Goal: Task Accomplishment & Management: Complete application form

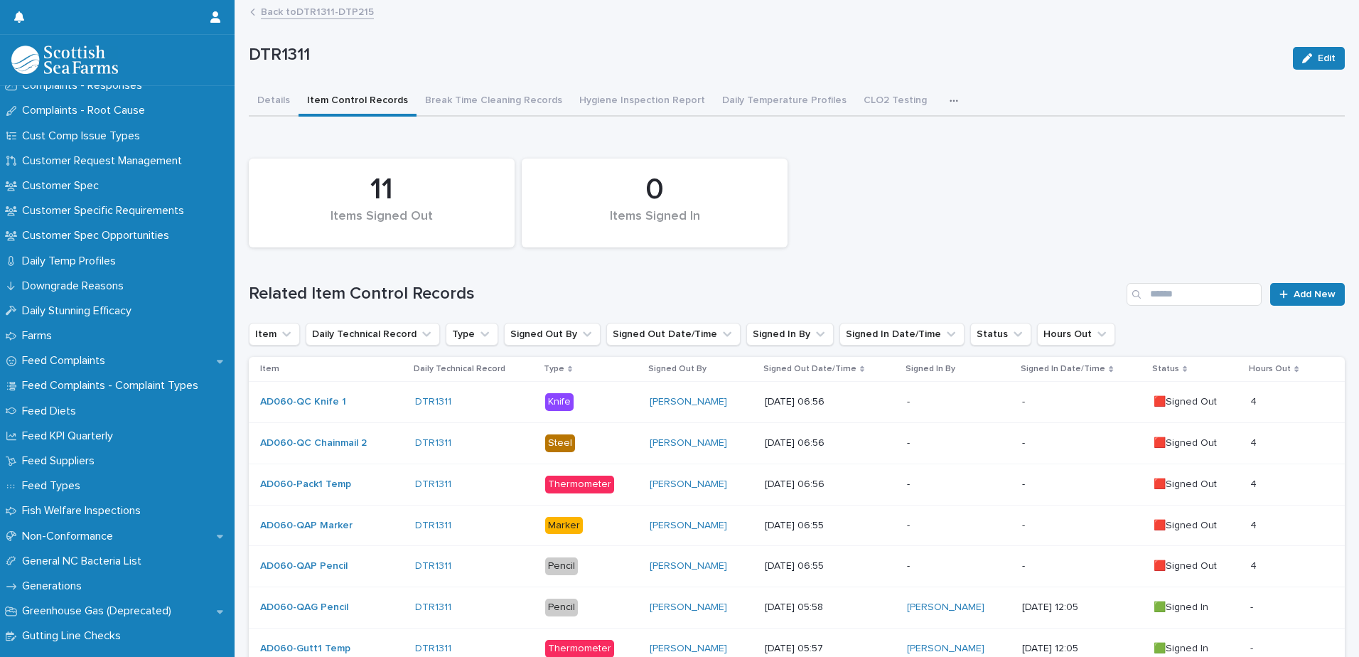
scroll to position [995, 0]
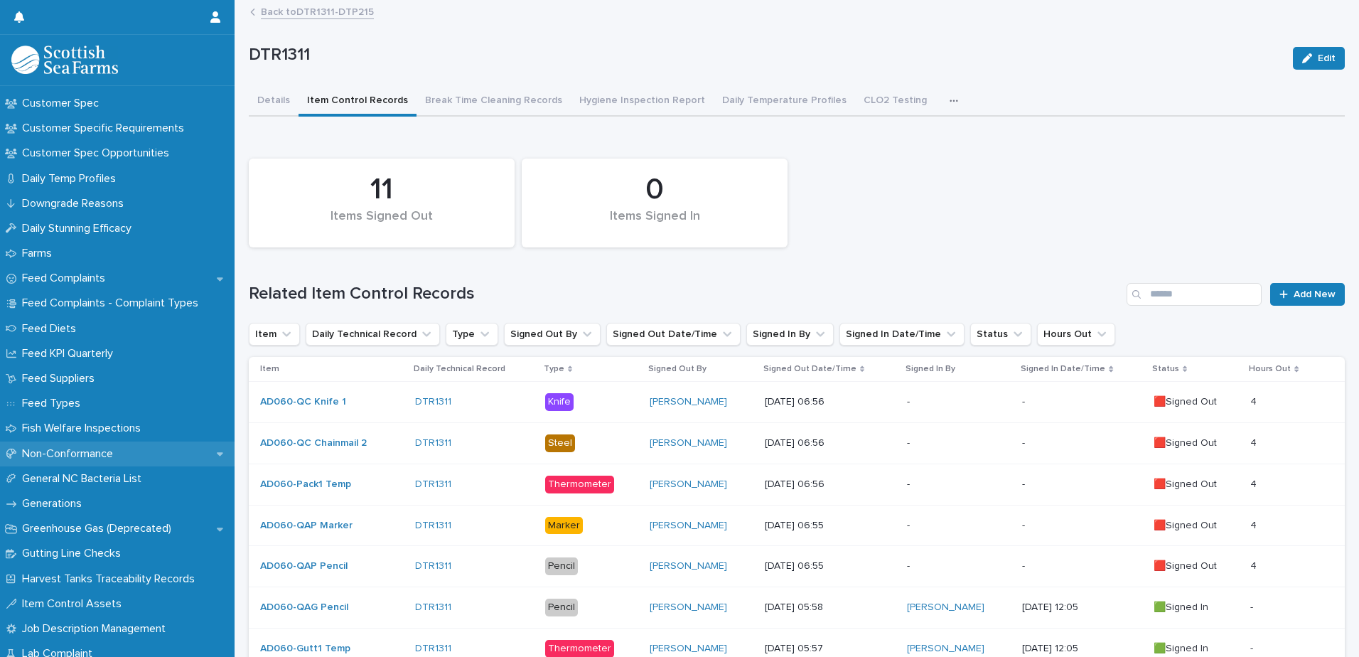
click at [104, 445] on div "Non-Conformance" at bounding box center [117, 453] width 235 height 25
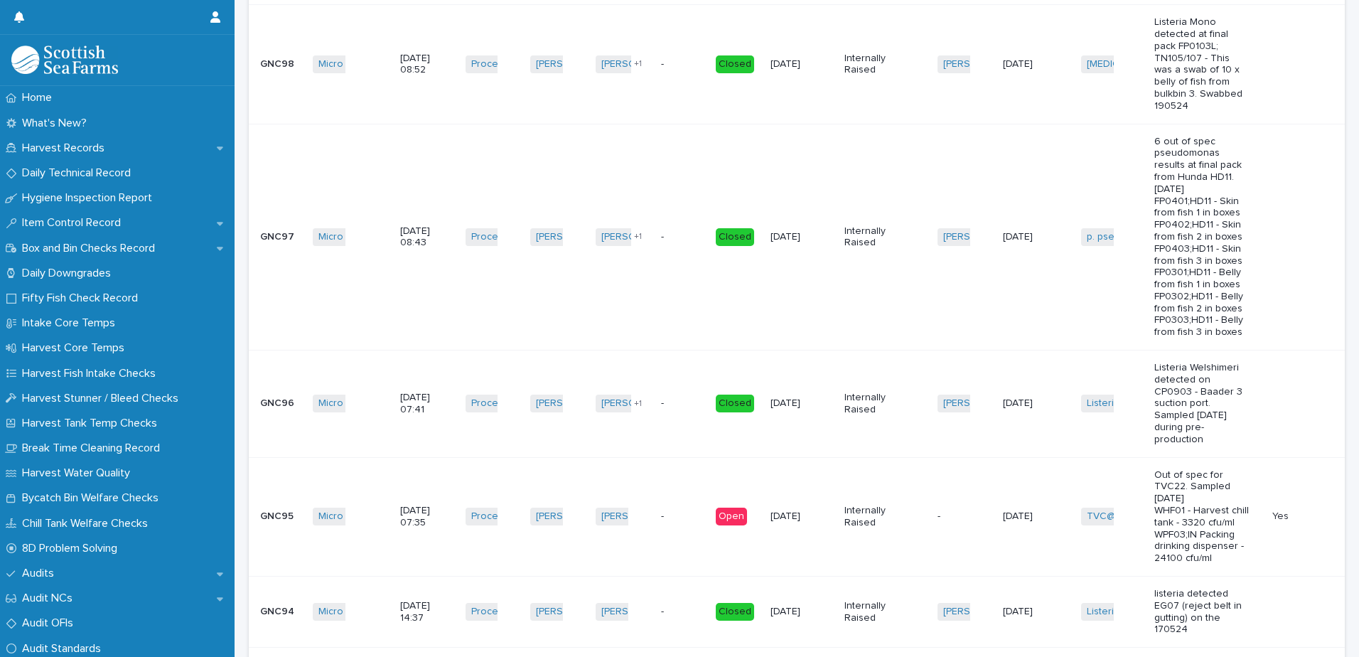
scroll to position [640, 0]
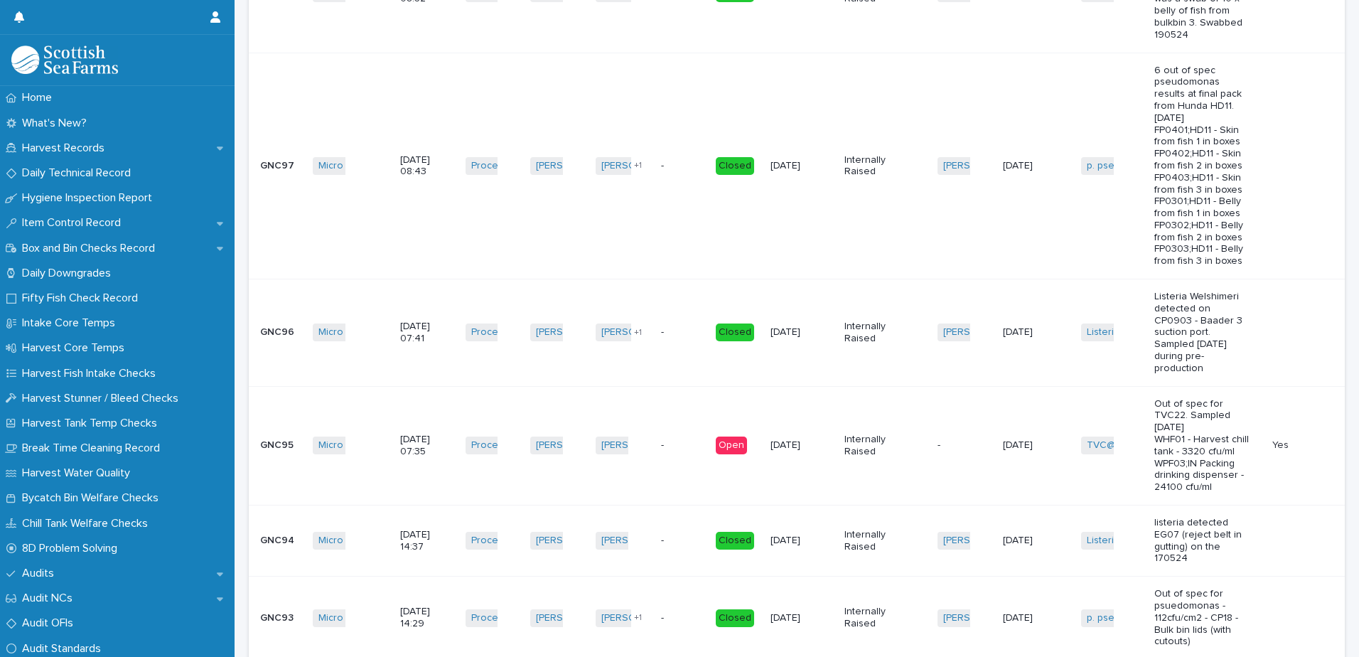
click at [632, 461] on td "Maciej Stefanski + 0" at bounding box center [622, 445] width 65 height 119
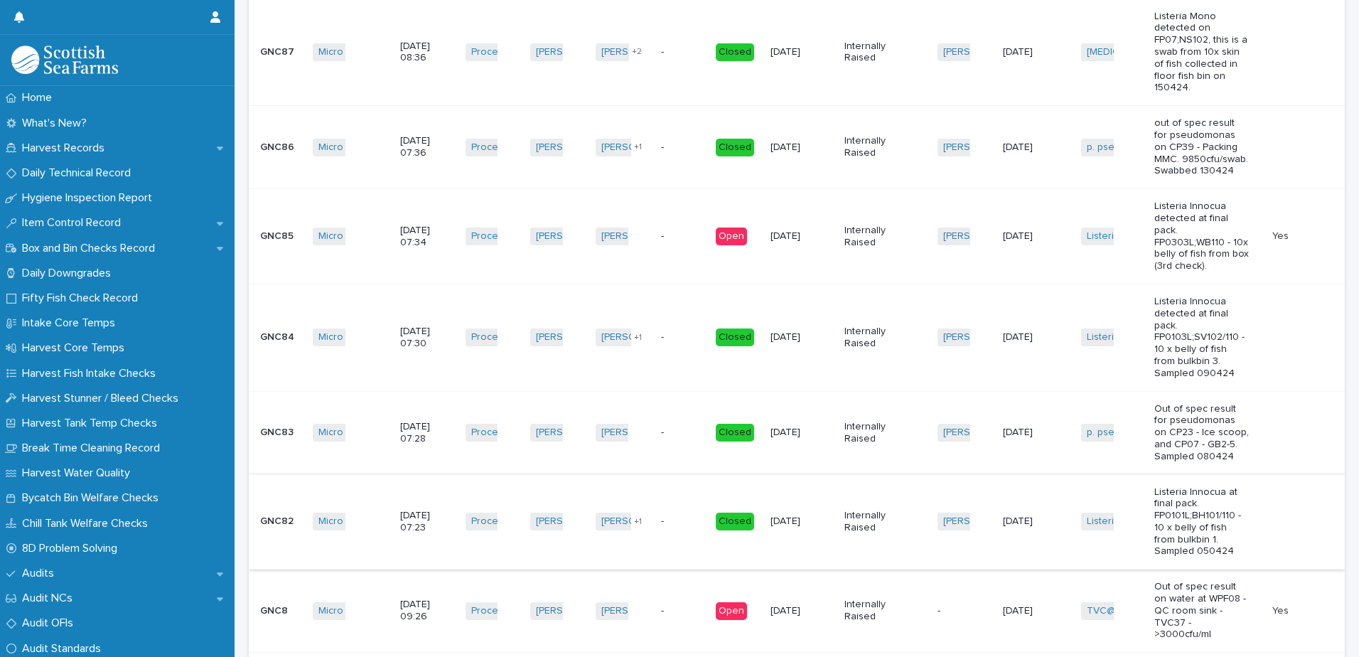
scroll to position [2274, 0]
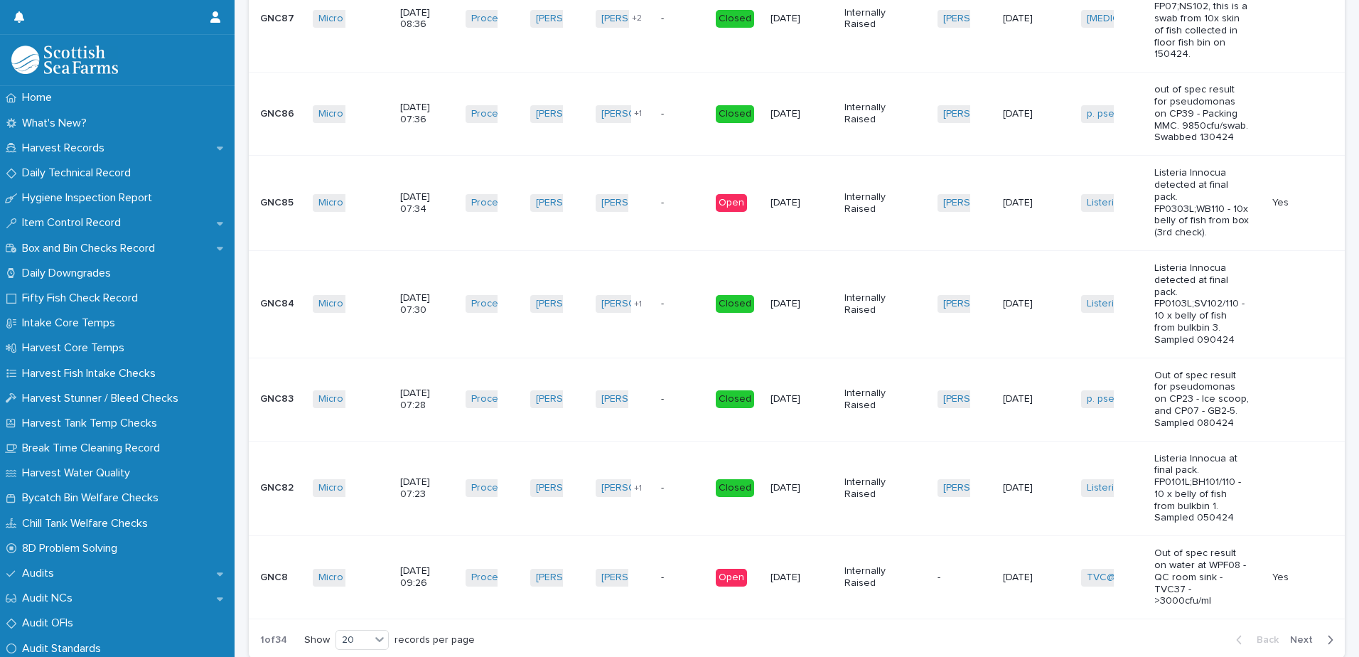
click at [694, 542] on td "-" at bounding box center [682, 577] width 55 height 83
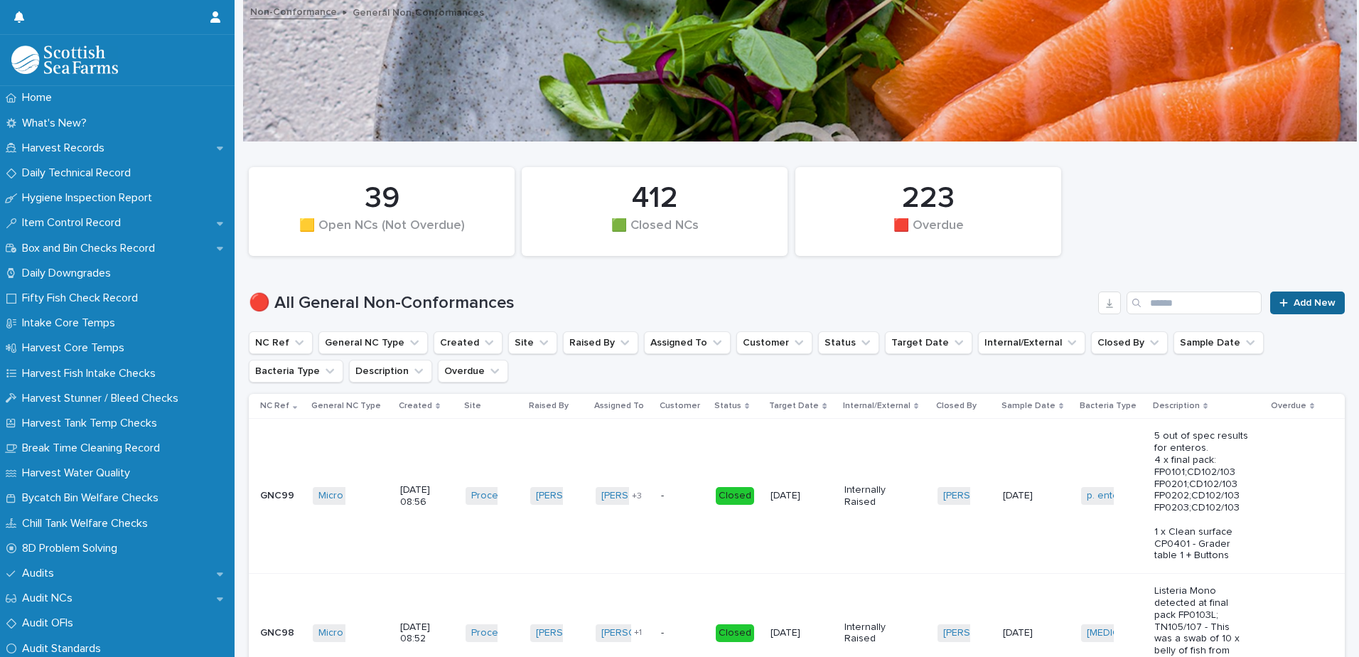
click at [1314, 293] on link "Add New" at bounding box center [1307, 302] width 75 height 23
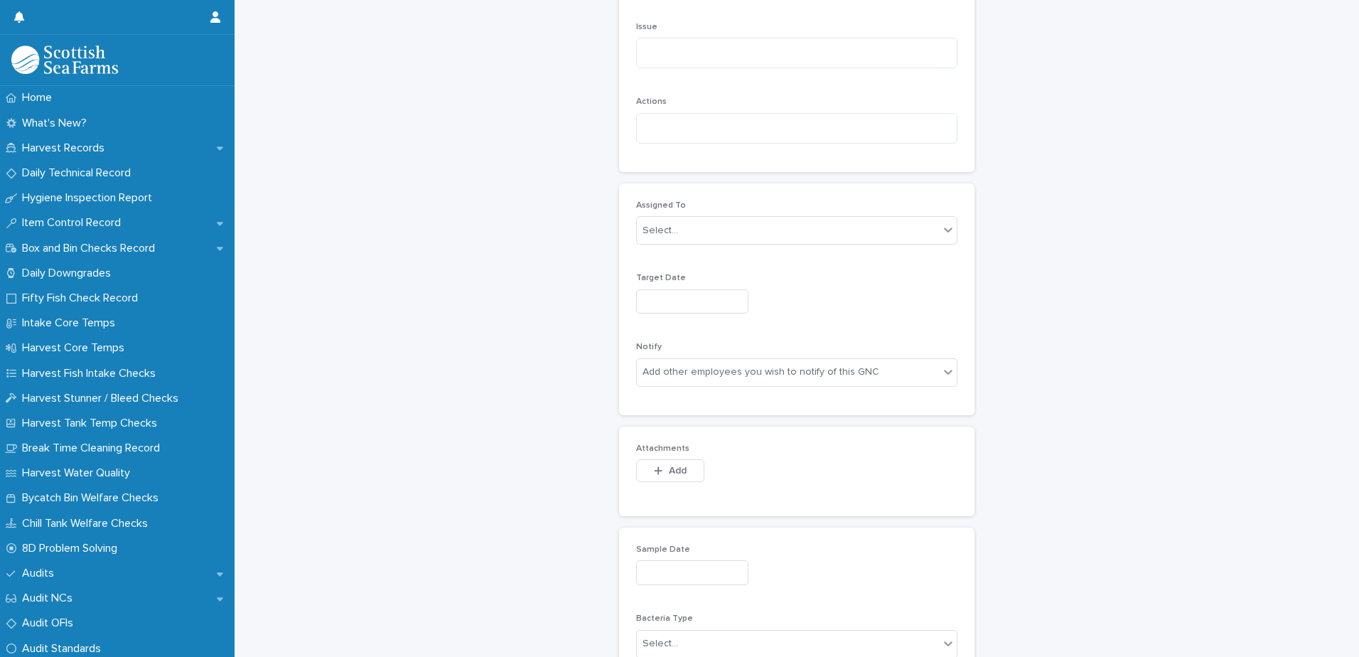
scroll to position [569, 0]
click at [645, 298] on input "text" at bounding box center [692, 303] width 112 height 25
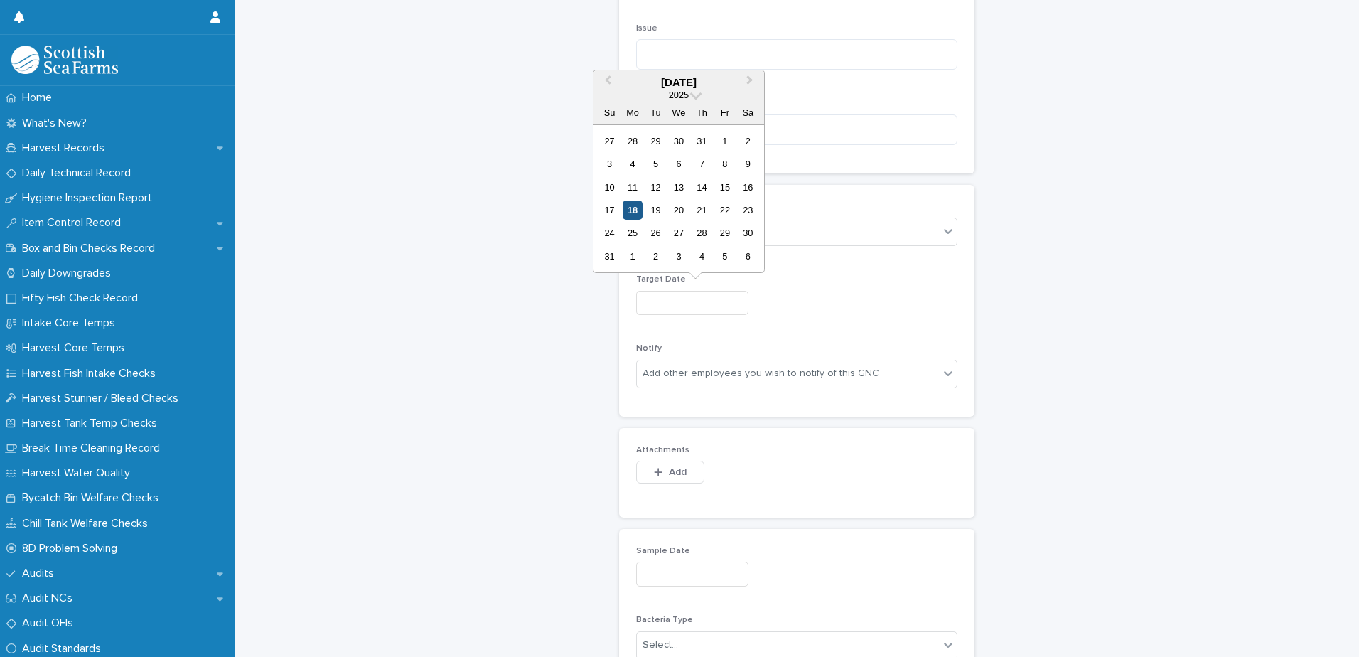
click at [637, 210] on div "18" at bounding box center [632, 209] width 19 height 19
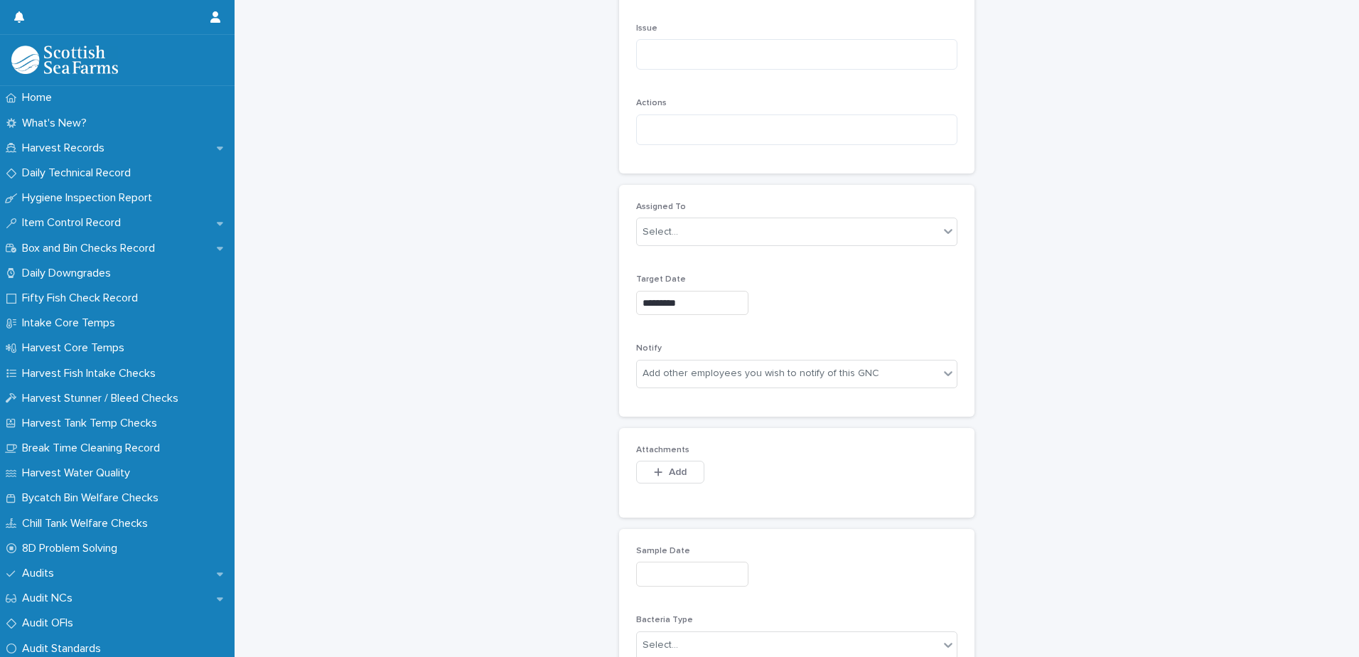
click at [719, 303] on input "*********" at bounding box center [692, 303] width 112 height 25
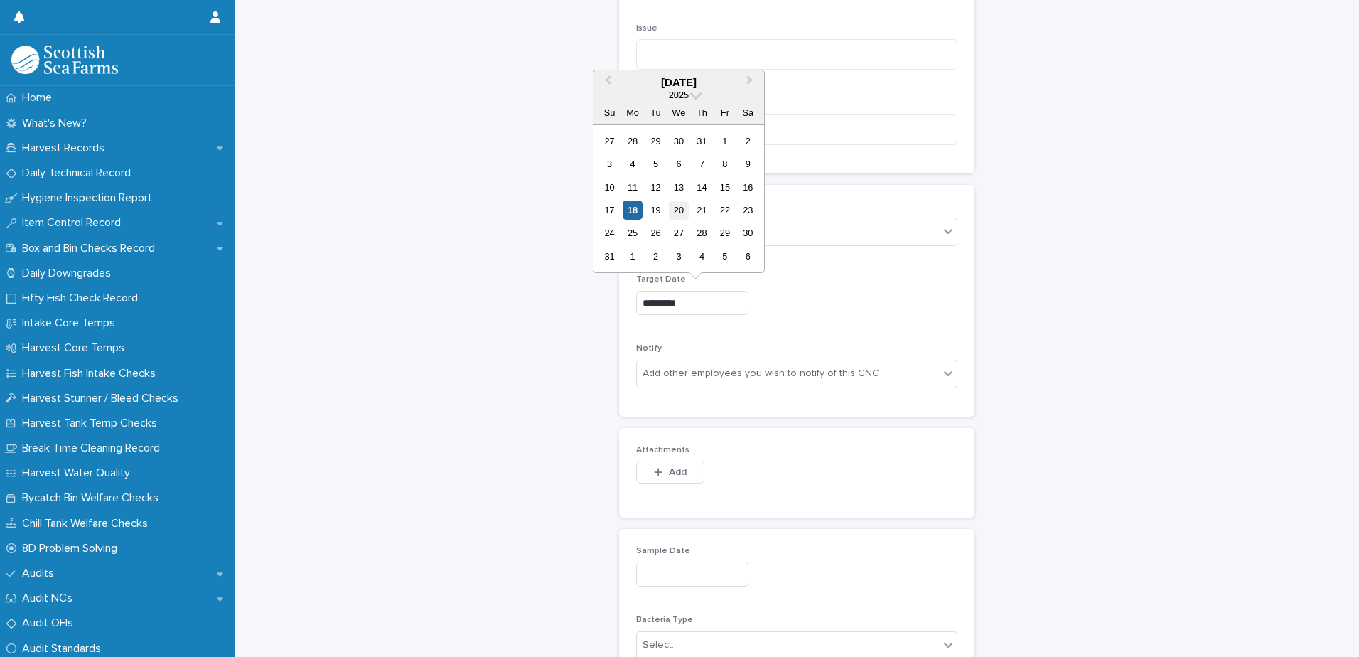
click at [675, 209] on div "20" at bounding box center [678, 209] width 19 height 19
click at [691, 302] on input "*********" at bounding box center [692, 303] width 112 height 25
click at [630, 205] on div "18" at bounding box center [632, 209] width 19 height 19
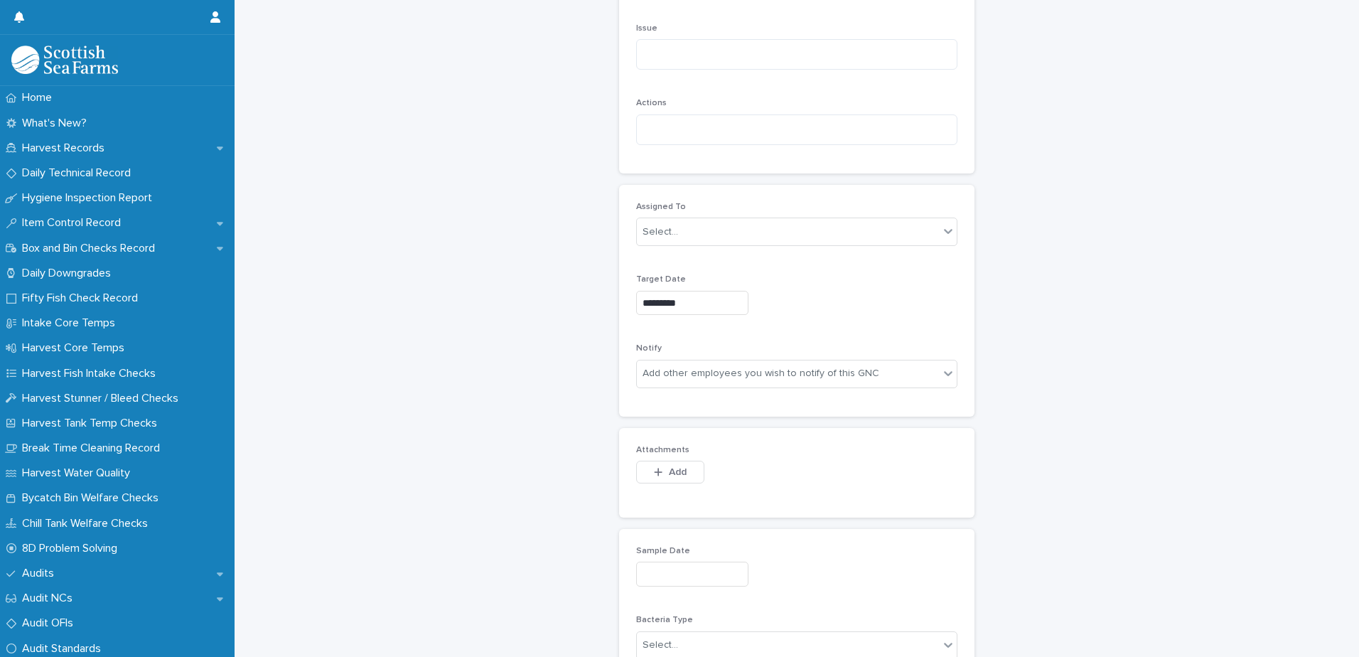
type input "*********"
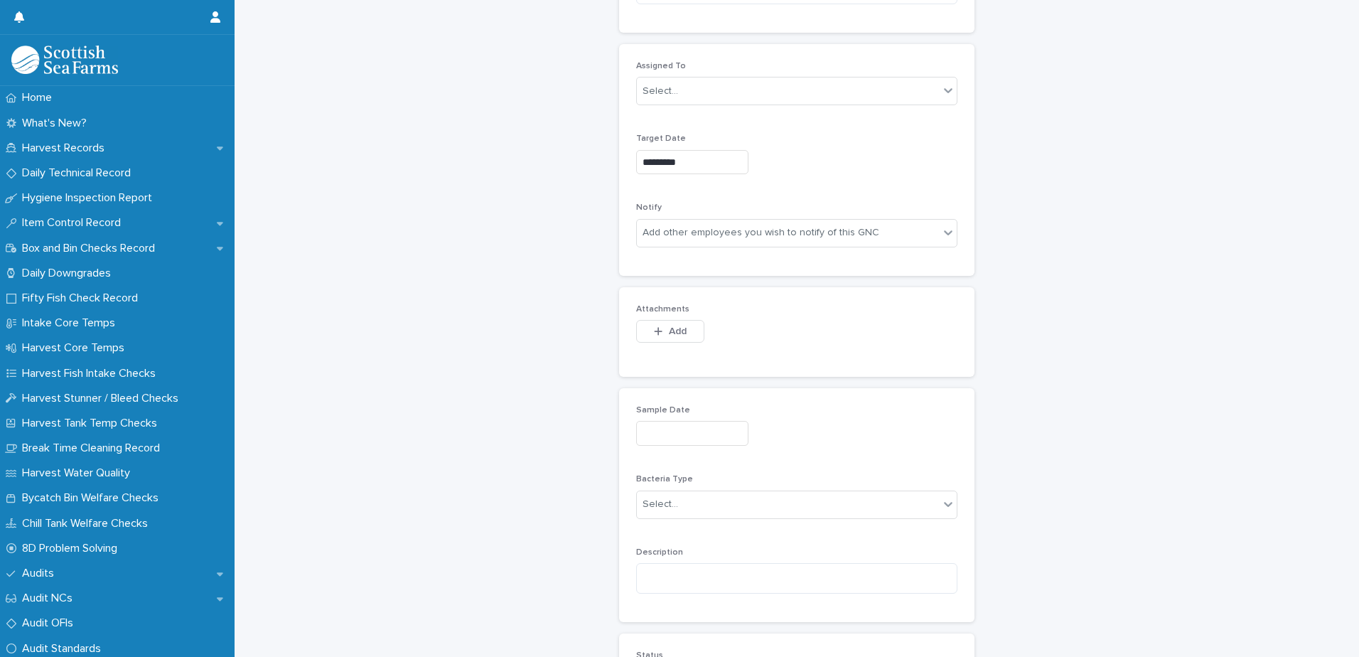
scroll to position [711, 0]
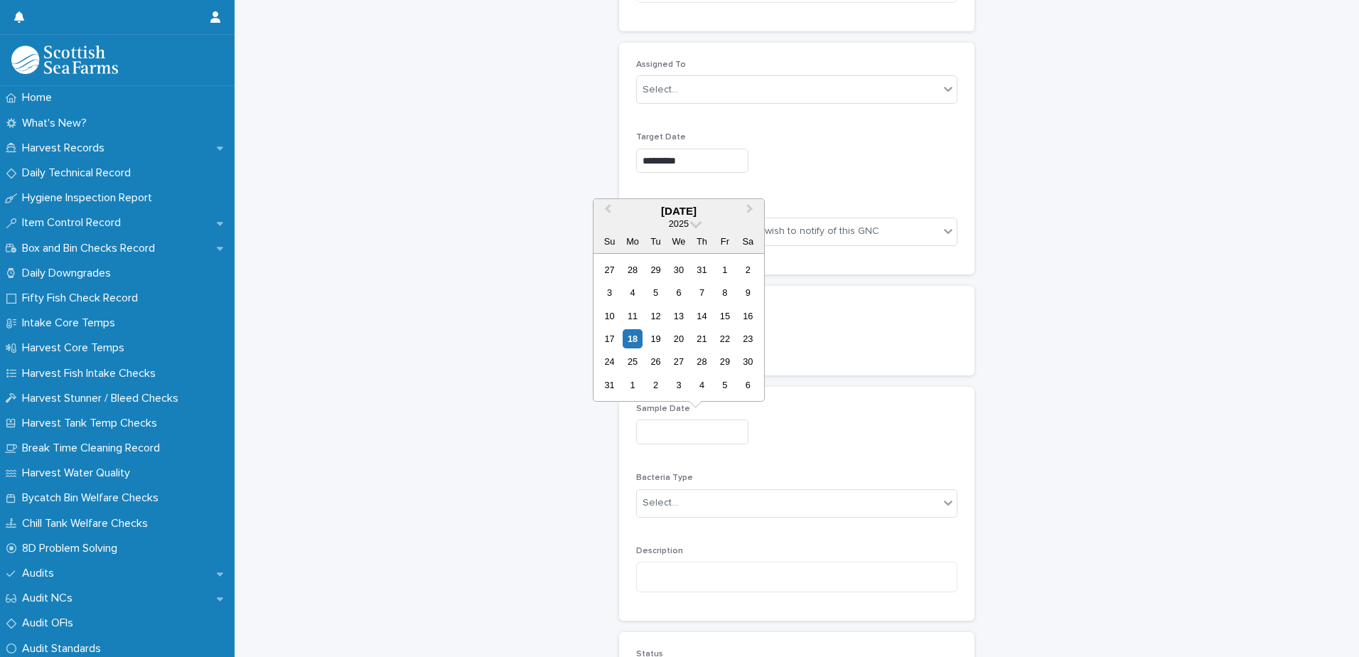
click at [705, 437] on input "text" at bounding box center [692, 431] width 112 height 25
click at [1224, 342] on div "General NCs: add new Loading... Saving… Loading... Saving… Loading... Saving… G…" at bounding box center [797, 111] width 1096 height 1641
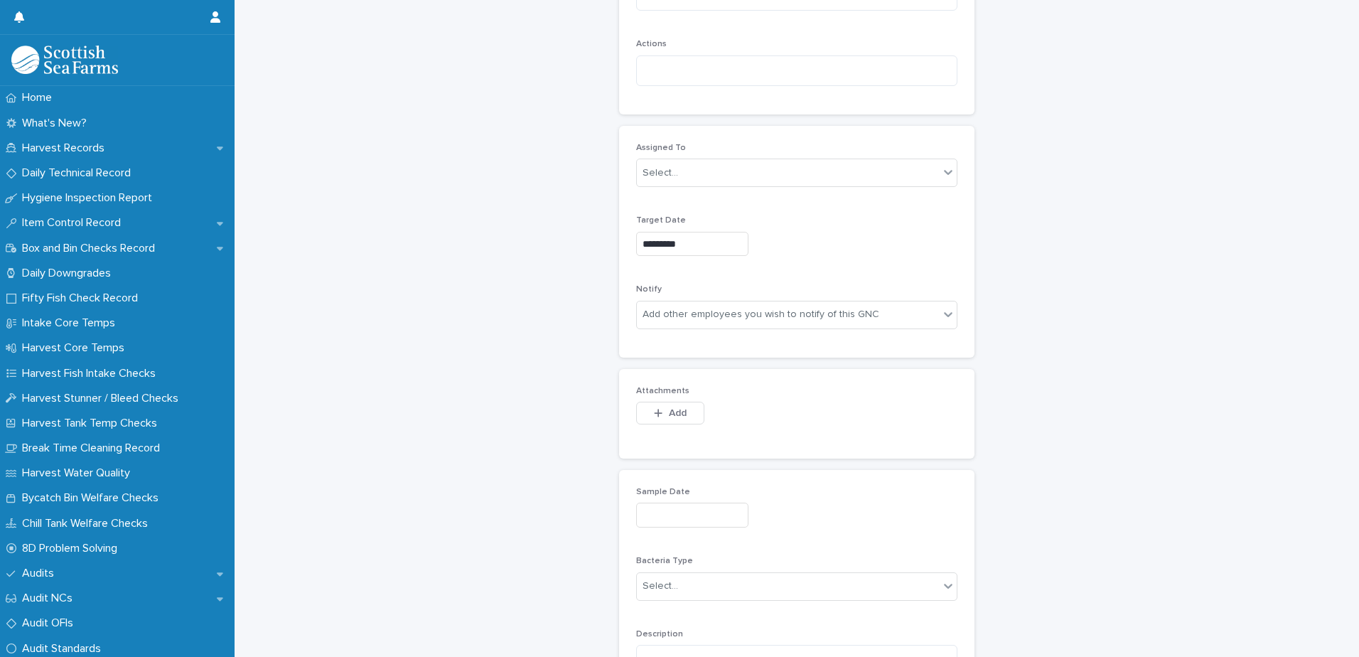
scroll to position [497, 0]
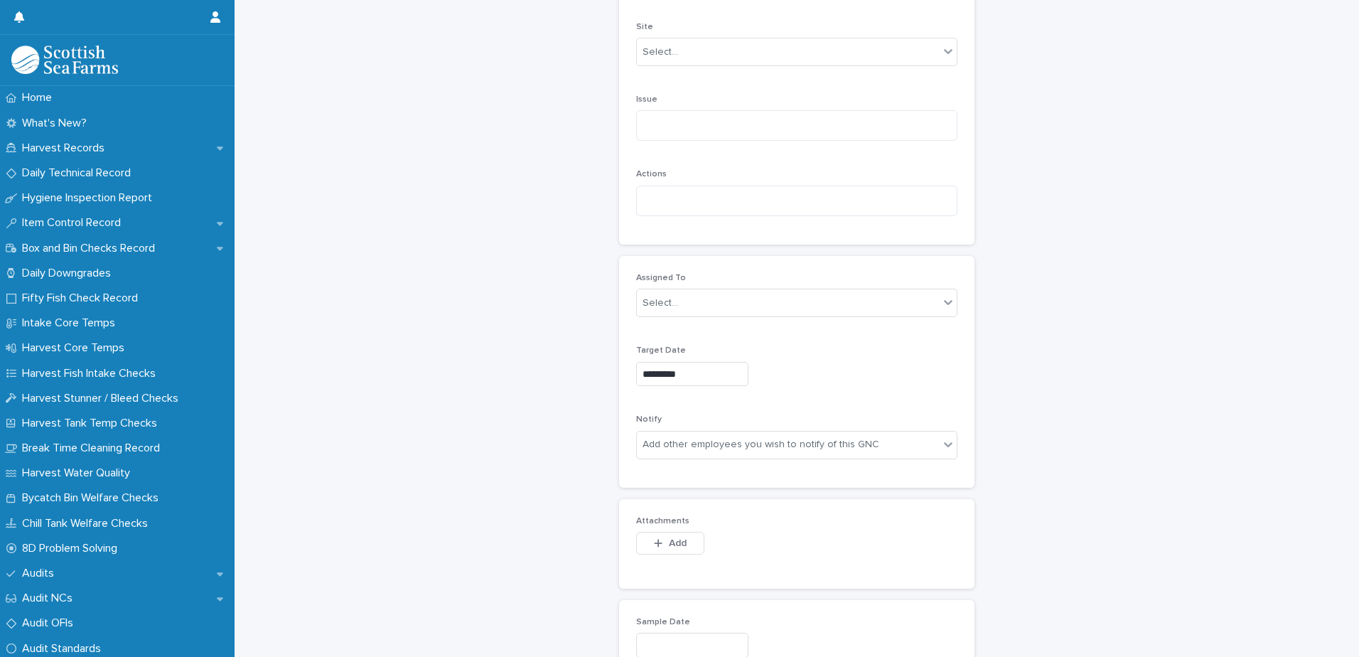
click at [729, 378] on input "*********" at bounding box center [692, 374] width 112 height 25
click at [455, 156] on div "General NCs: add new Loading... Saving… Loading... Saving… Loading... Saving… G…" at bounding box center [797, 324] width 1096 height 1641
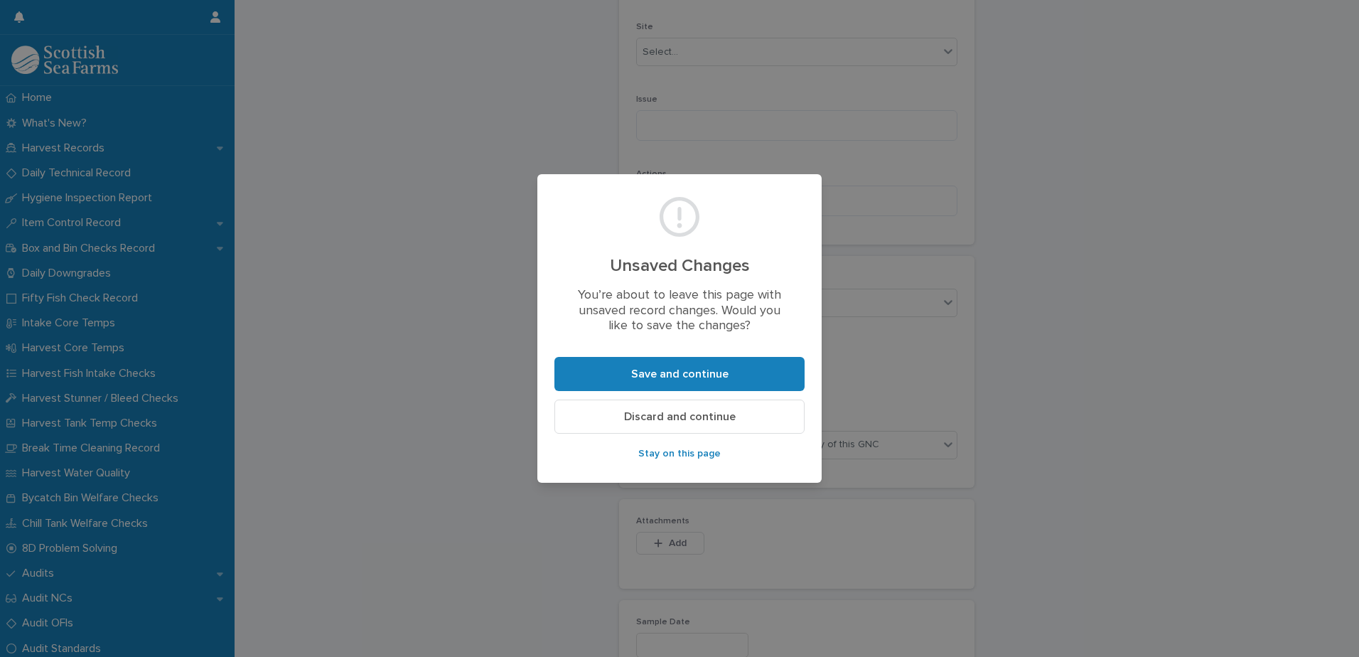
click at [680, 417] on span "Discard and continue" at bounding box center [680, 416] width 112 height 11
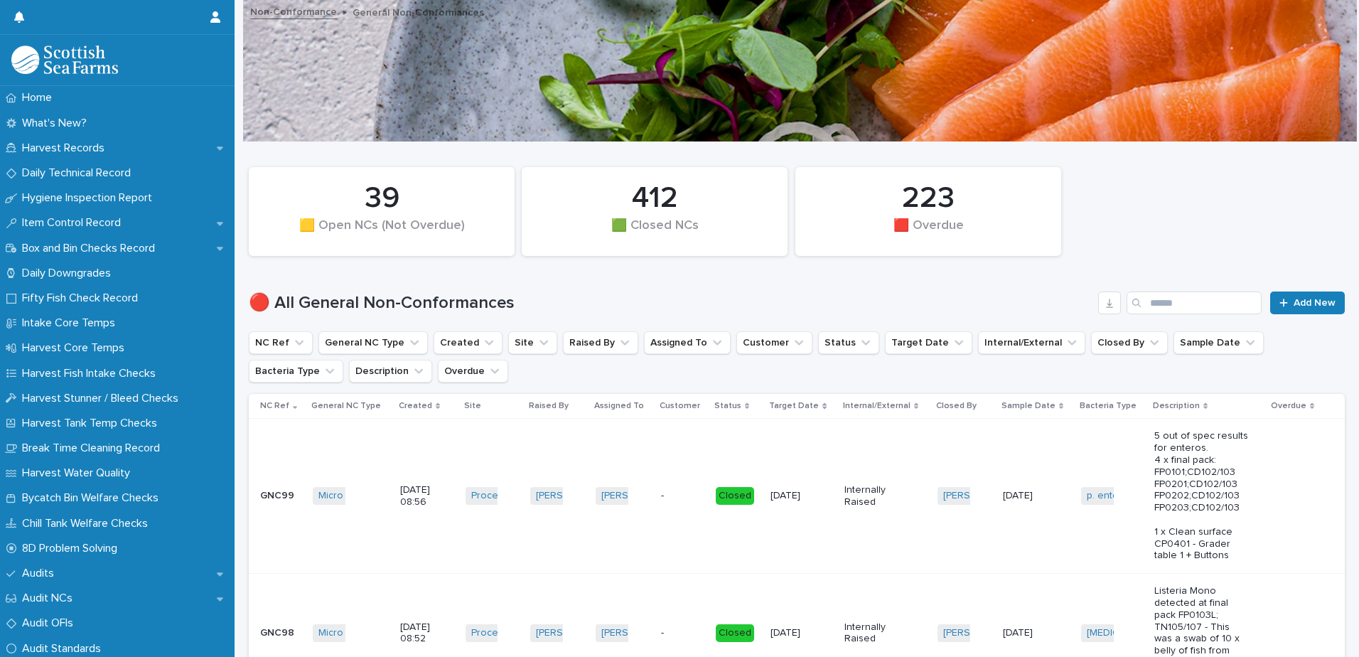
scroll to position [213, 0]
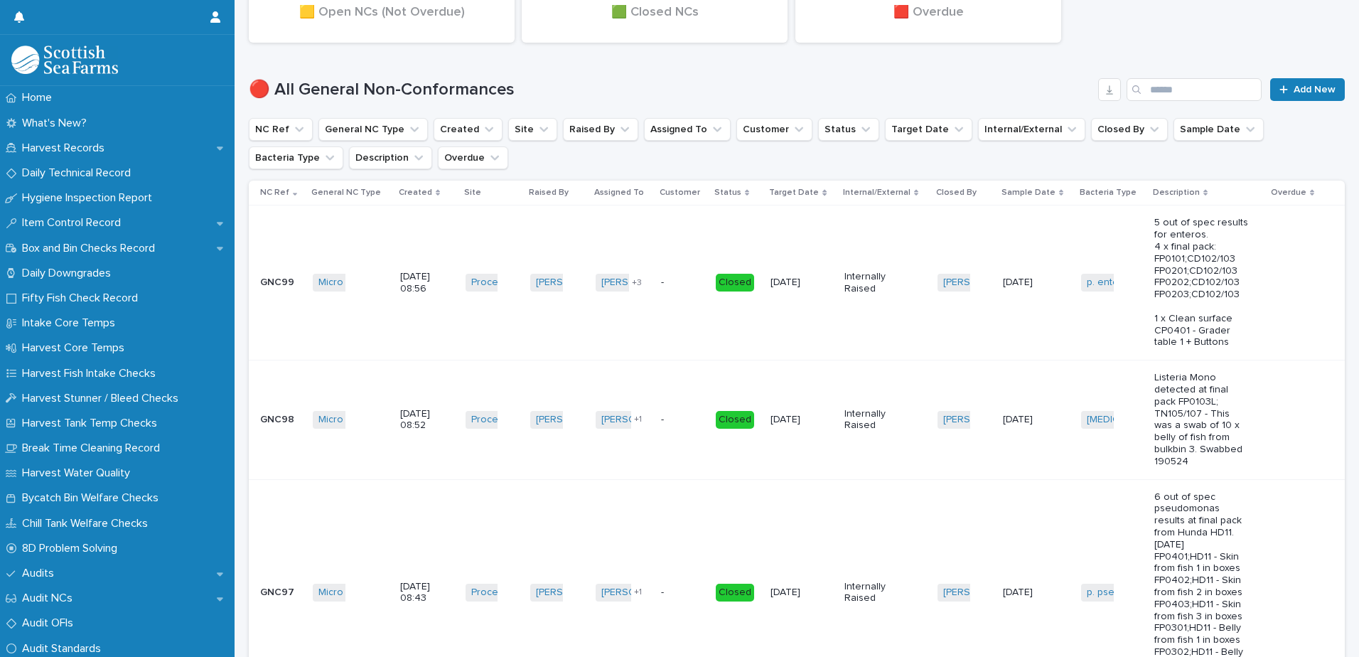
click at [604, 374] on td "Ewelina Dabrowska Joseph Fullerton + 1" at bounding box center [622, 419] width 65 height 119
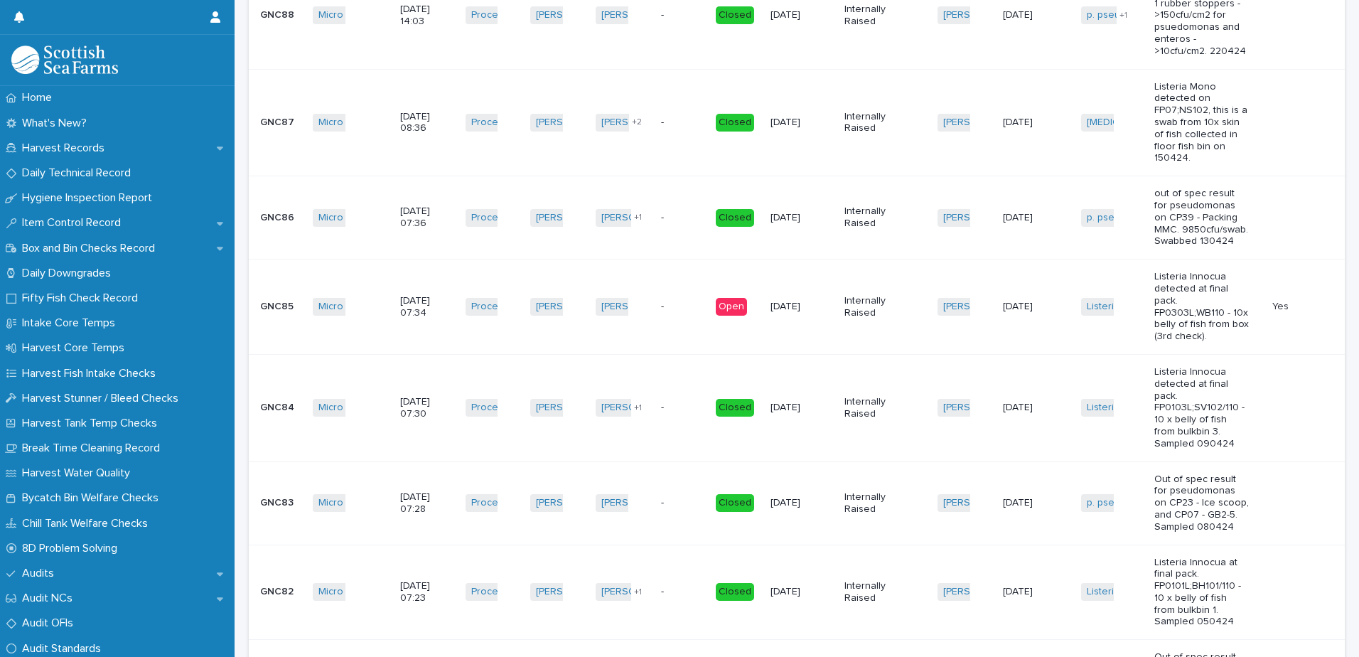
scroll to position [2308, 0]
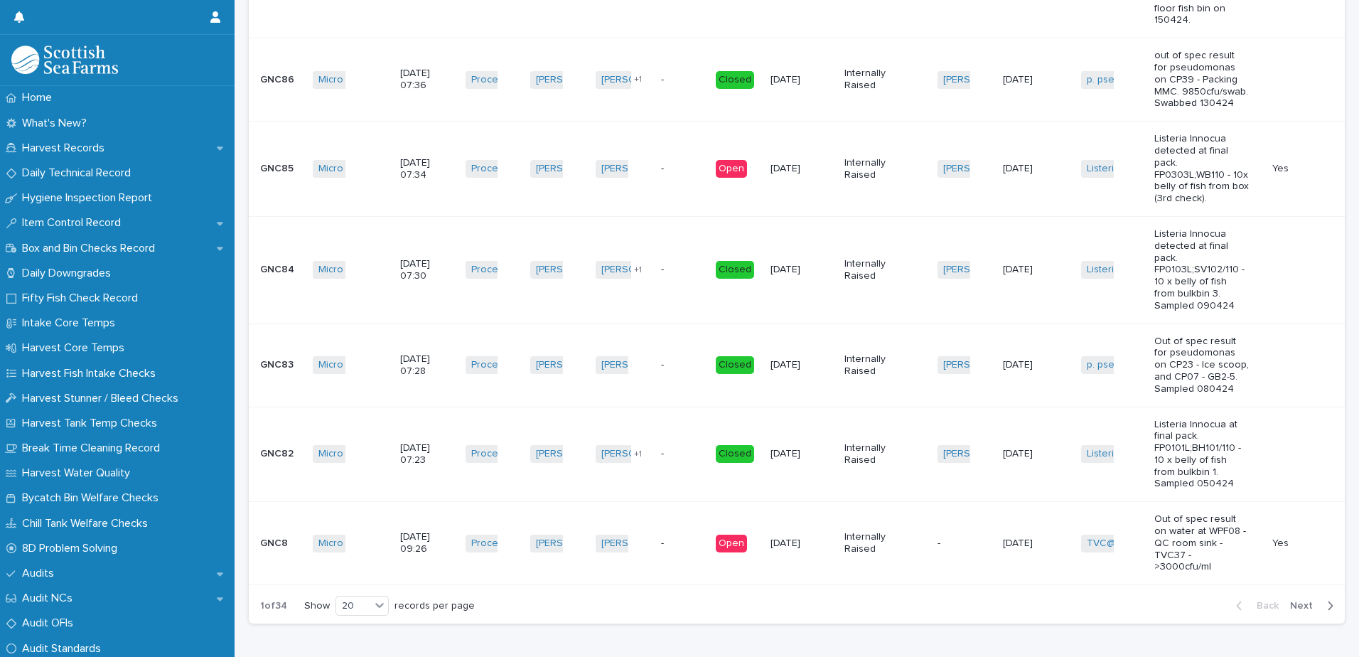
click at [1297, 600] on span "Next" at bounding box center [1305, 605] width 31 height 10
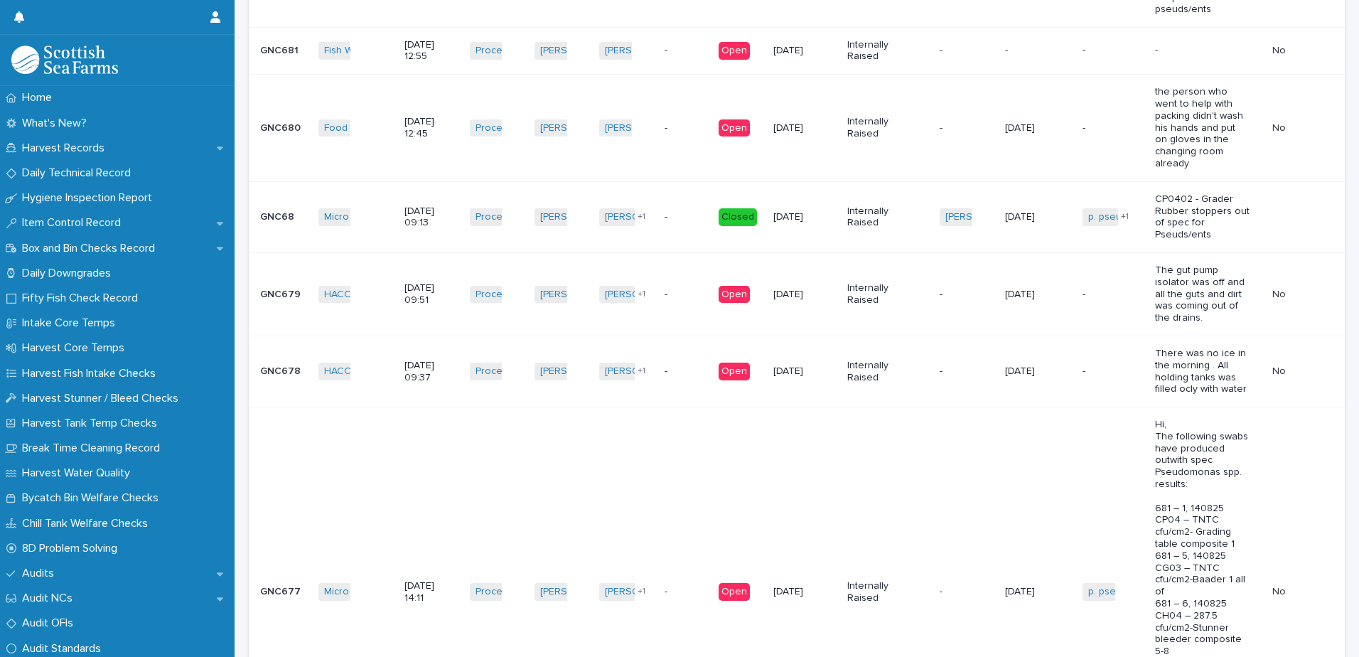
click at [694, 252] on td "-" at bounding box center [686, 293] width 54 height 83
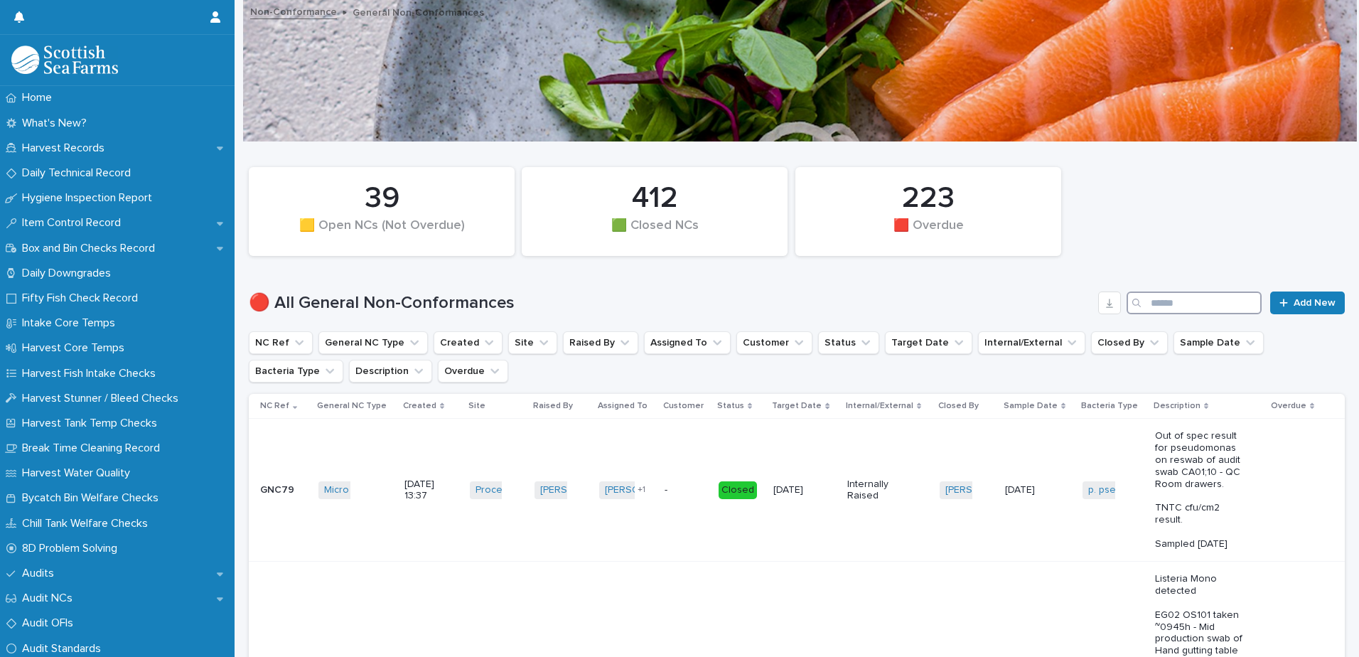
click at [1148, 307] on input "Search" at bounding box center [1193, 302] width 135 height 23
type input "*"
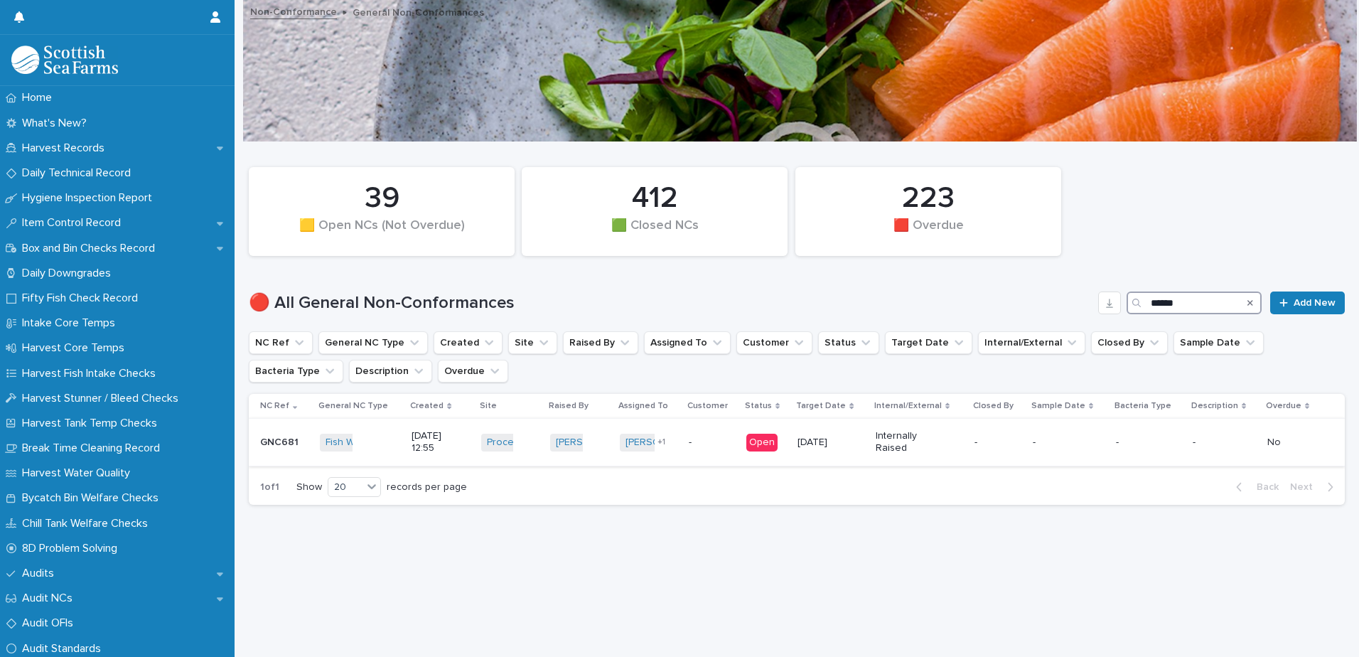
type input "******"
click at [989, 446] on p "-" at bounding box center [997, 442] width 46 height 12
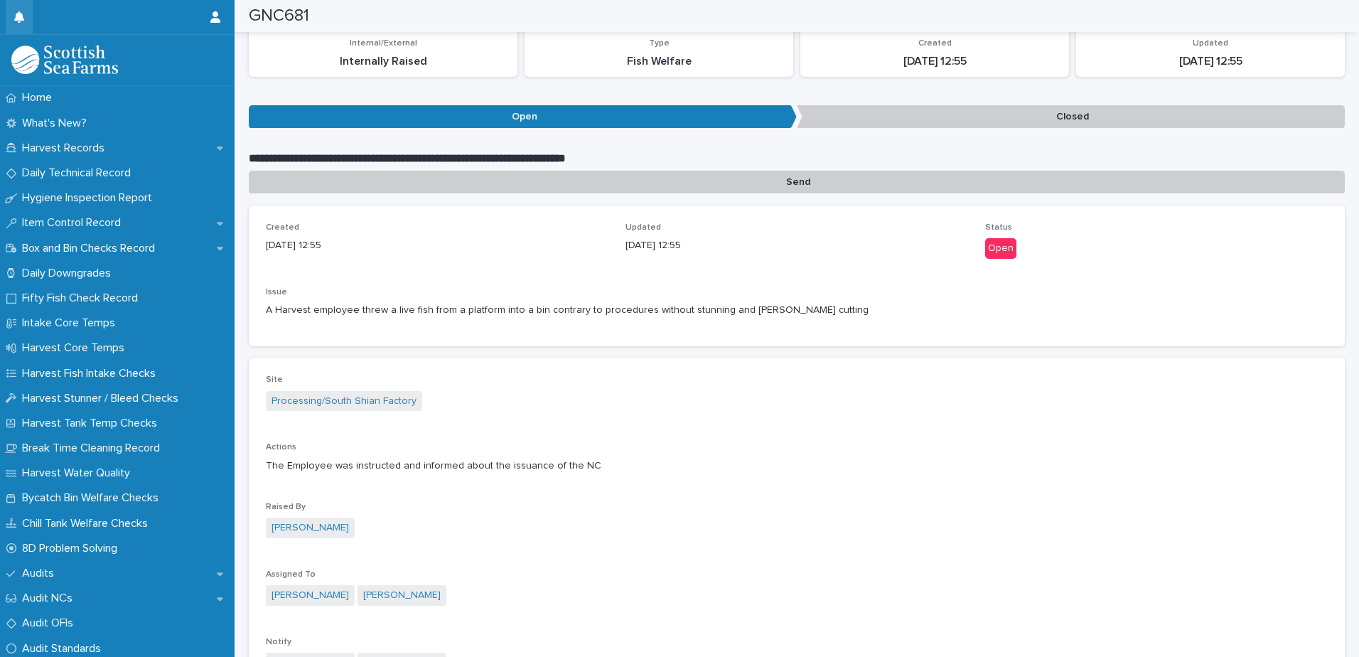
scroll to position [264, 0]
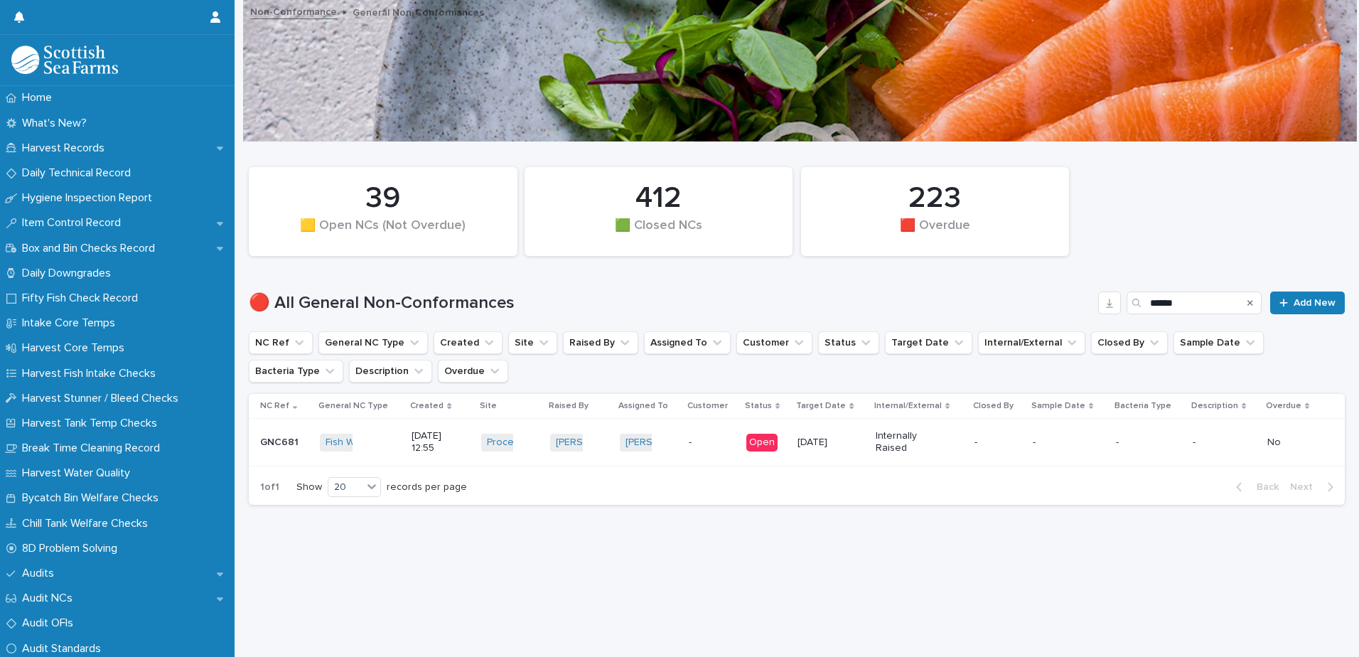
scroll to position [11, 0]
click at [121, 175] on p "Daily Technical Record" at bounding box center [79, 173] width 126 height 14
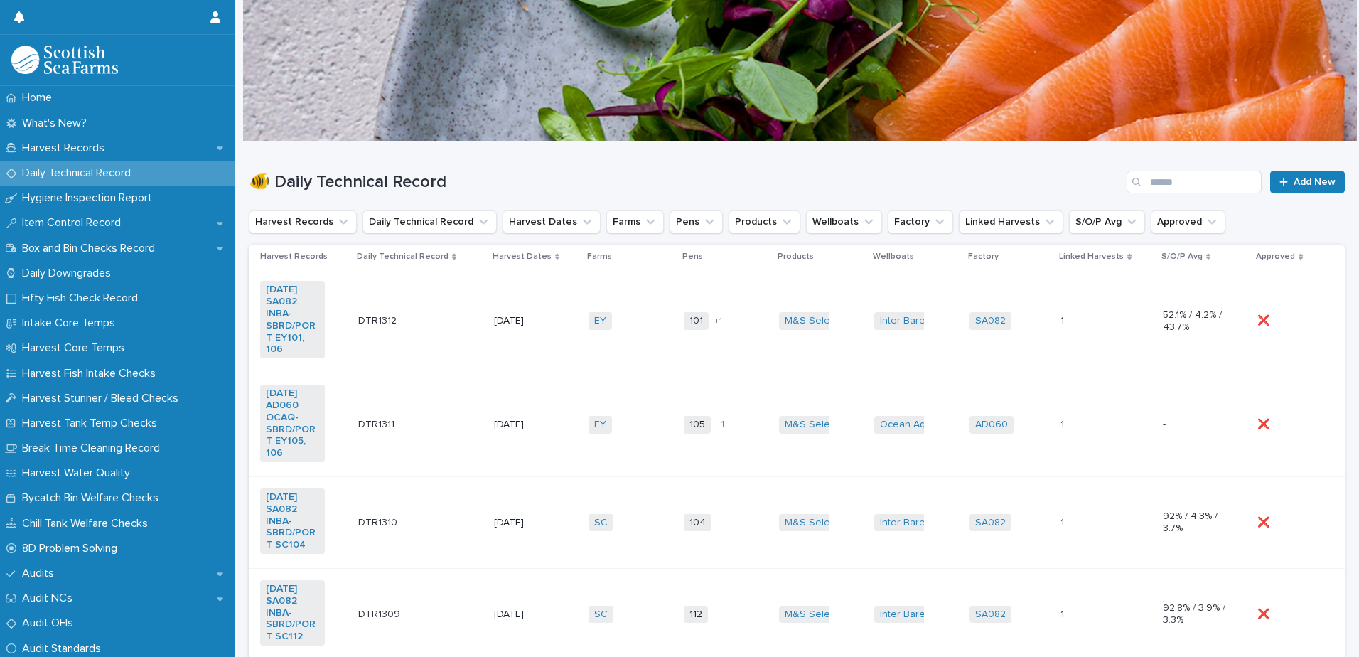
click at [424, 451] on td "DTR1311 DTR1311" at bounding box center [420, 425] width 136 height 104
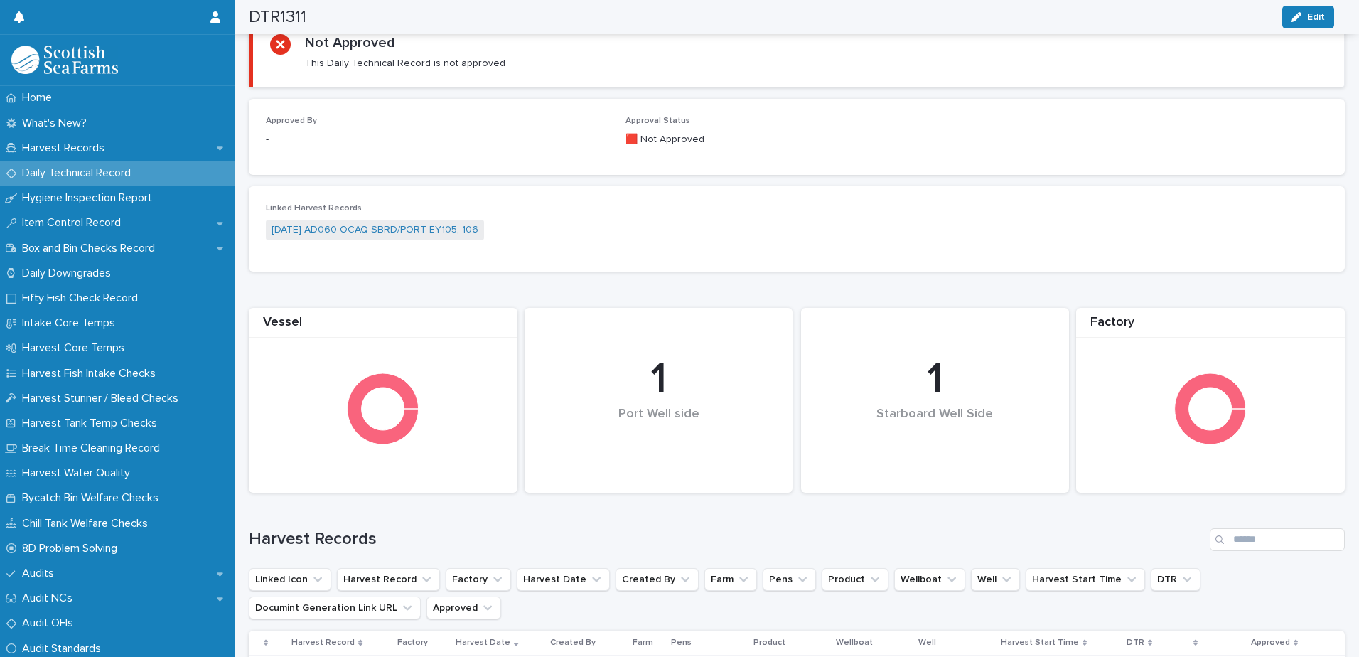
scroll to position [355, 0]
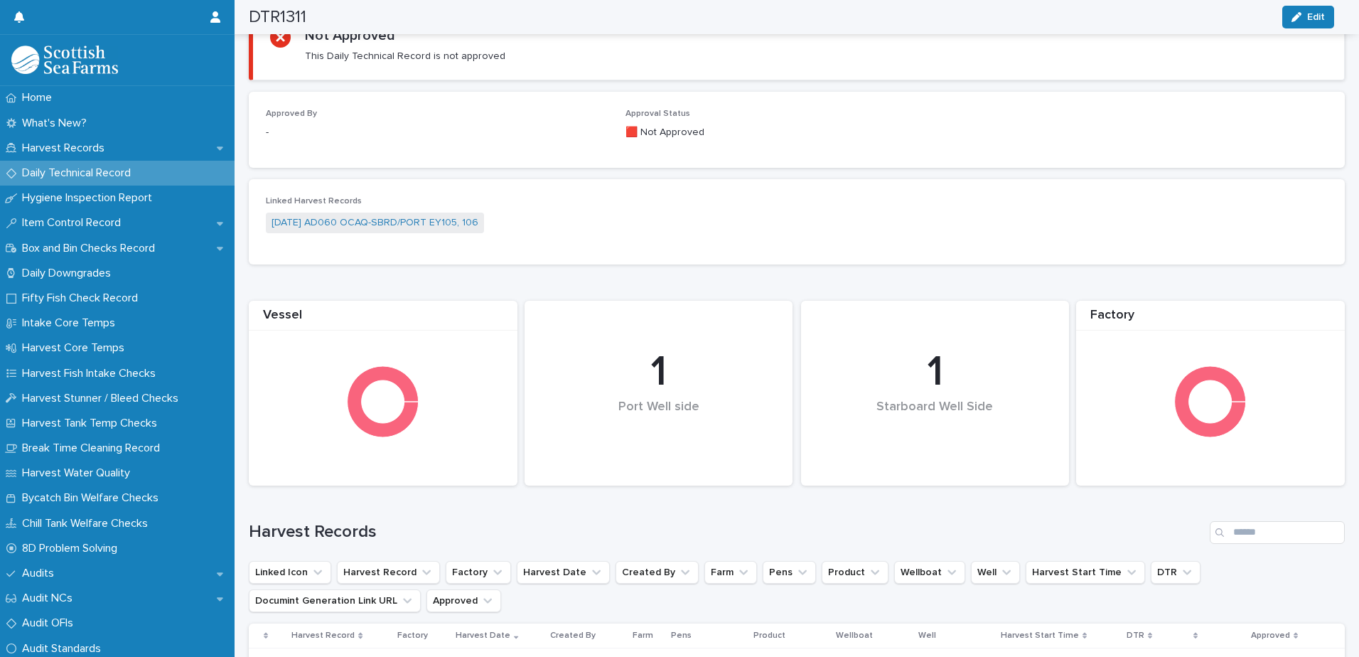
click at [547, 223] on div "[DATE] AD060 OCAQ-SBRD/PORT EY105, 106" at bounding box center [797, 223] width 1062 height 23
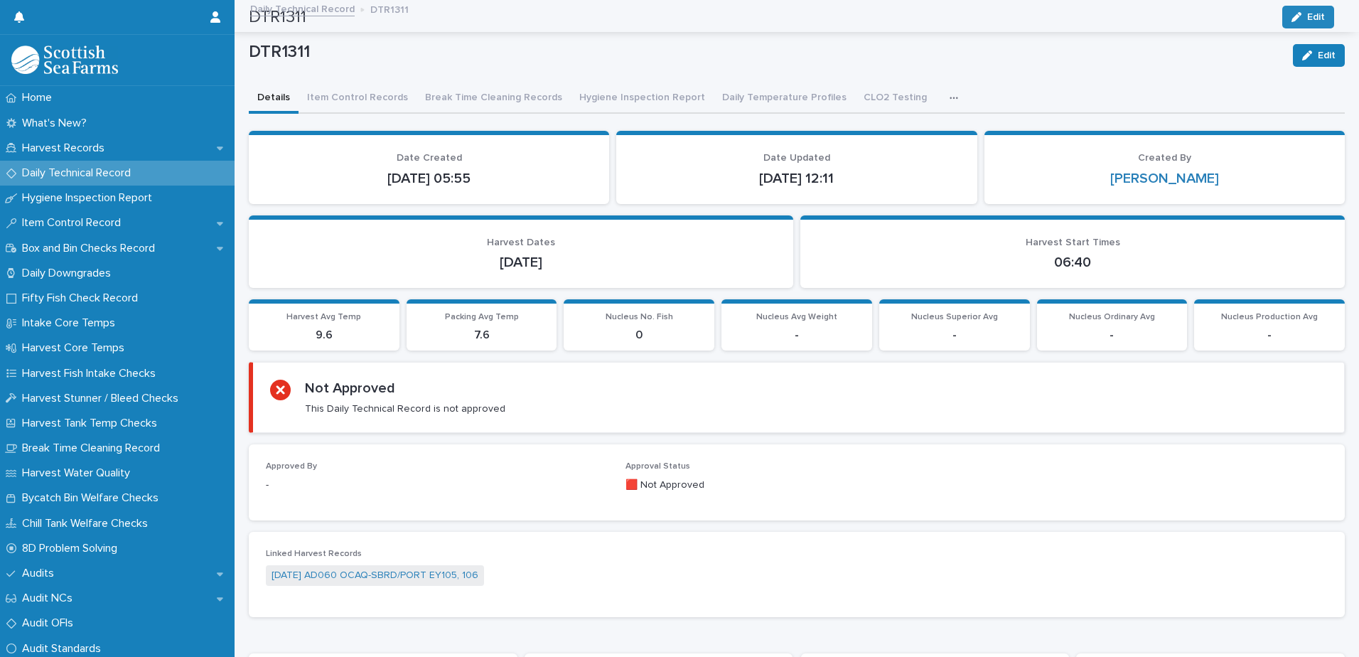
scroll to position [0, 0]
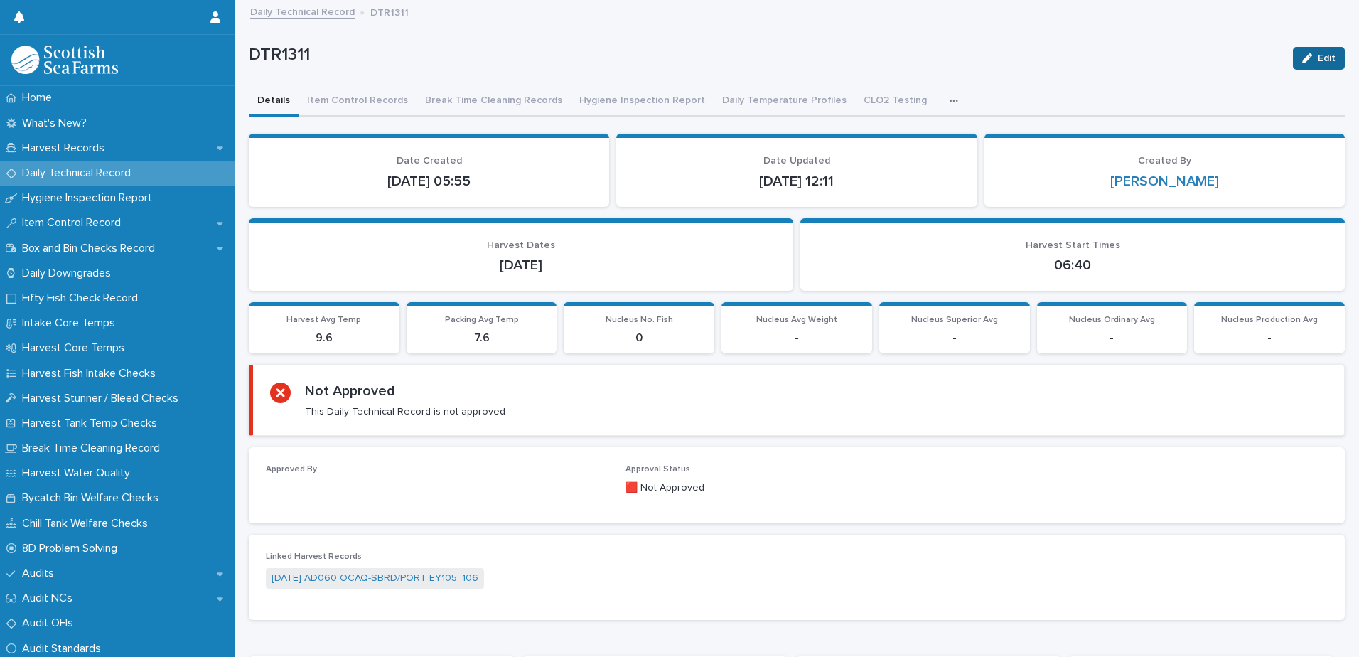
click at [1302, 58] on icon "button" at bounding box center [1307, 58] width 10 height 10
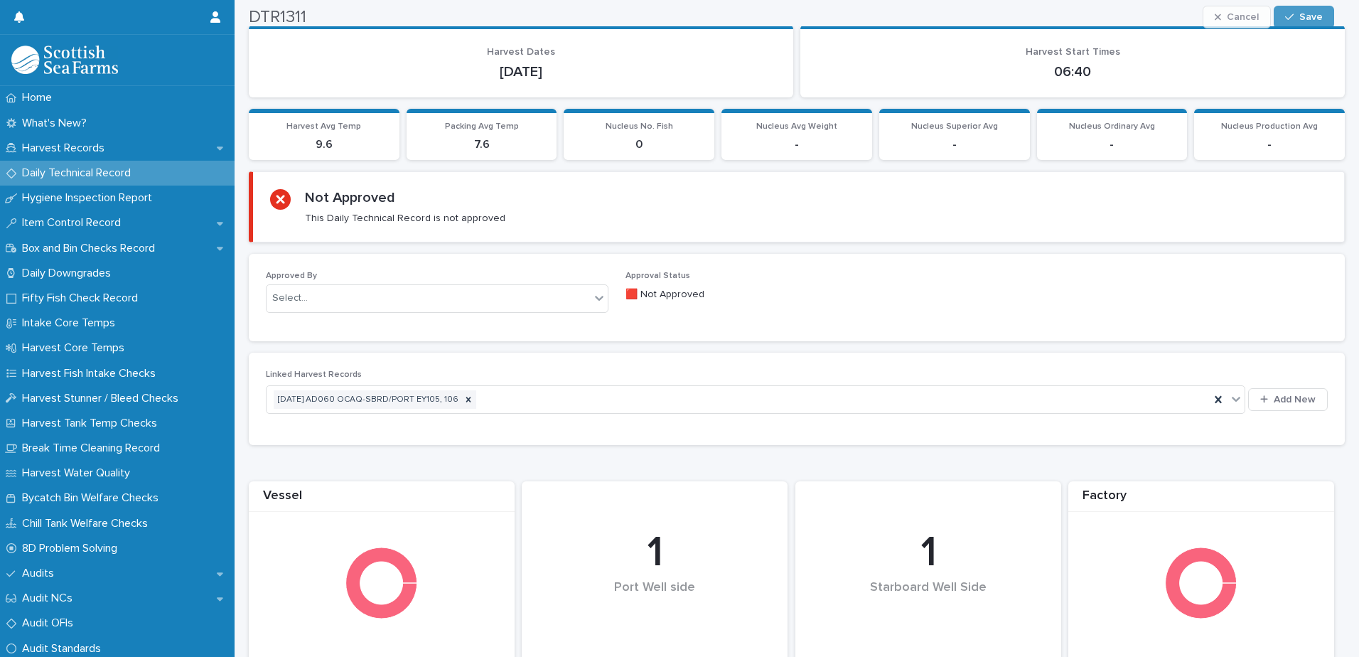
scroll to position [213, 0]
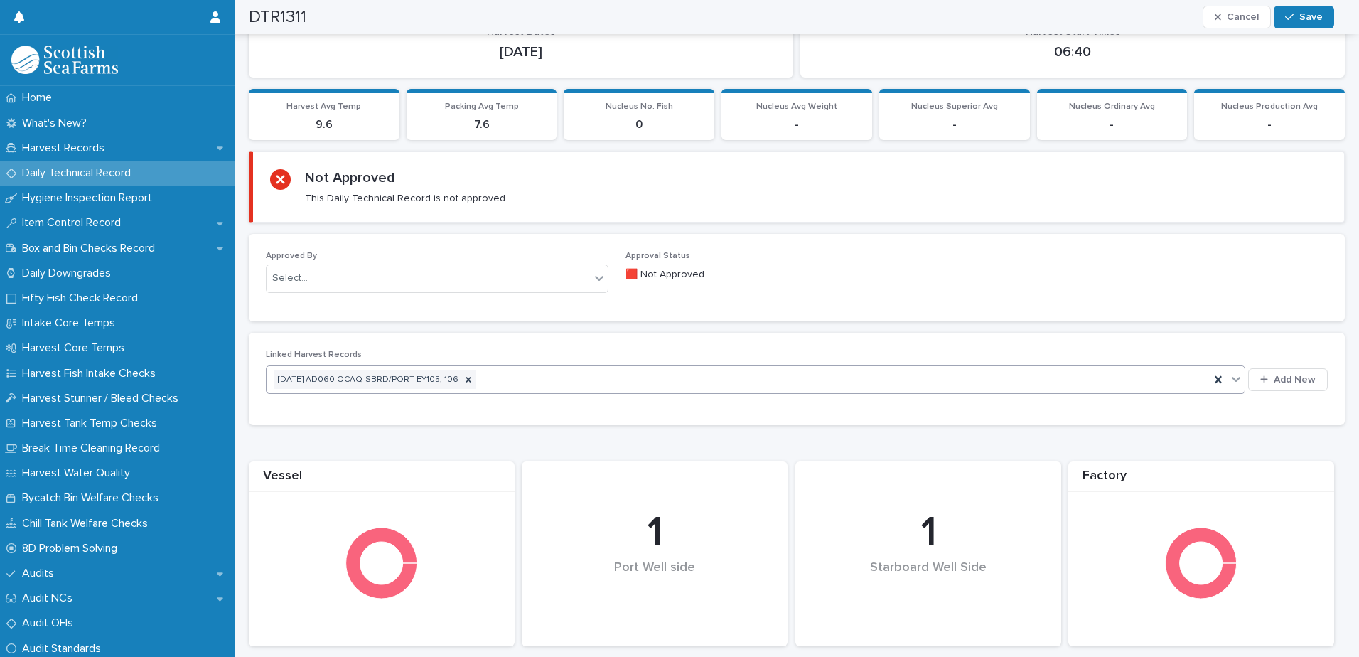
click at [654, 367] on div "[DATE] AD060 OCAQ-SBRD/PORT EY105, 106" at bounding box center [737, 379] width 943 height 25
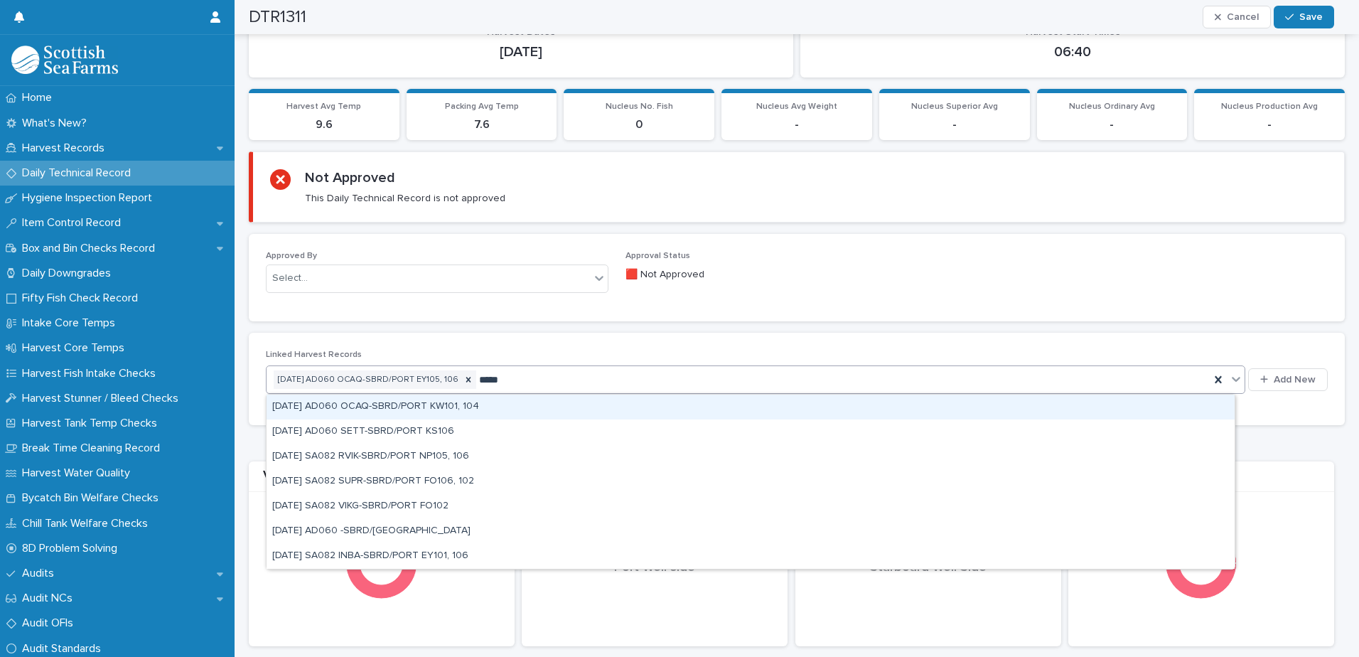
type input "******"
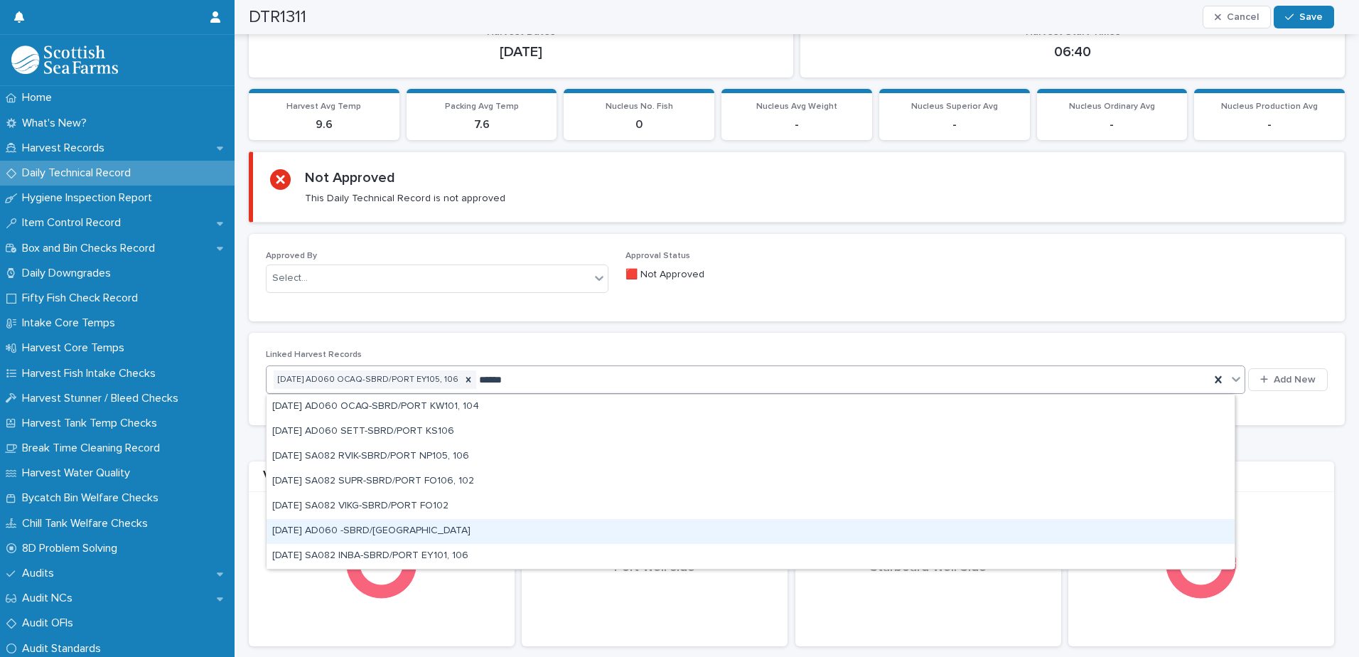
click at [603, 529] on div "[DATE] AD060 -SBRD/[GEOGRAPHIC_DATA]" at bounding box center [750, 531] width 968 height 25
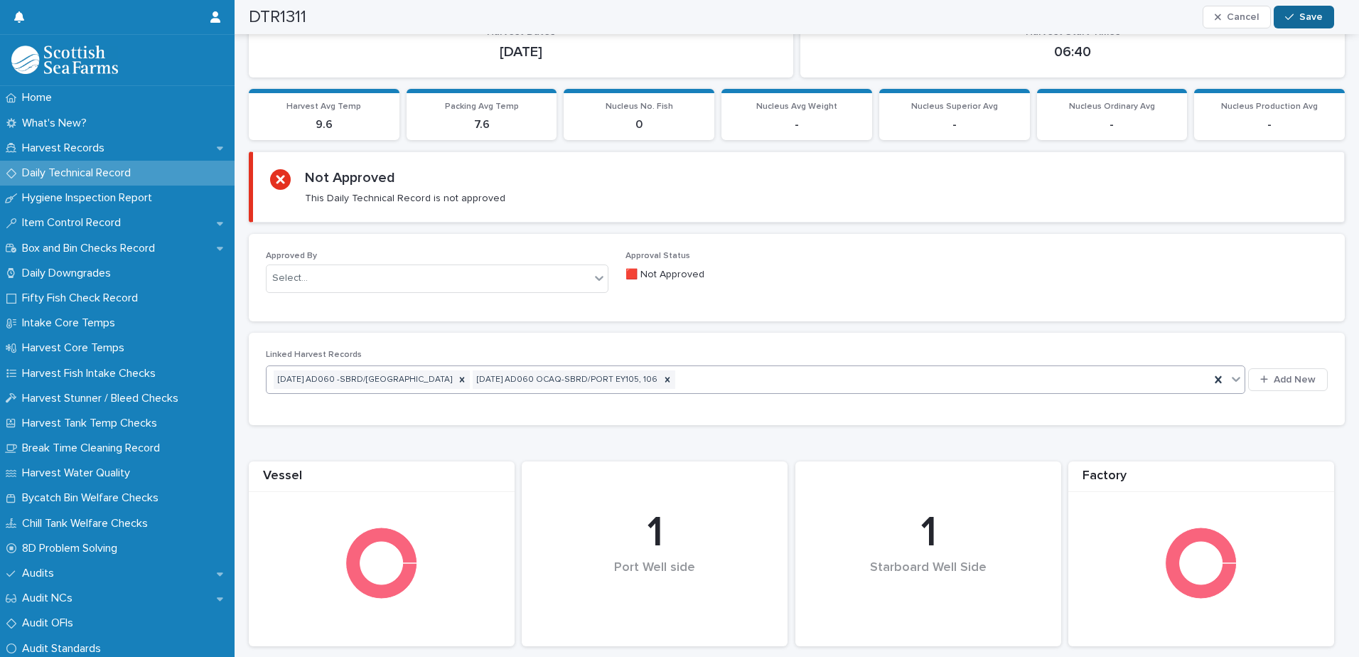
click at [1299, 18] on div "button" at bounding box center [1292, 17] width 14 height 10
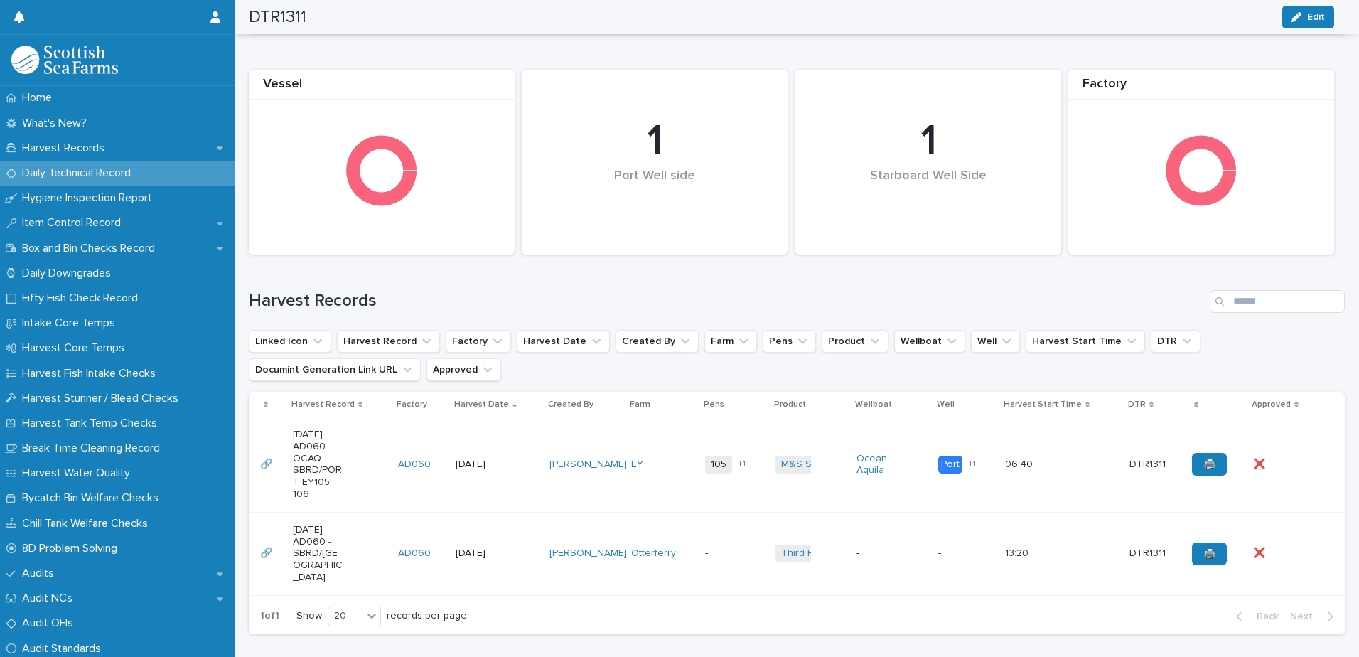
scroll to position [645, 0]
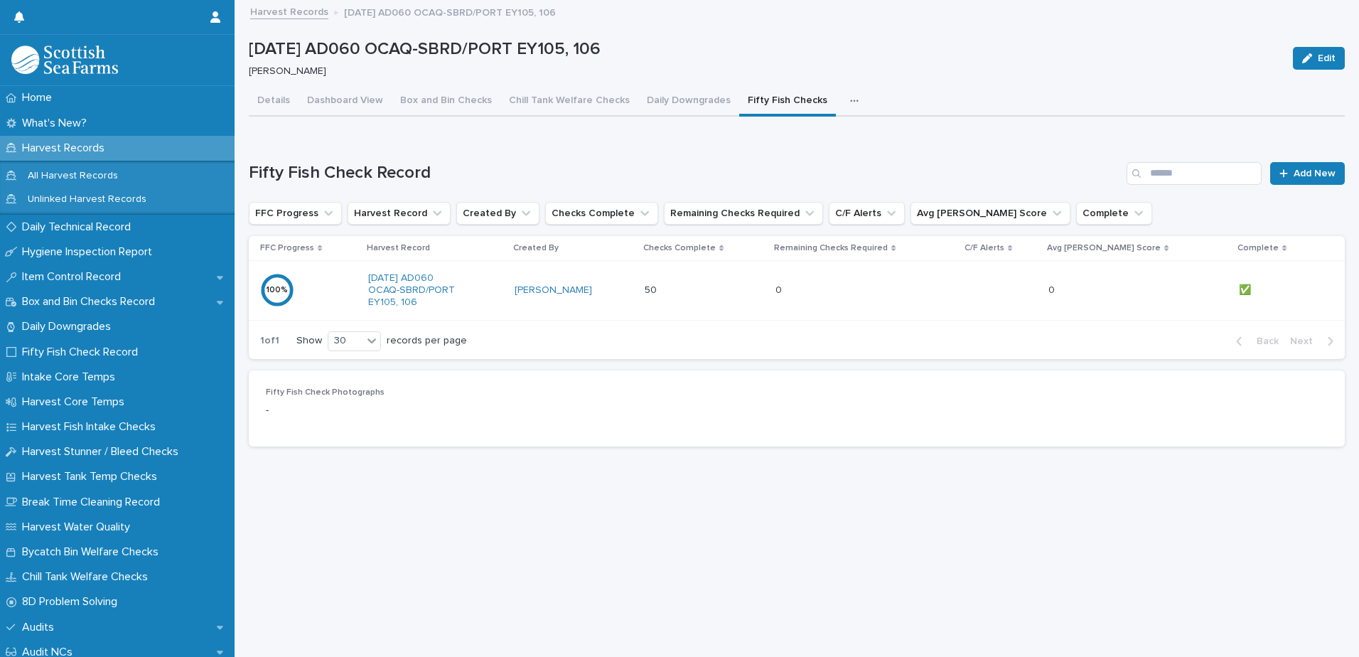
click at [303, 12] on link "Harvest Records" at bounding box center [289, 11] width 78 height 16
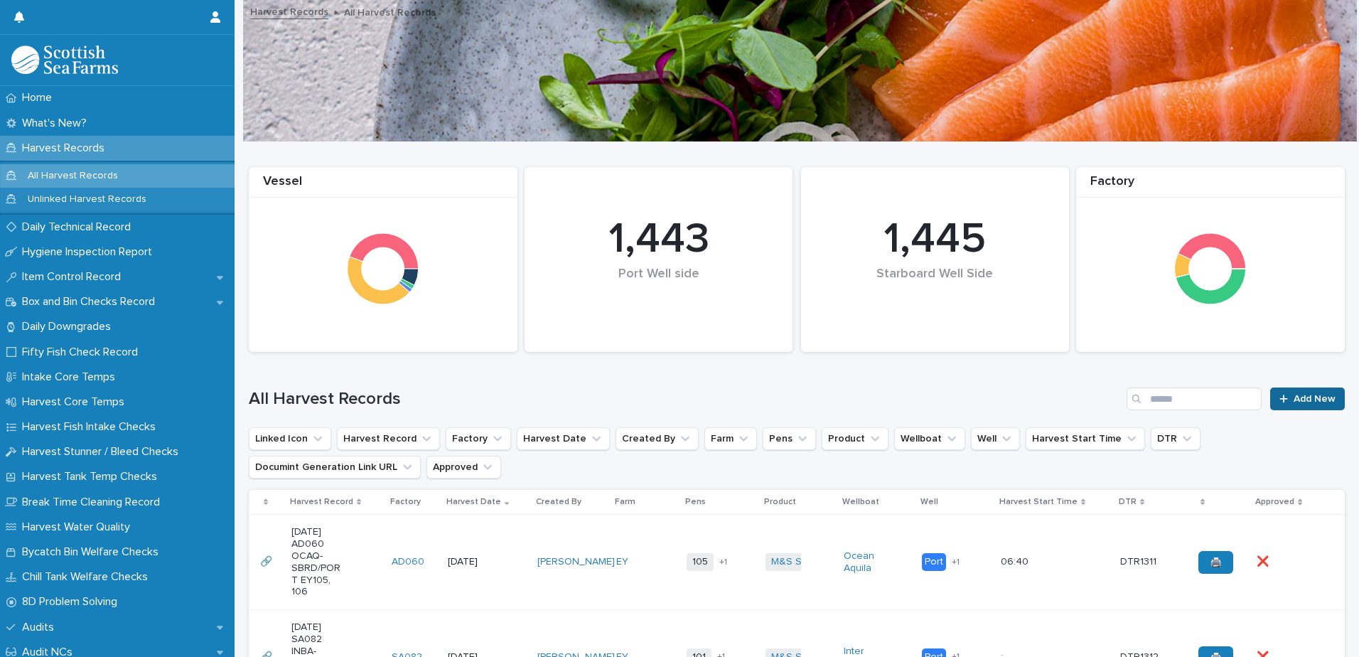
click at [1317, 389] on link "Add New" at bounding box center [1307, 398] width 75 height 23
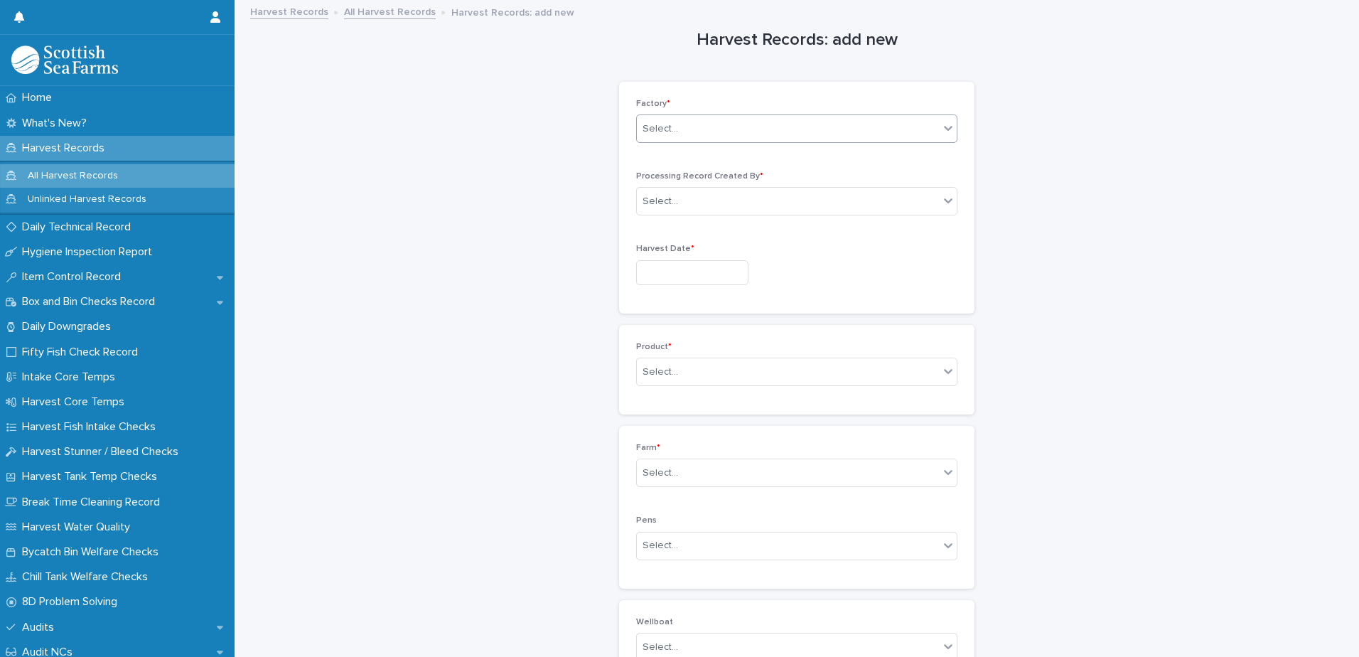
click at [763, 126] on div "Select..." at bounding box center [788, 128] width 302 height 23
click at [756, 151] on div "AD060" at bounding box center [792, 156] width 320 height 25
click at [743, 193] on div "Select..." at bounding box center [788, 201] width 302 height 23
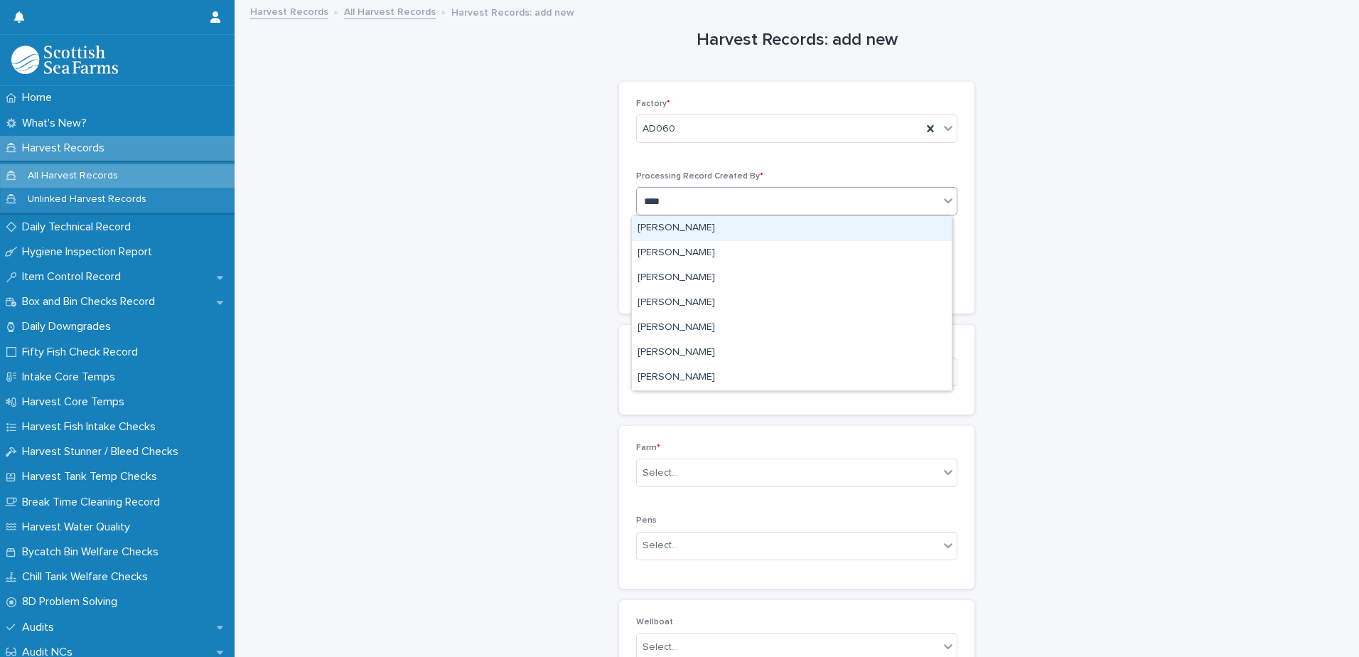
type input "*****"
click at [730, 227] on div "[PERSON_NAME]" at bounding box center [792, 228] width 320 height 25
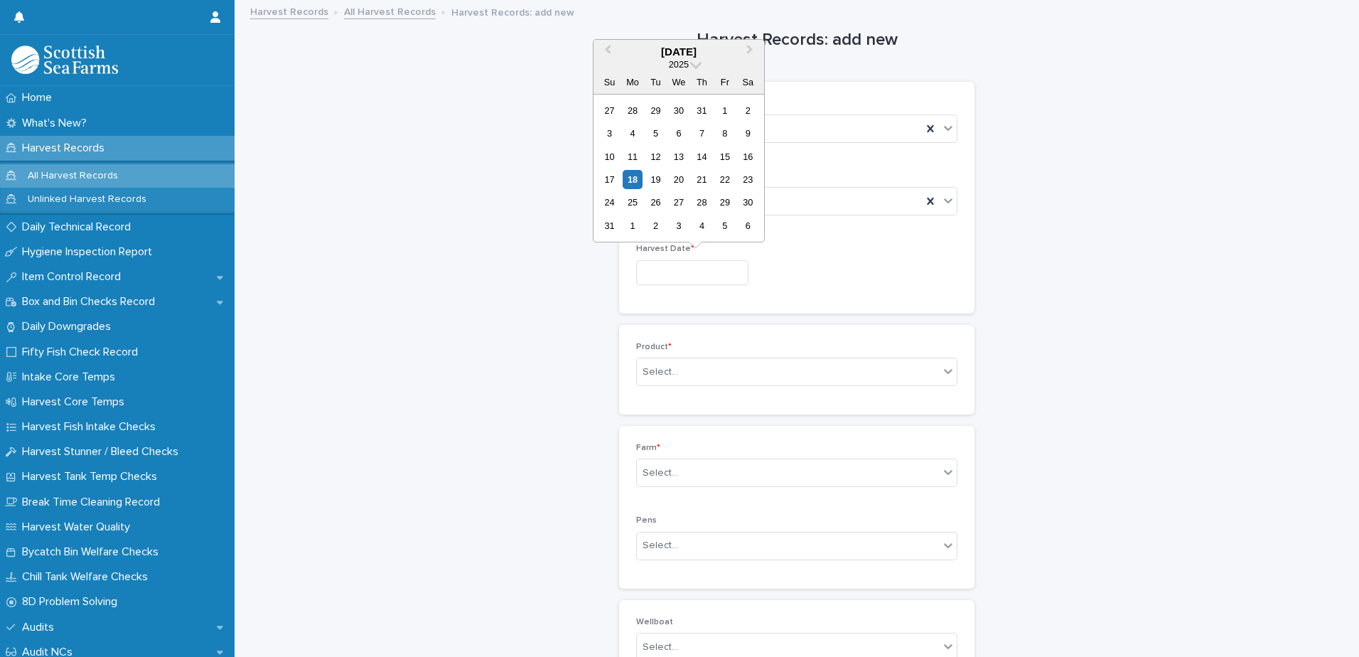
click at [721, 279] on input "text" at bounding box center [692, 272] width 112 height 25
click at [630, 176] on div "18" at bounding box center [632, 179] width 19 height 19
type input "*********"
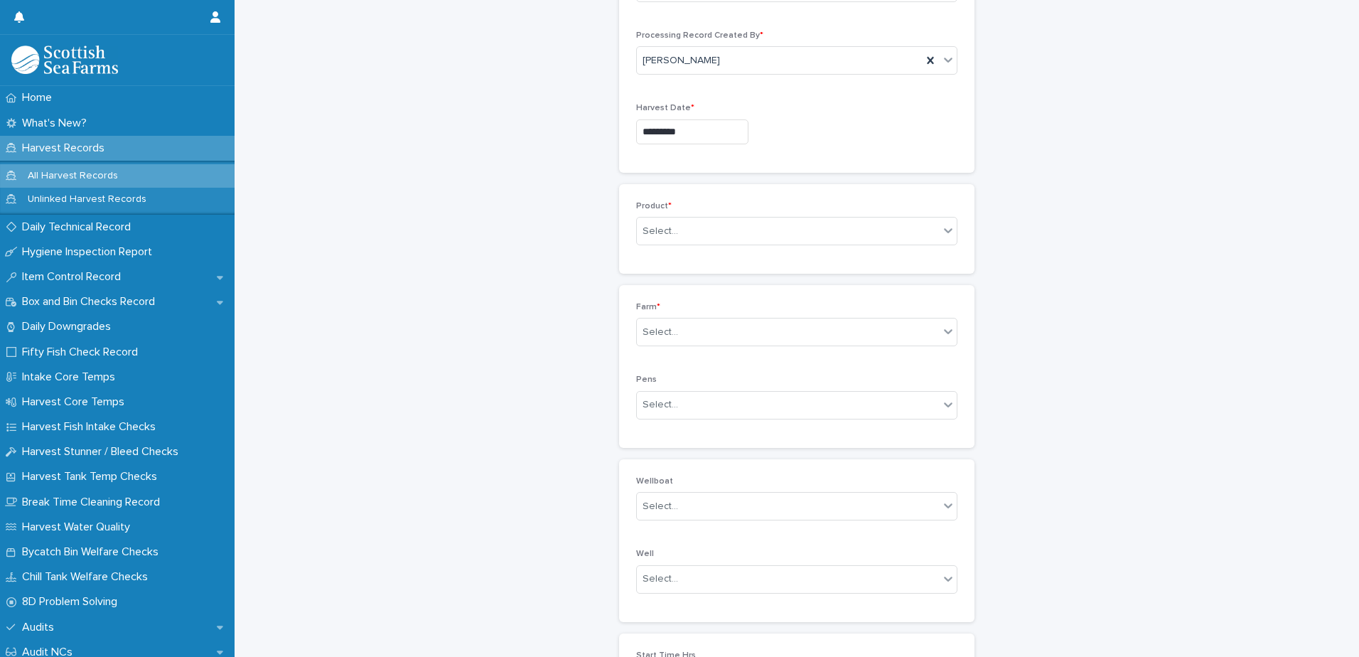
scroll to position [142, 0]
click at [832, 227] on div "Select..." at bounding box center [788, 229] width 302 height 23
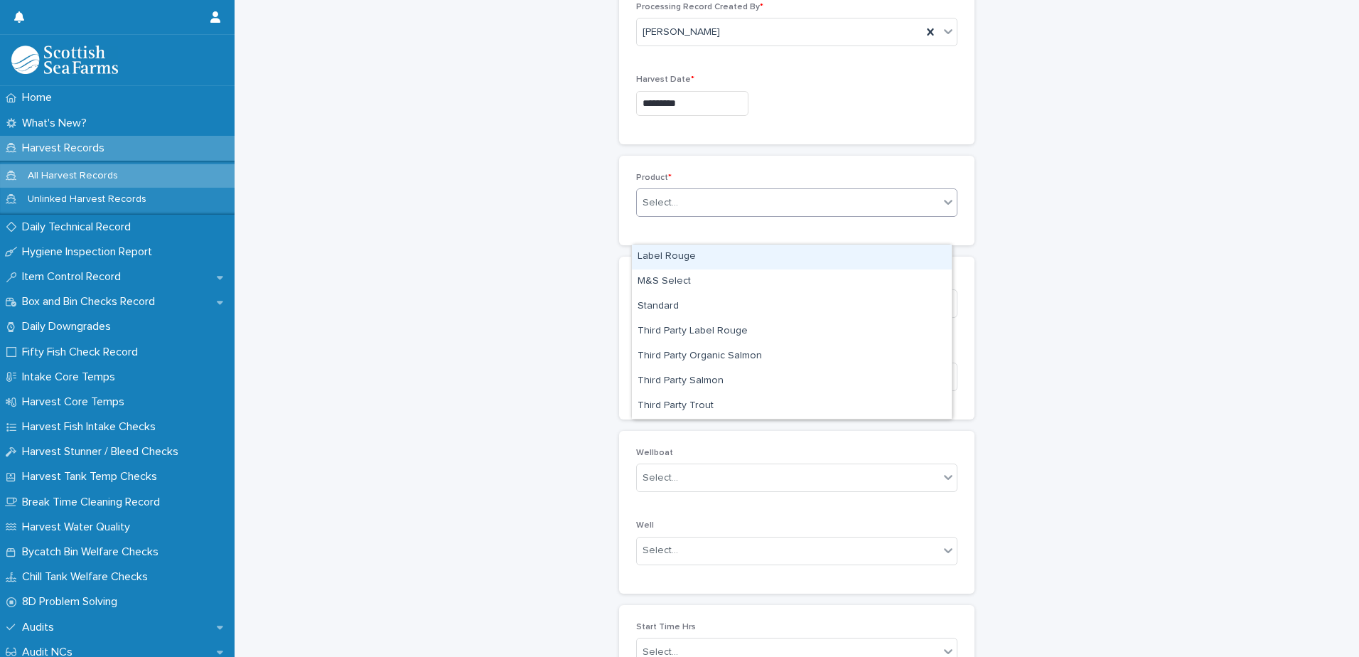
scroll to position [213, 0]
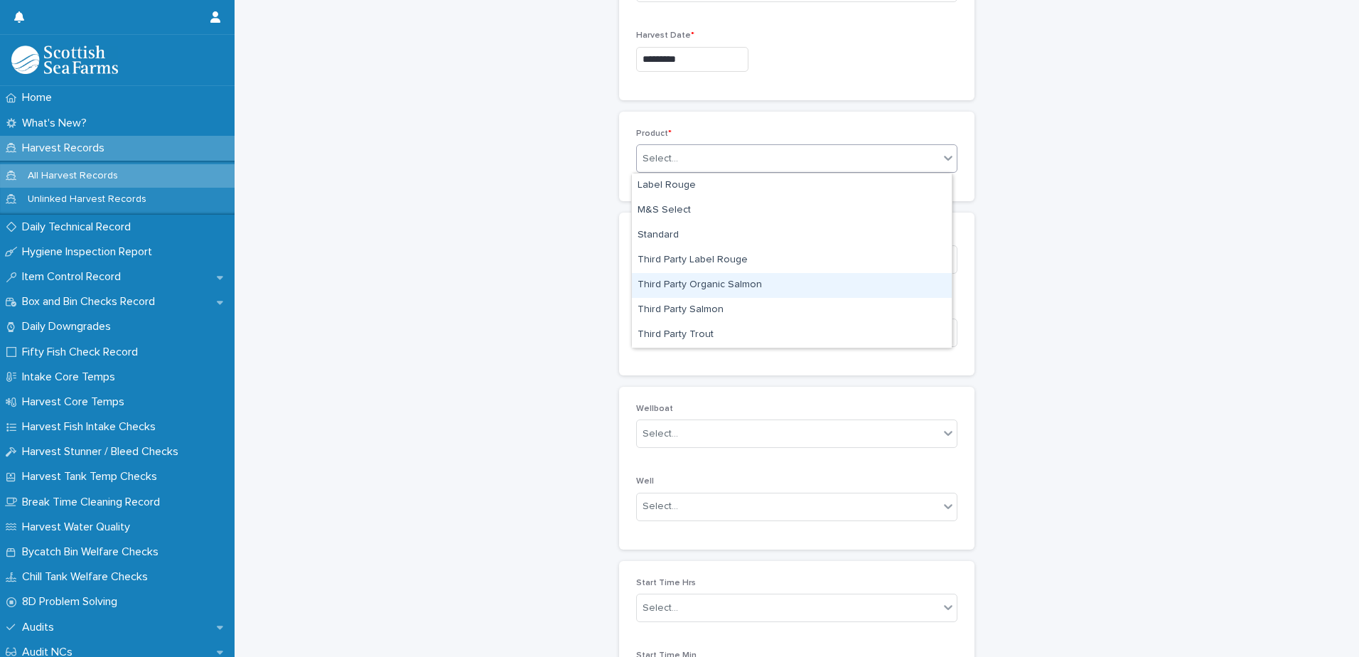
click at [1278, 243] on div "Harvest Records: add new Loading... Saving… Loading... Saving… Loading... Savin…" at bounding box center [797, 272] width 1096 height 969
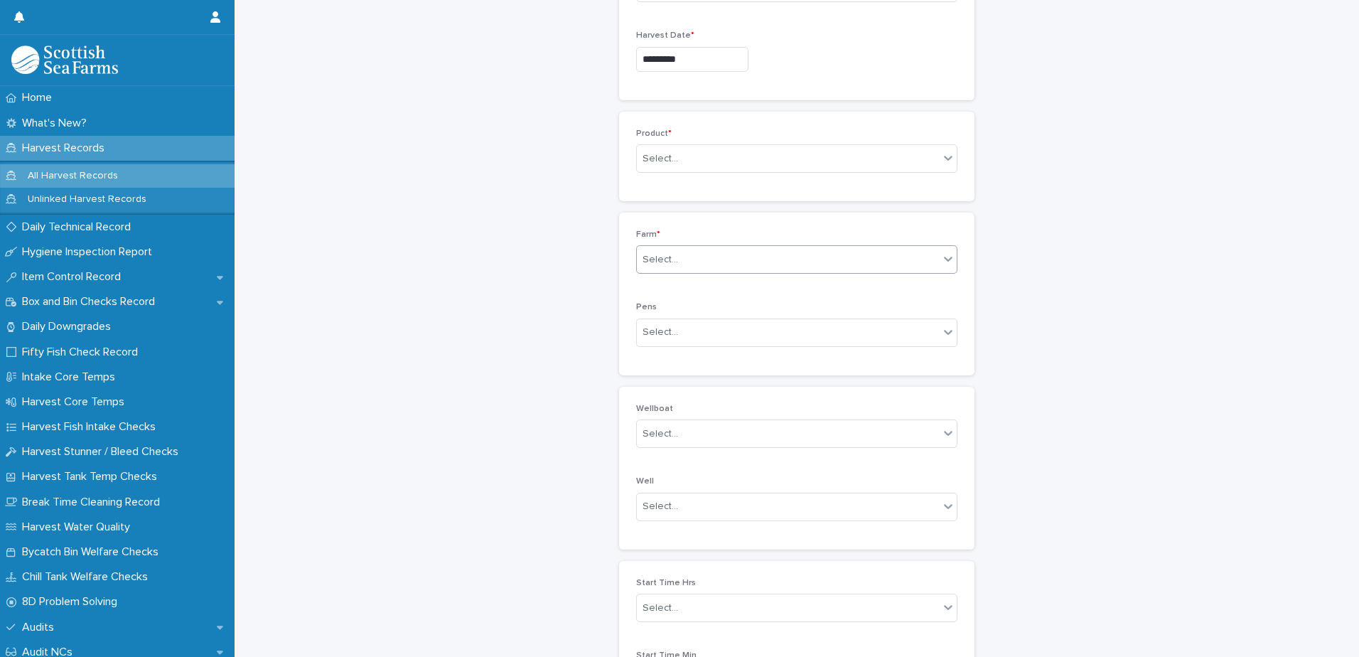
click at [846, 257] on div "Select..." at bounding box center [788, 259] width 302 height 23
click at [1213, 314] on div "Harvest Records: add new Loading... Saving… Loading... Saving… Loading... Savin…" at bounding box center [797, 272] width 1096 height 969
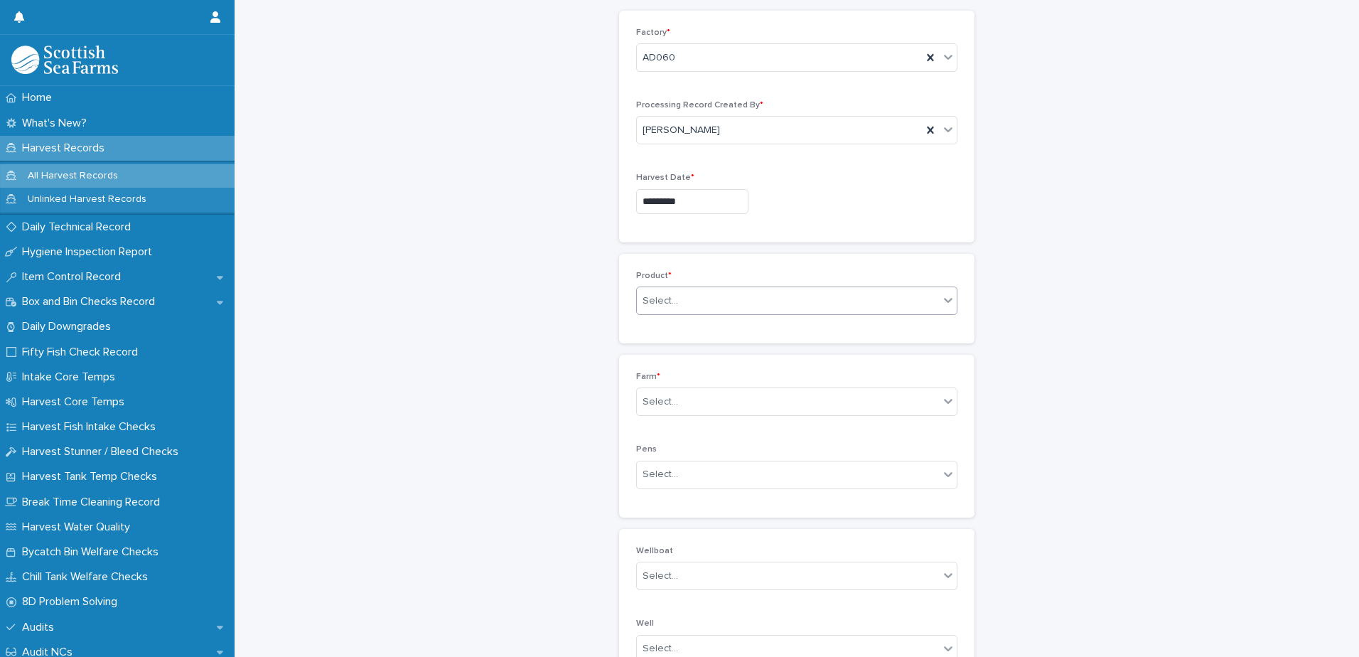
click at [834, 301] on div "Select..." at bounding box center [788, 300] width 302 height 23
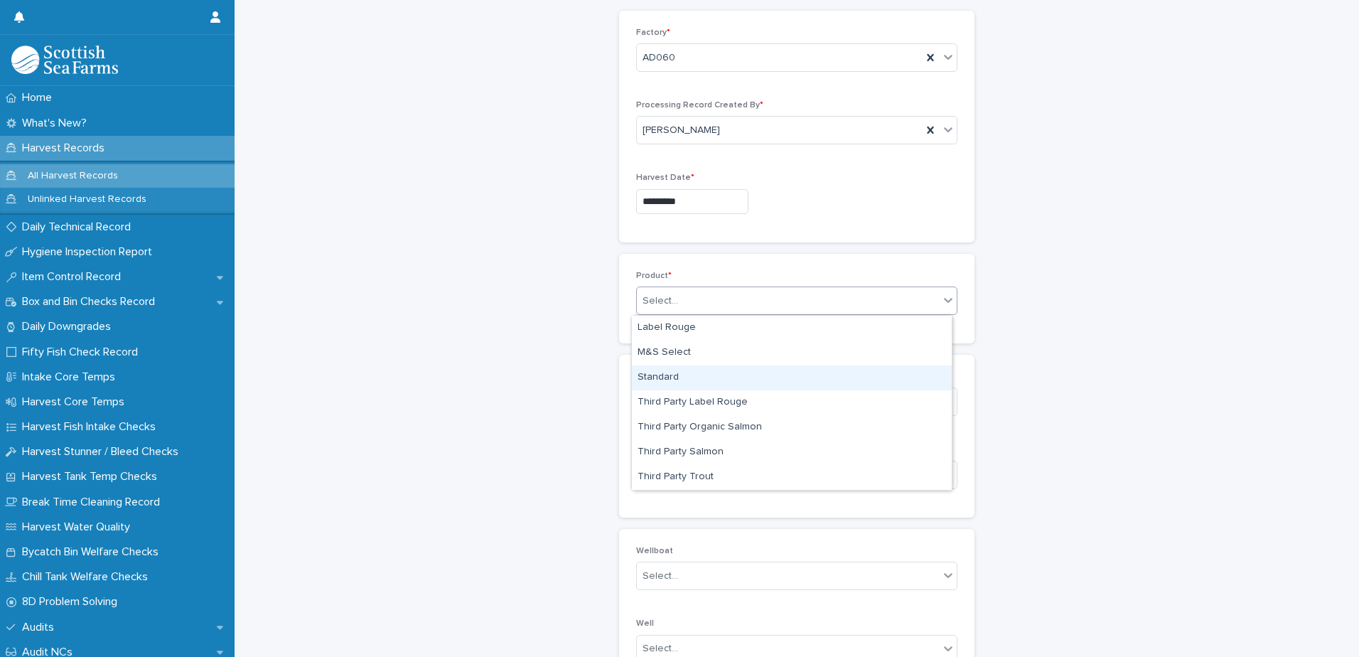
click at [1162, 345] on div "Harvest Records: add new Loading... Saving… Loading... Saving… Loading... Savin…" at bounding box center [797, 414] width 1096 height 969
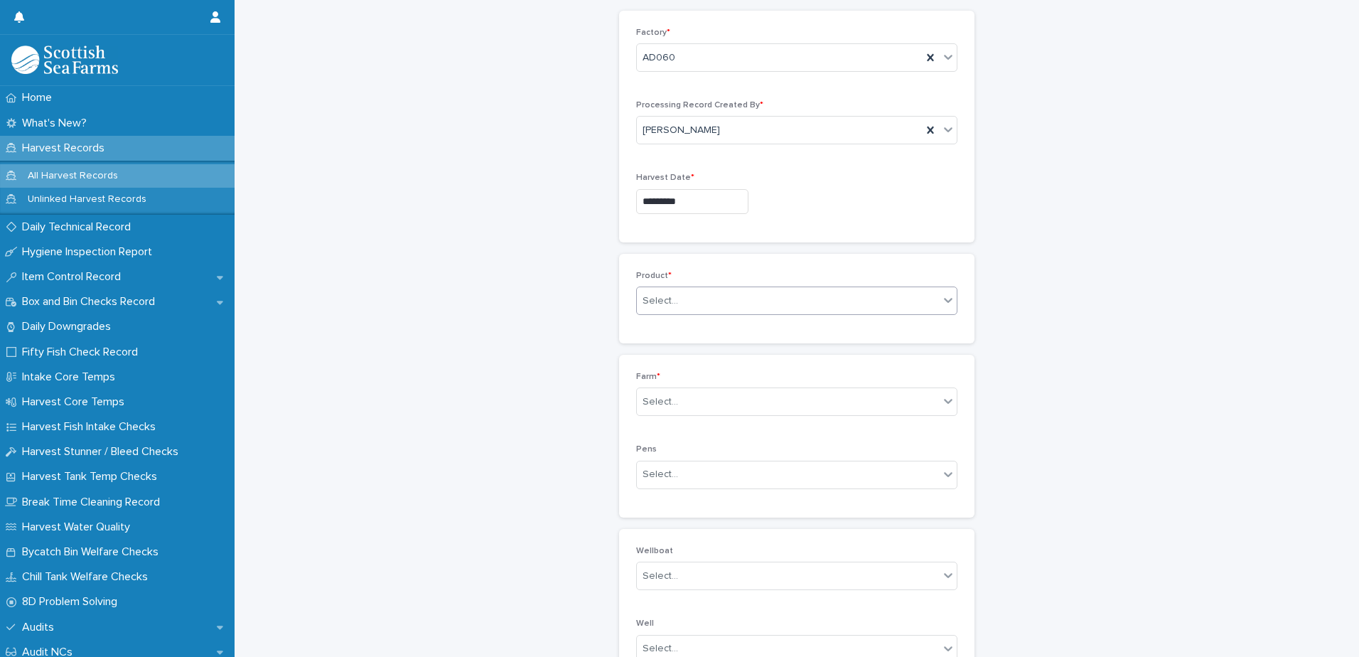
click at [876, 293] on div "Select..." at bounding box center [788, 300] width 302 height 23
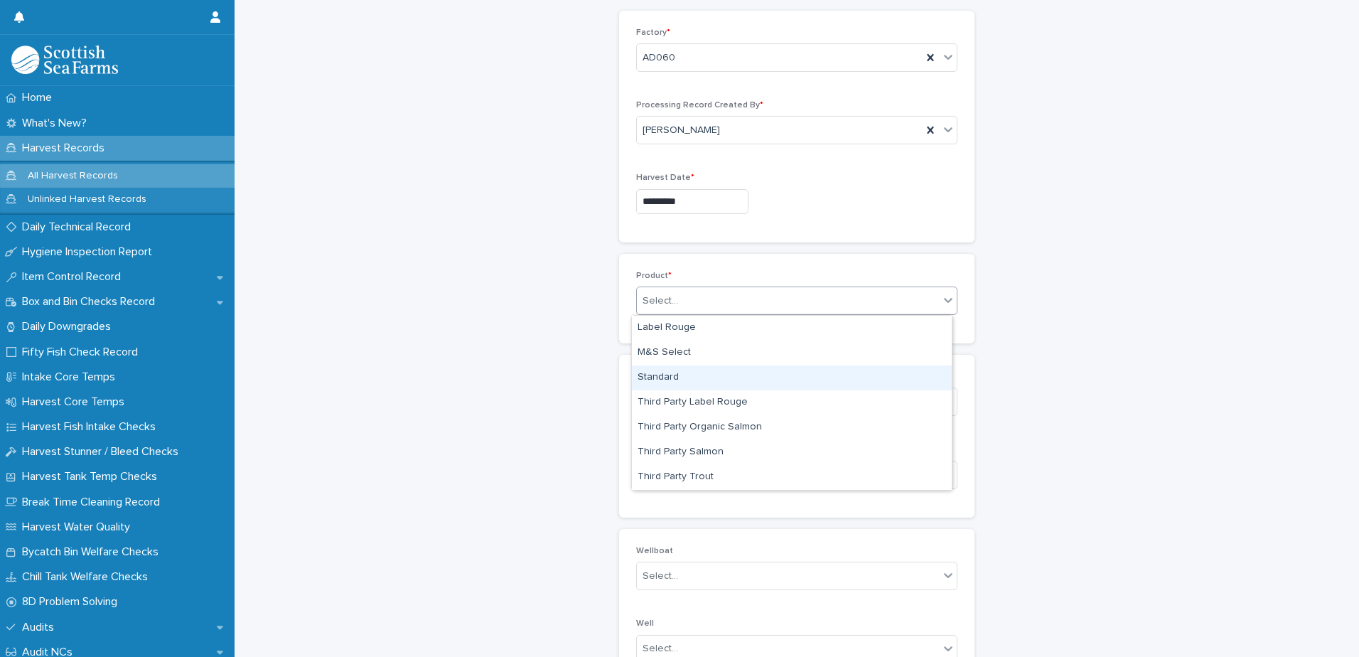
click at [1101, 314] on div "Harvest Records: add new Loading... Saving… Loading... Saving… Loading... Savin…" at bounding box center [797, 414] width 1096 height 969
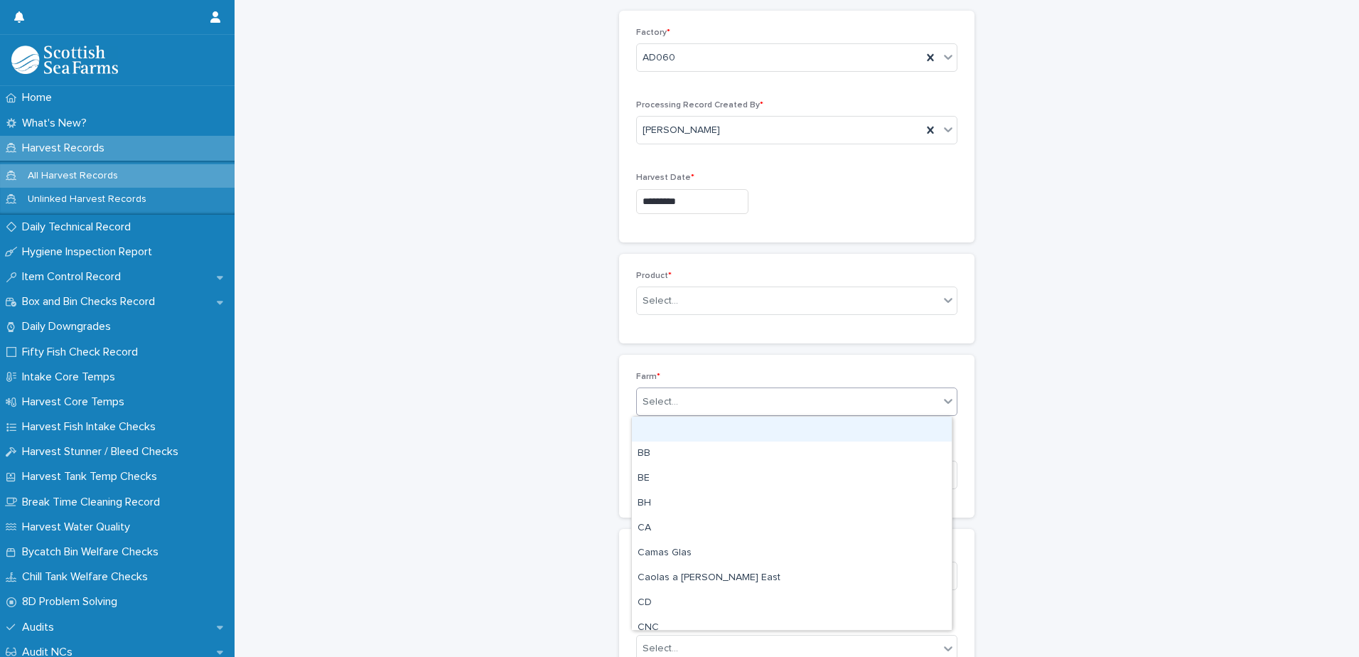
click at [769, 397] on div "Select..." at bounding box center [788, 401] width 302 height 23
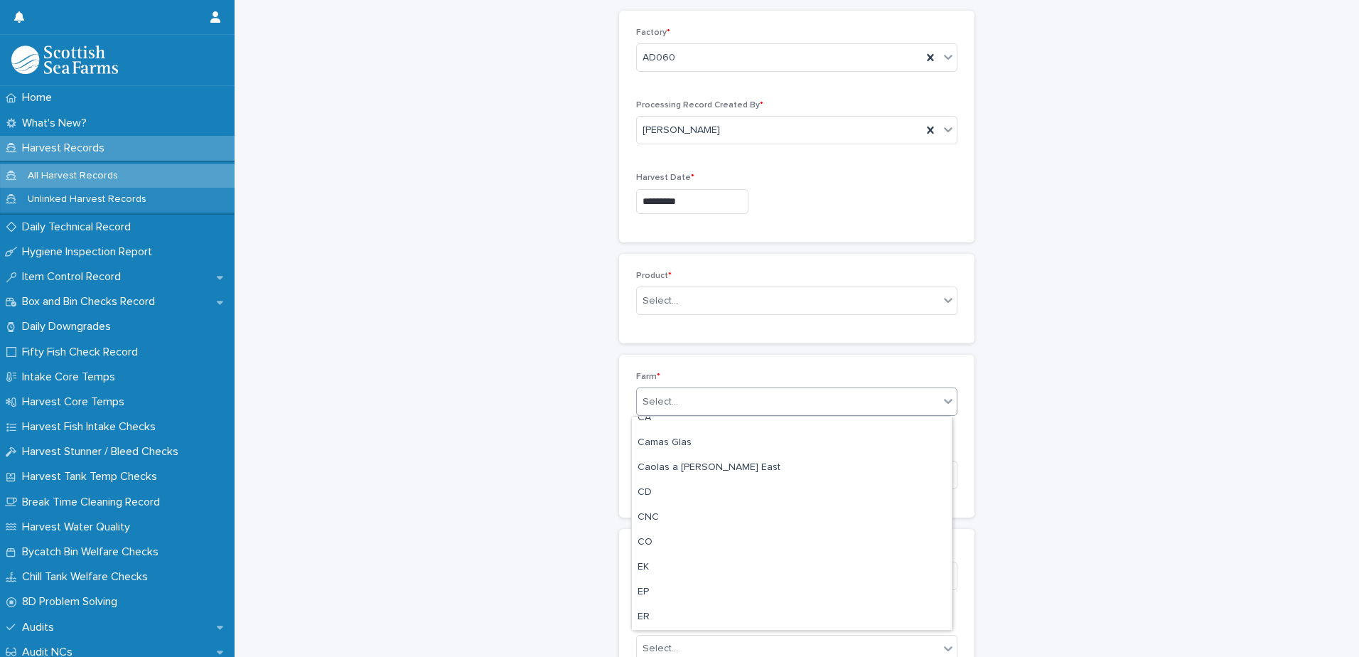
scroll to position [0, 0]
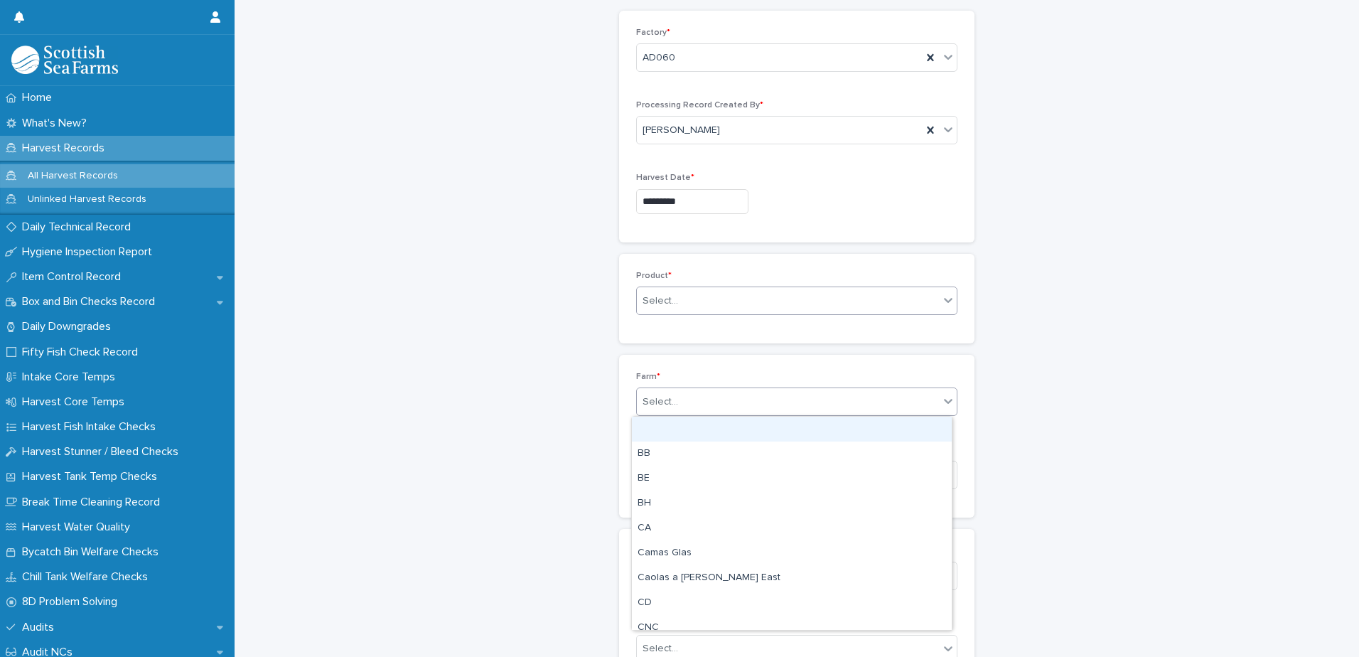
click at [785, 299] on div "Select..." at bounding box center [788, 300] width 302 height 23
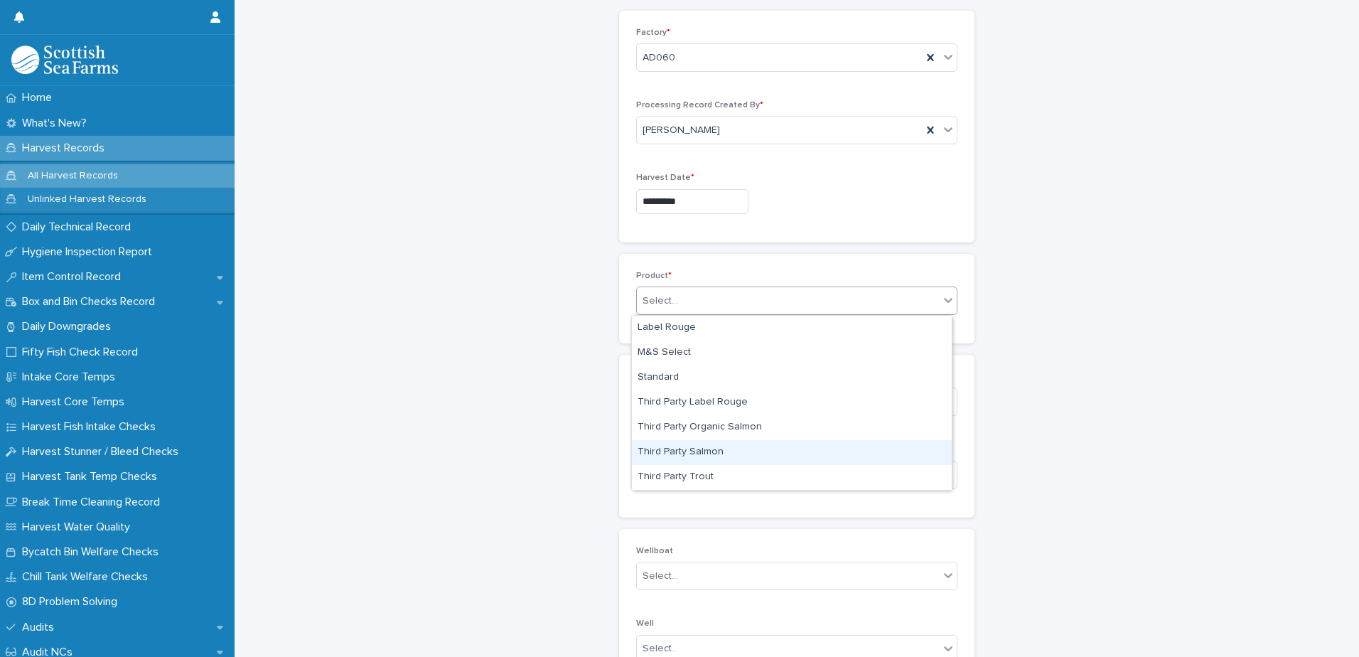
click at [750, 448] on div "Third Party Salmon" at bounding box center [792, 452] width 320 height 25
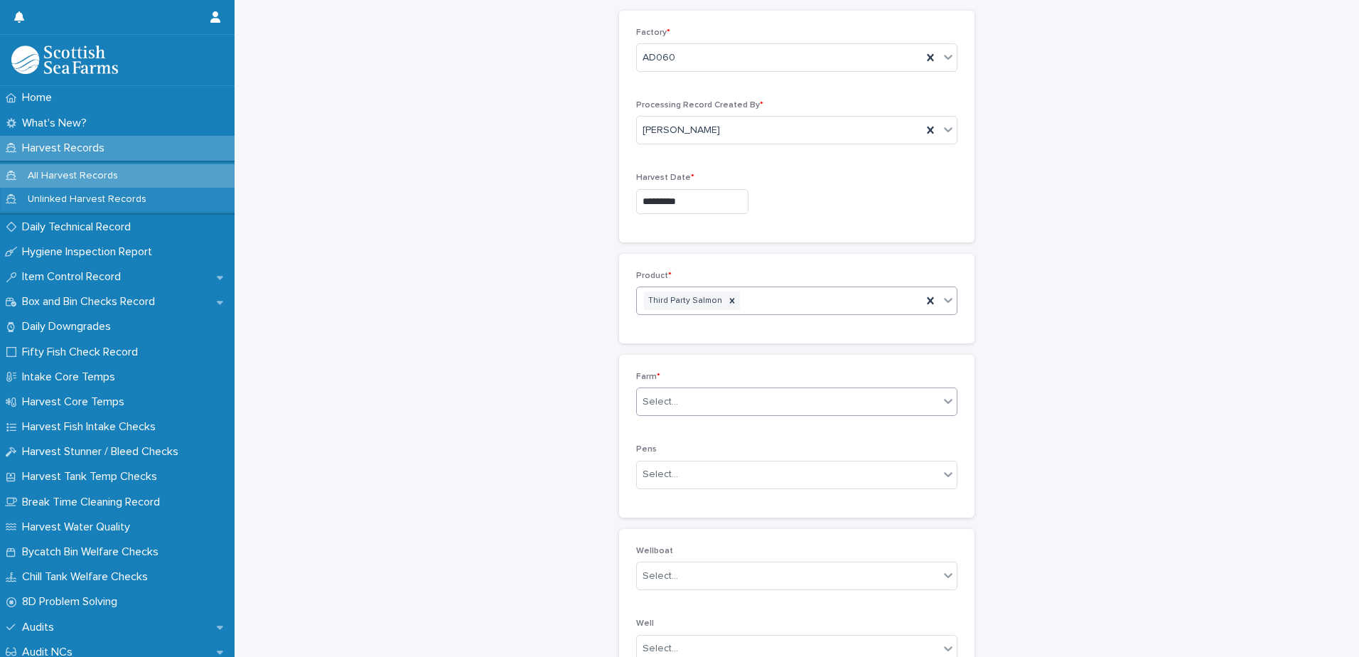
click at [774, 401] on div "Select..." at bounding box center [788, 401] width 302 height 23
type input "*"
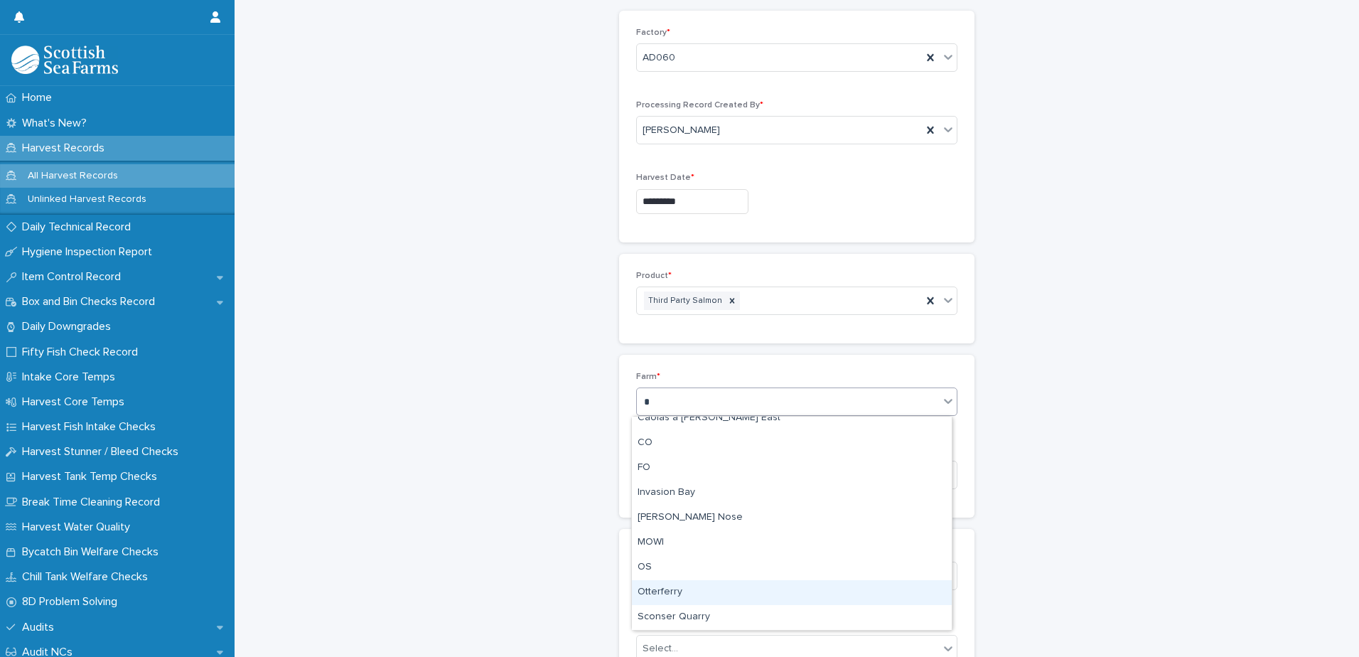
click at [722, 591] on div "Otterferry" at bounding box center [792, 592] width 320 height 25
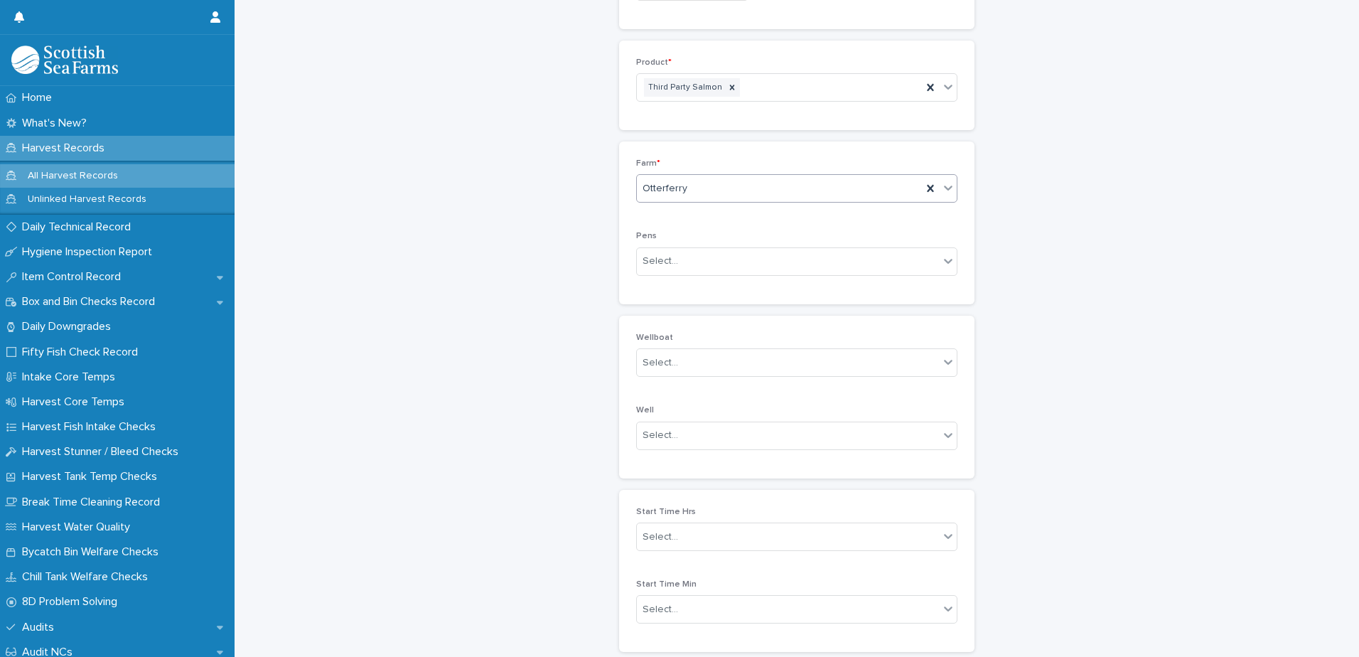
scroll to position [355, 0]
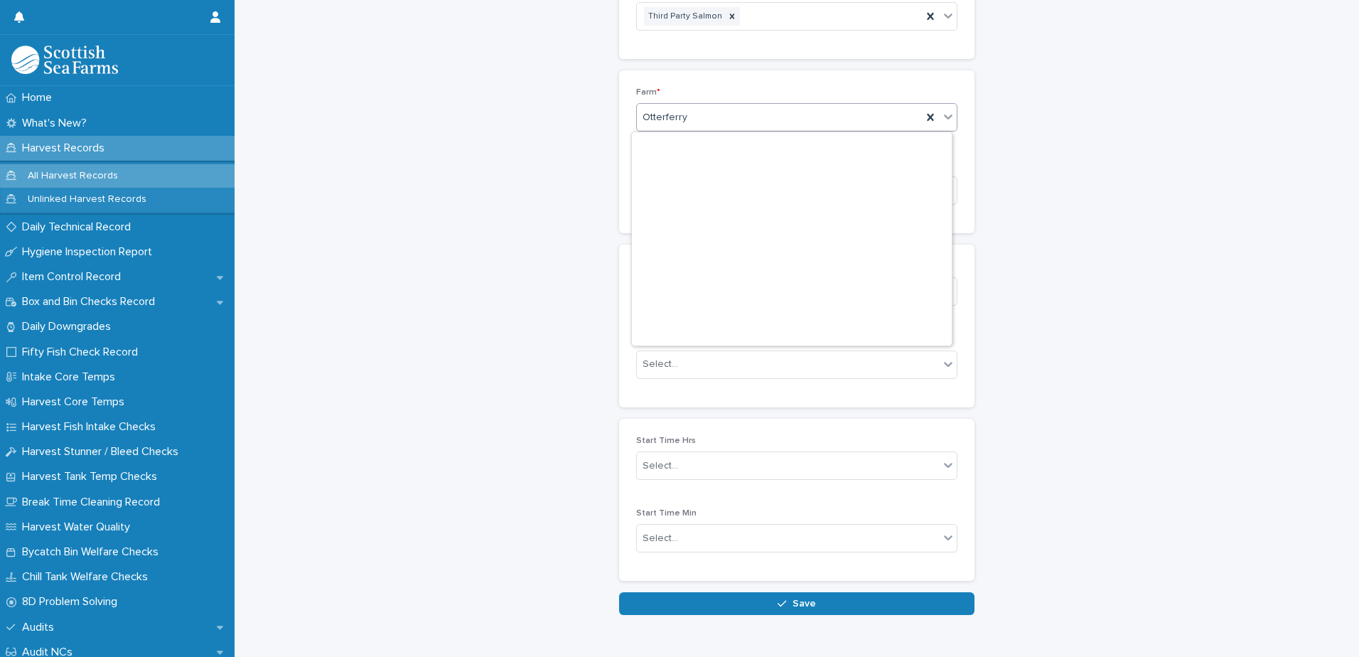
click at [721, 115] on div "Otterferry" at bounding box center [779, 117] width 285 height 23
click at [1290, 232] on div "Harvest Records: add new Loading... Saving… Loading... Saving… Loading... Savin…" at bounding box center [797, 130] width 1096 height 969
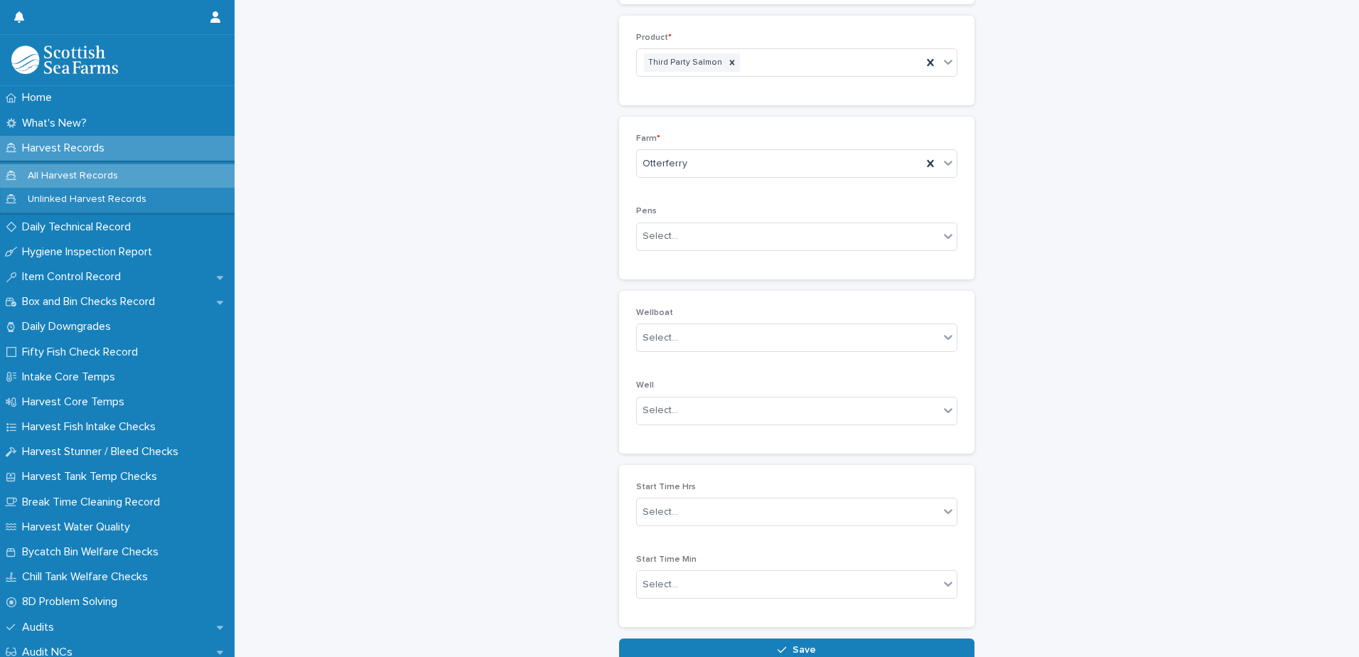
scroll to position [284, 0]
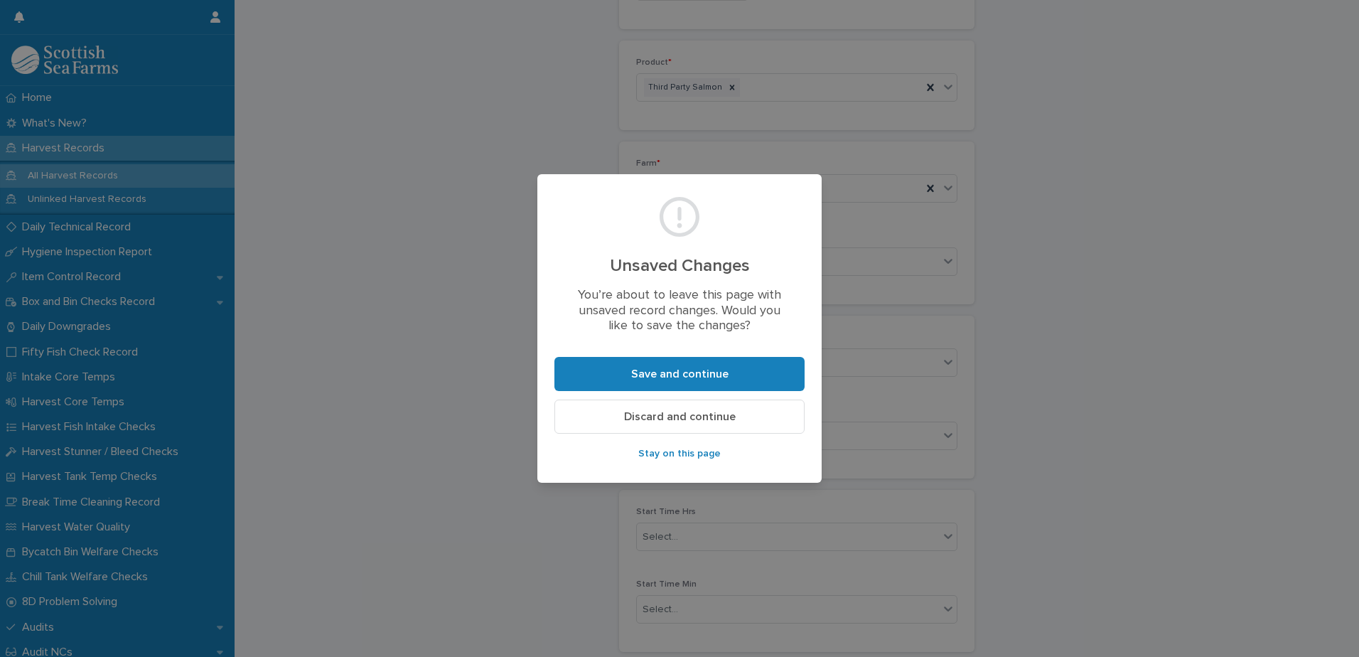
click at [711, 419] on span "Discard and continue" at bounding box center [680, 416] width 112 height 11
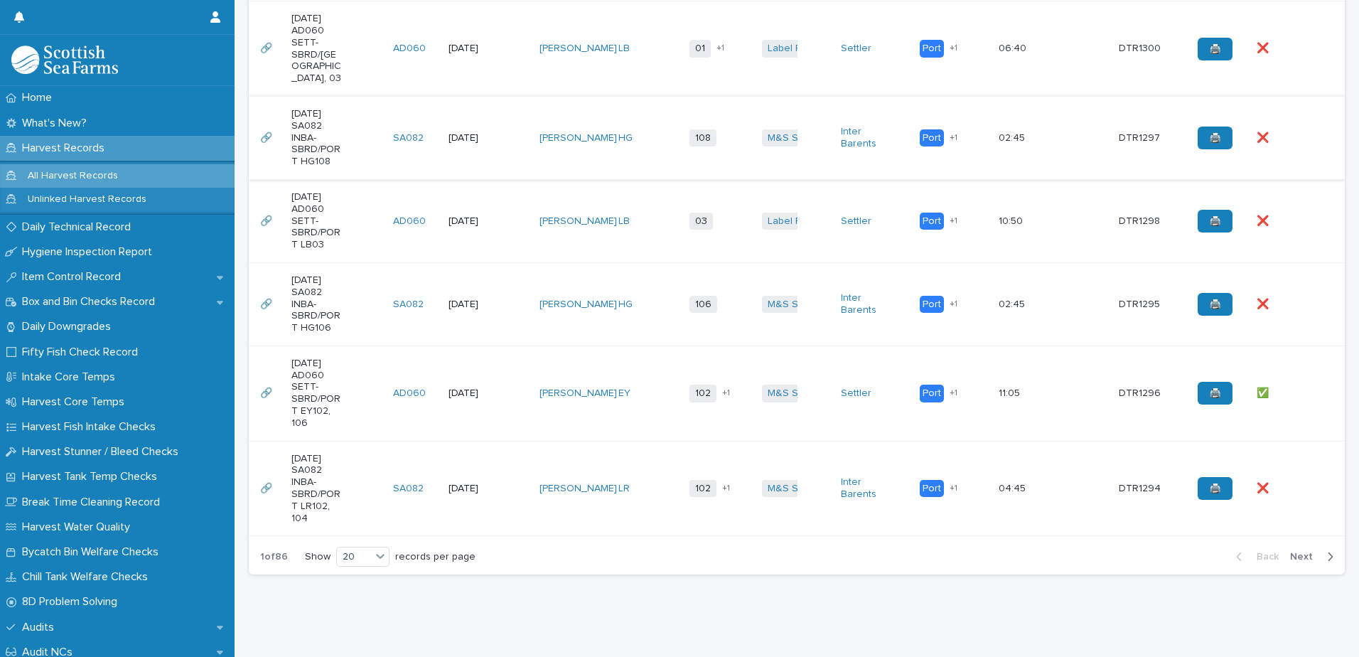
scroll to position [1843, 0]
click at [1293, 551] on span "Next" at bounding box center [1305, 556] width 31 height 10
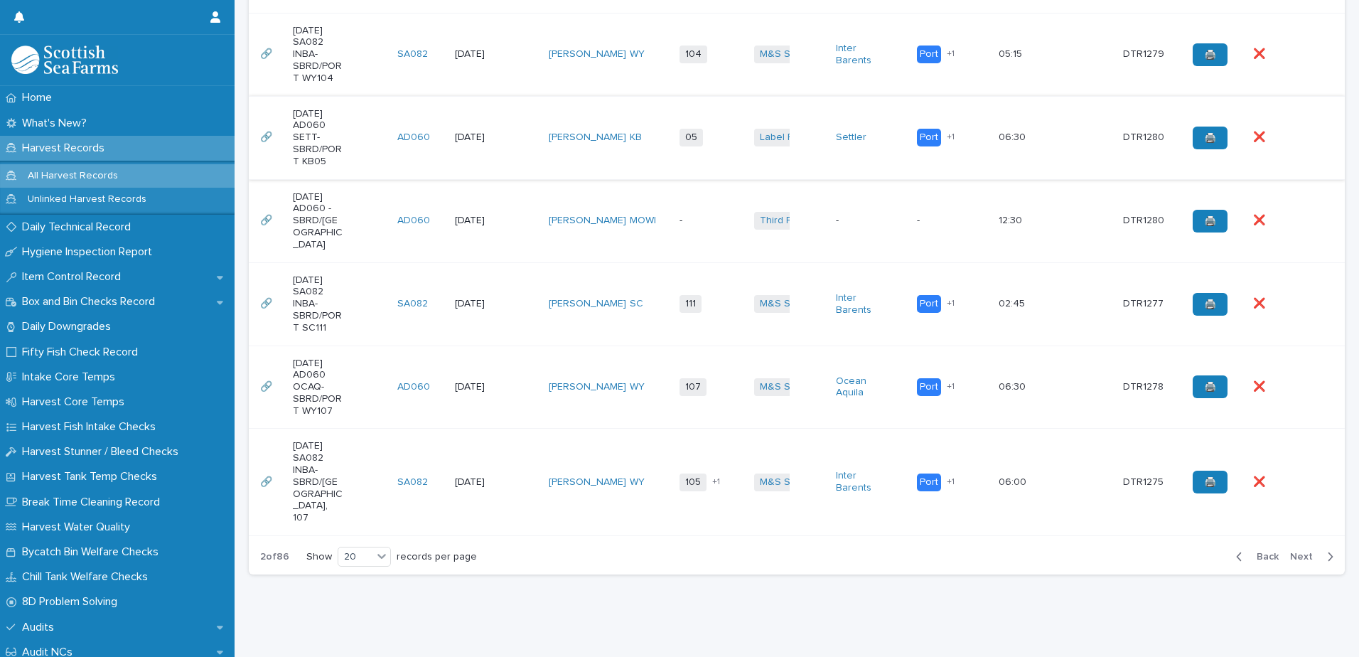
scroll to position [1879, 0]
click at [1290, 551] on span "Next" at bounding box center [1305, 556] width 31 height 10
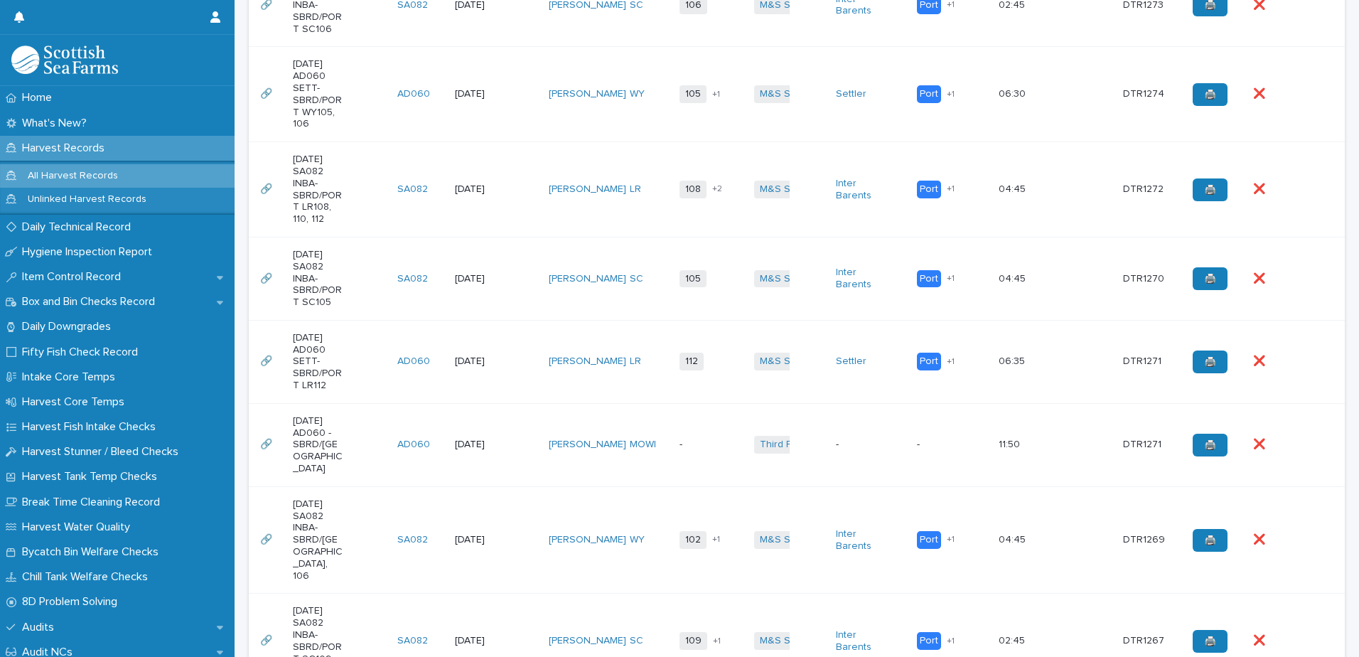
scroll to position [741, 0]
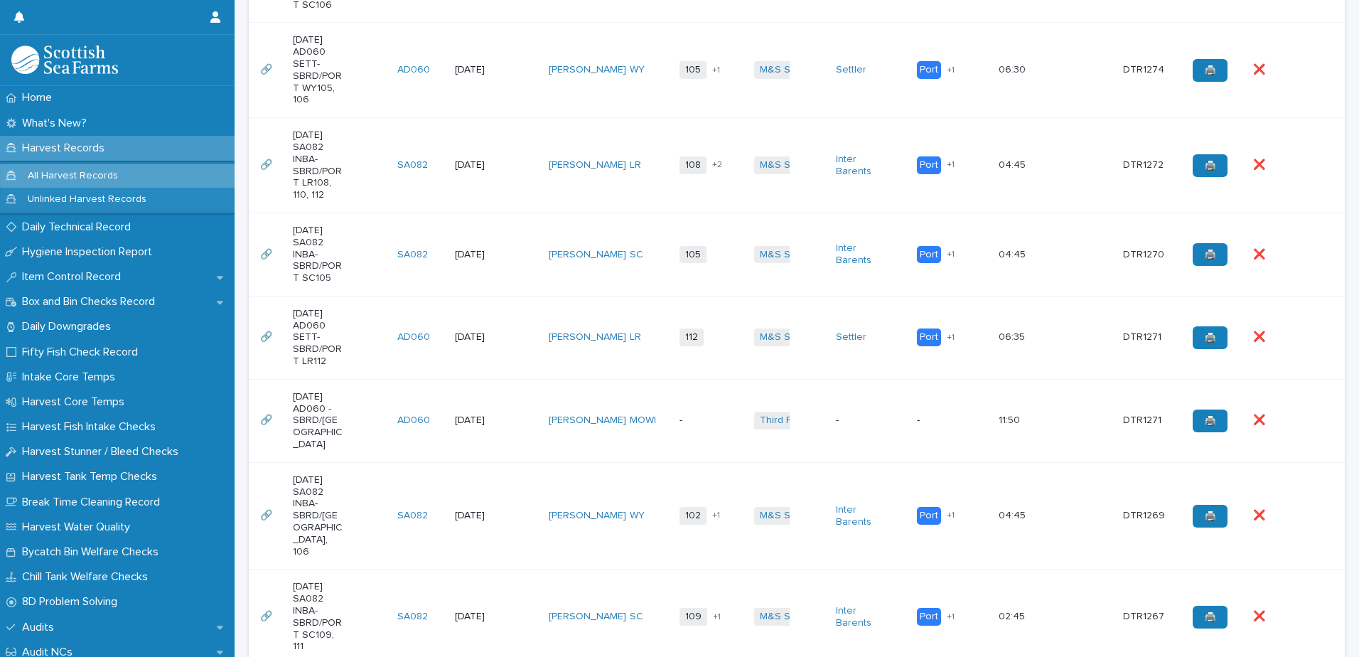
click at [887, 432] on div "-" at bounding box center [871, 420] width 70 height 23
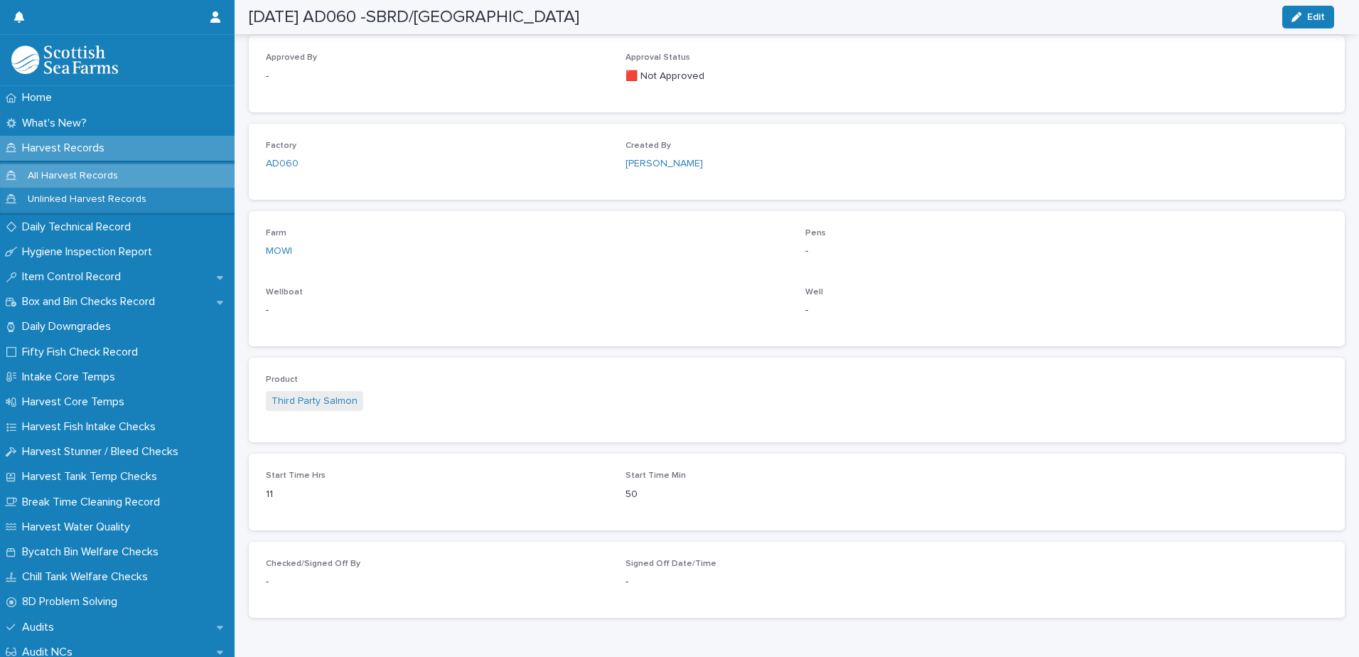
scroll to position [864, 0]
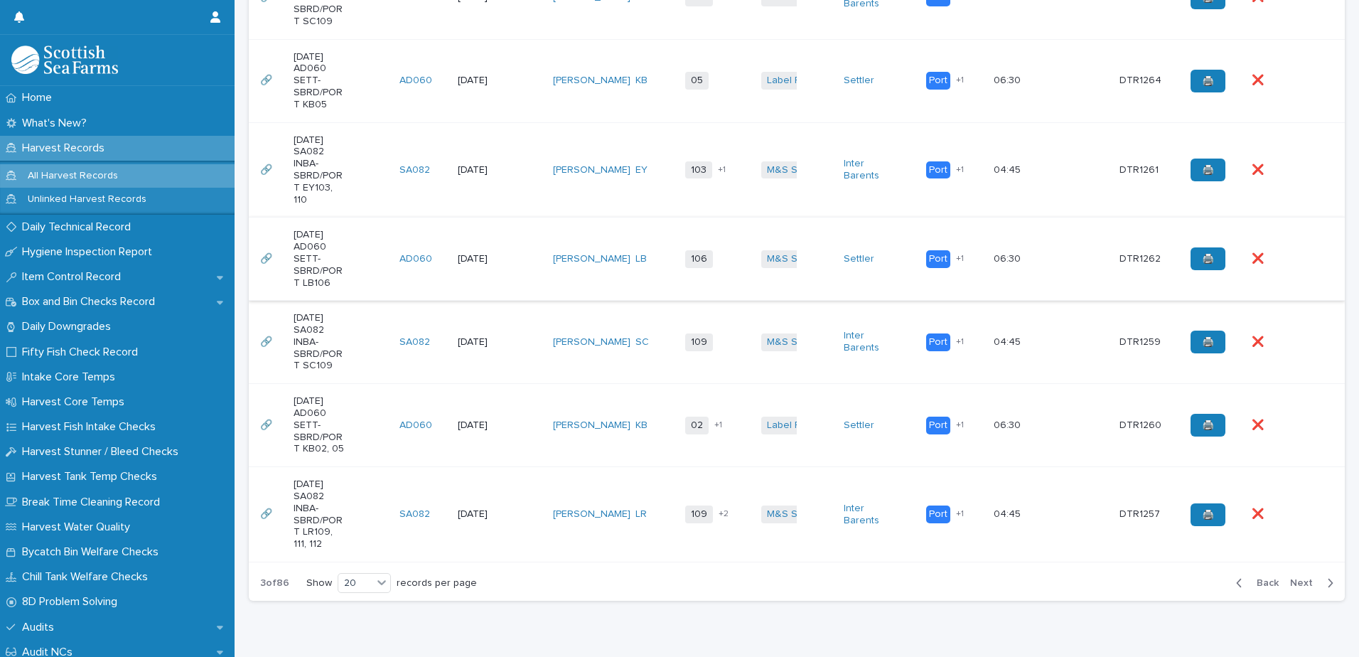
scroll to position [1736, 0]
click at [1293, 576] on span "Next" at bounding box center [1305, 581] width 31 height 10
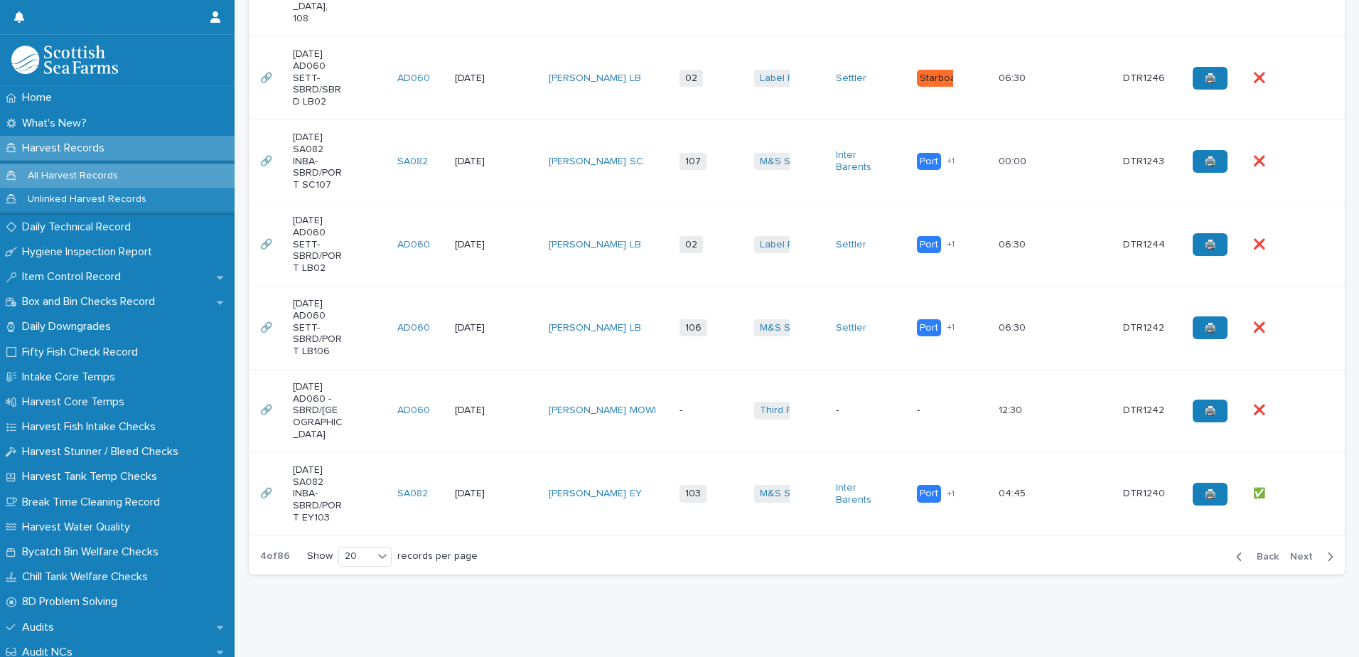
scroll to position [1879, 0]
click at [1290, 551] on span "Next" at bounding box center [1305, 556] width 31 height 10
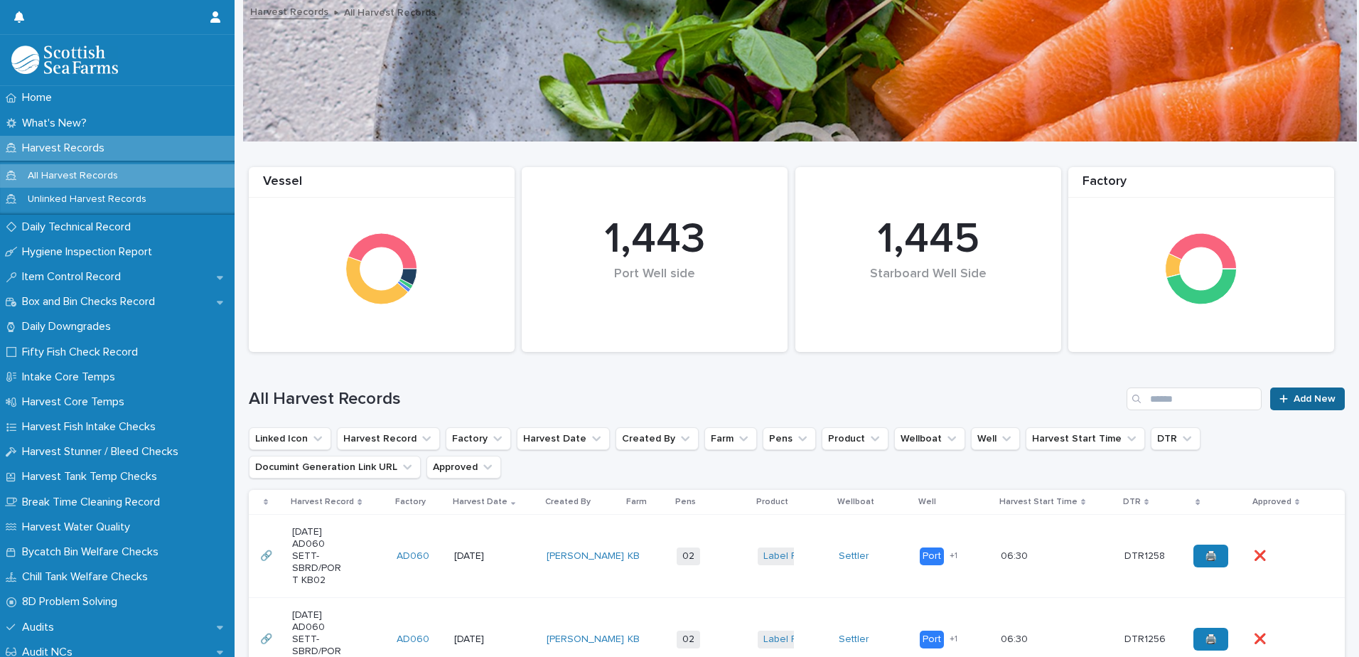
click at [1317, 392] on link "Add New" at bounding box center [1307, 398] width 75 height 23
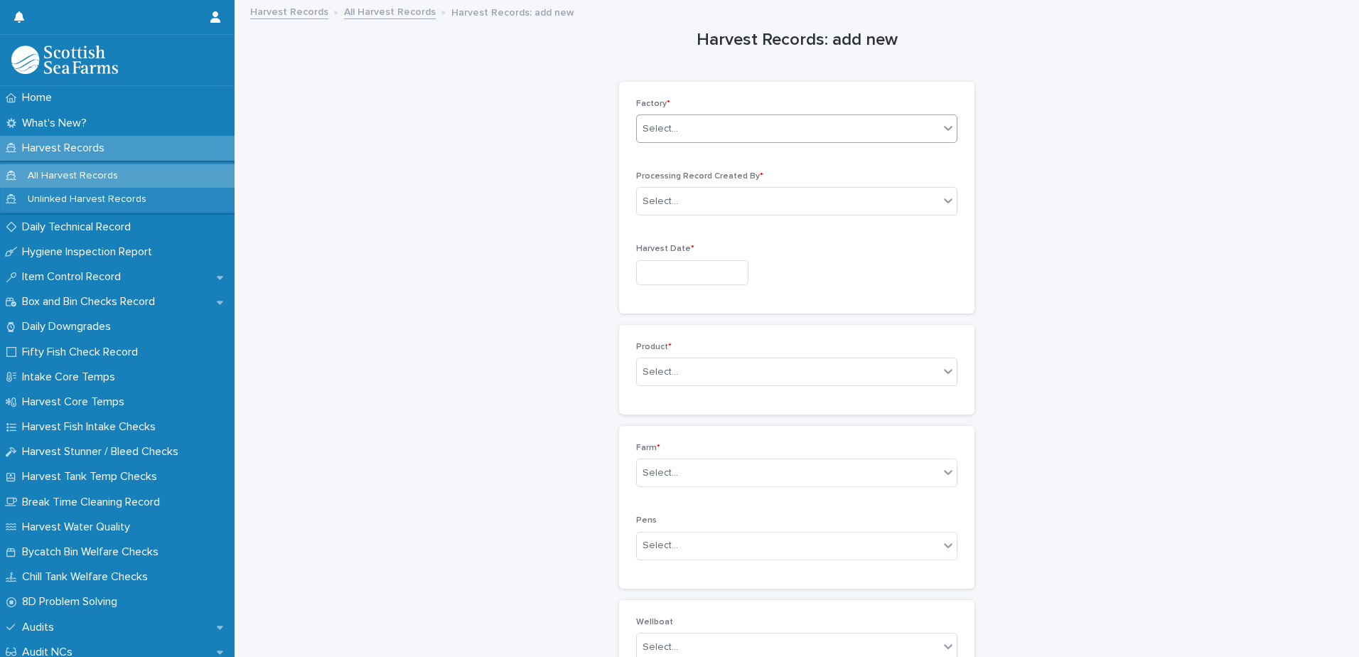
click at [747, 122] on div "Select..." at bounding box center [788, 128] width 302 height 23
click at [721, 156] on div "AD060" at bounding box center [792, 156] width 320 height 25
click at [718, 198] on div "Select..." at bounding box center [788, 201] width 302 height 23
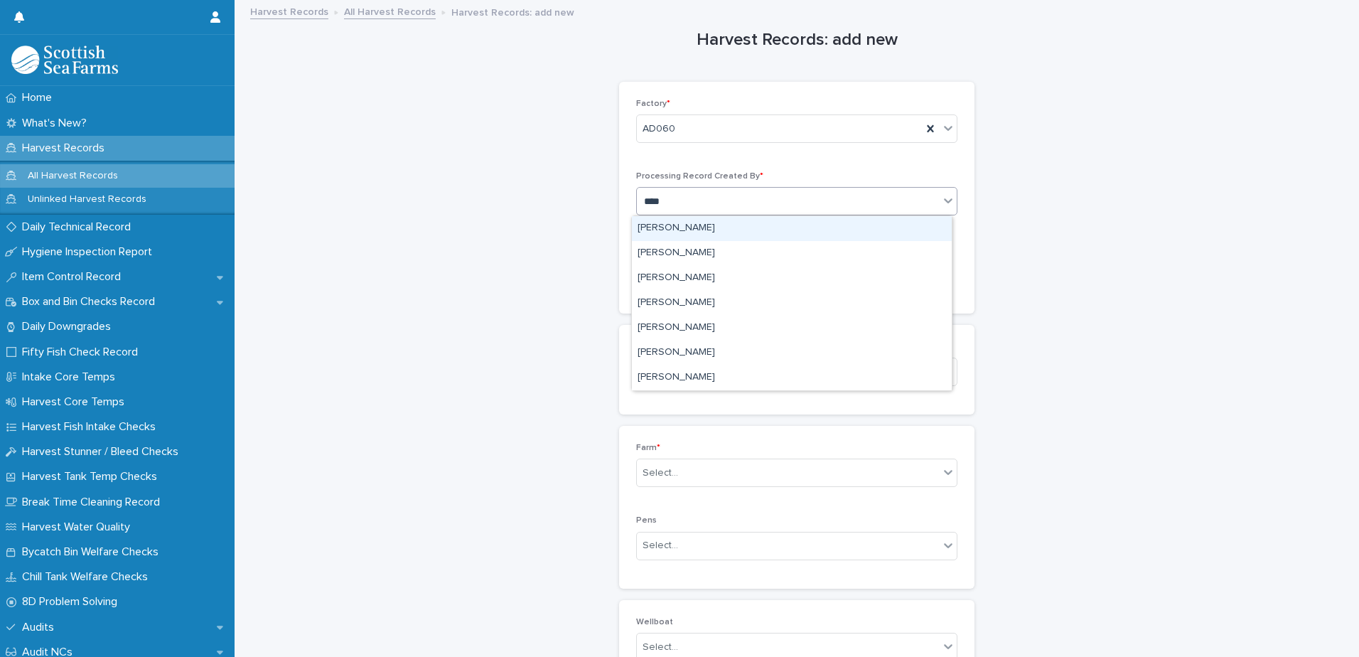
type input "*****"
click at [728, 229] on div "[PERSON_NAME]" at bounding box center [792, 228] width 320 height 25
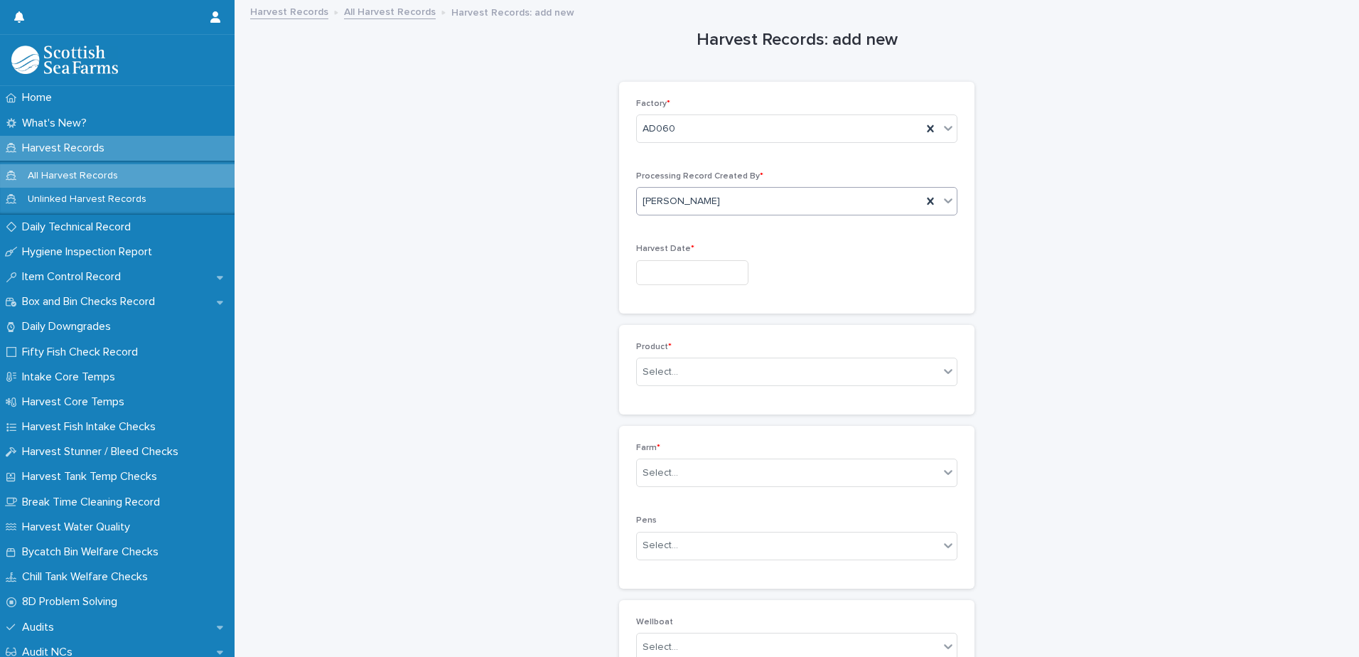
scroll to position [142, 0]
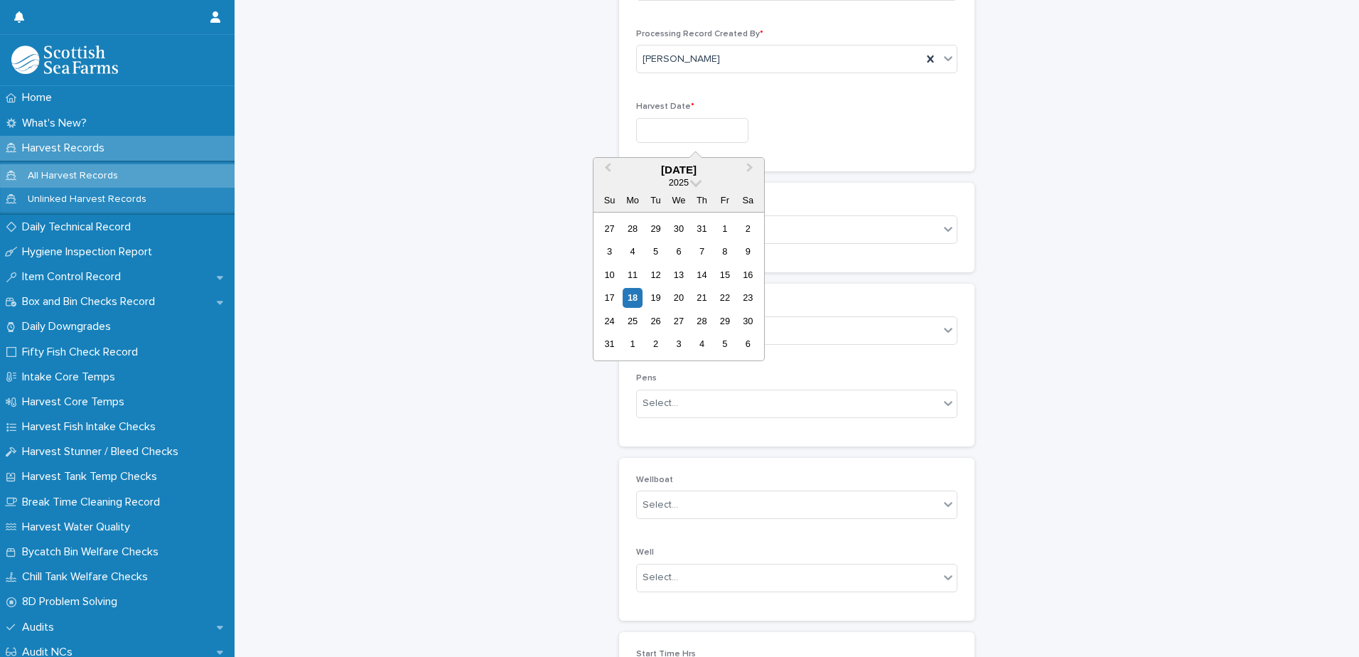
click at [684, 136] on input "text" at bounding box center [692, 130] width 112 height 25
click at [632, 295] on div "18" at bounding box center [632, 297] width 19 height 19
type input "*********"
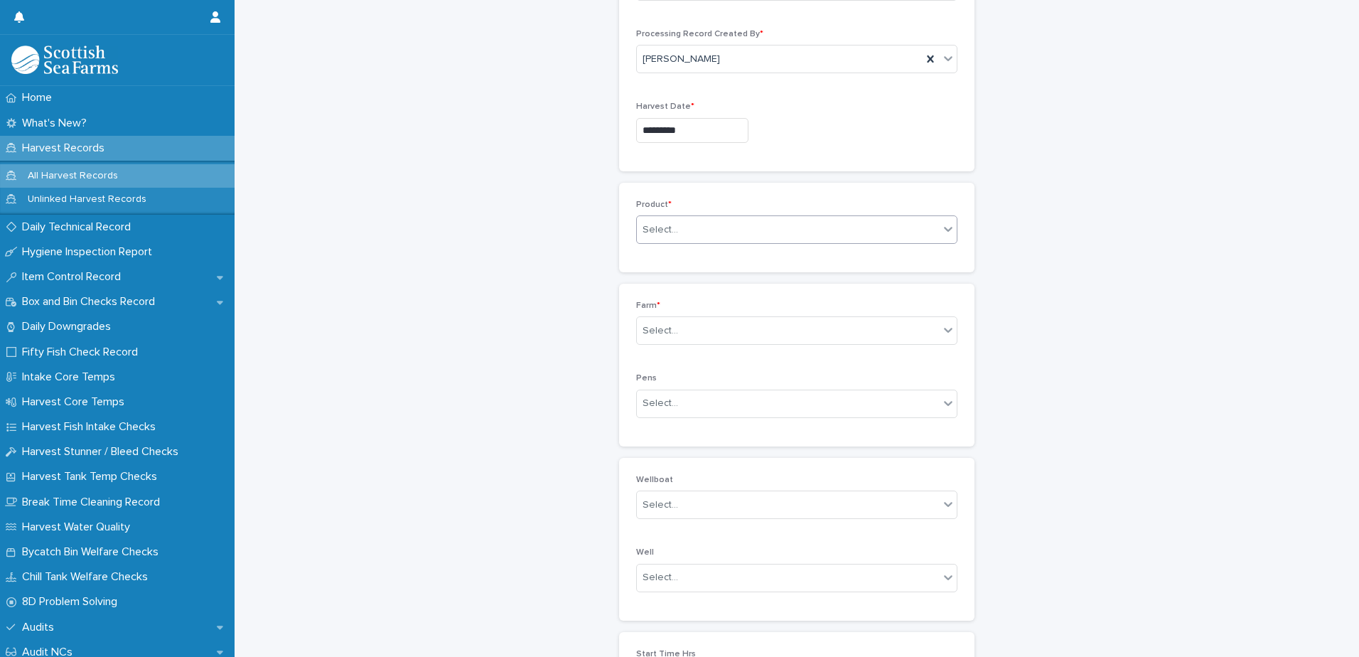
click at [694, 219] on div "Select..." at bounding box center [788, 229] width 302 height 23
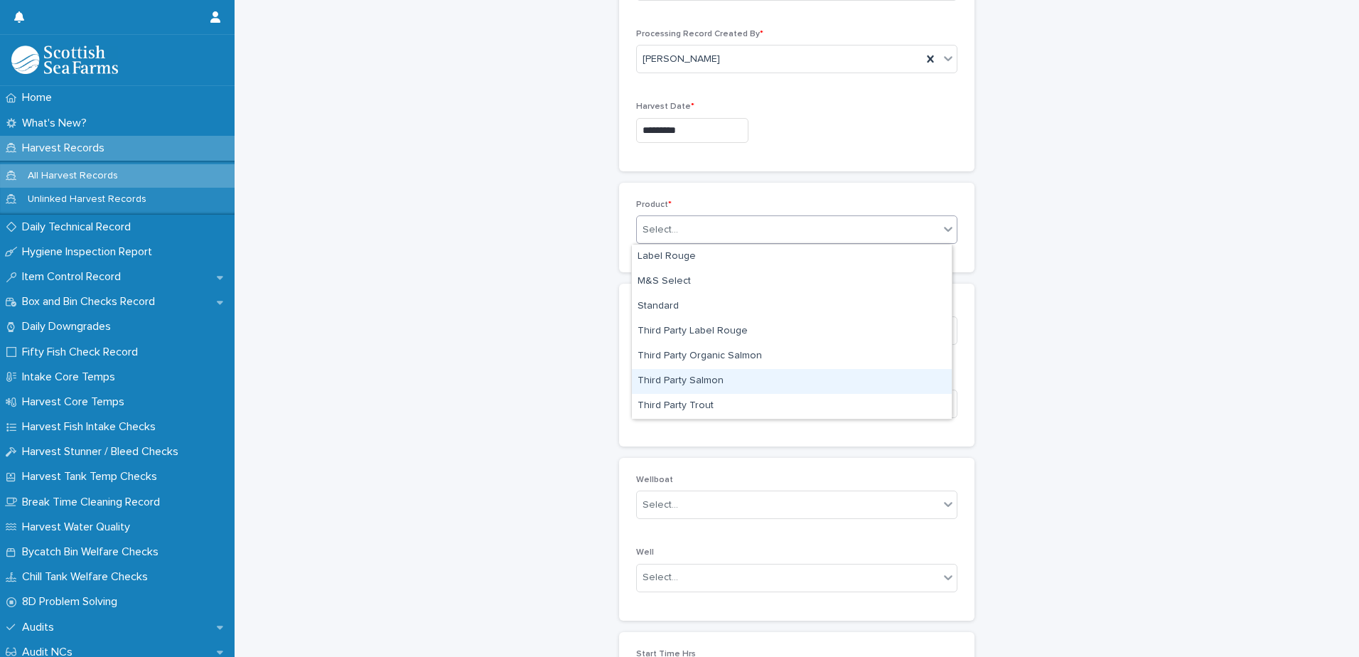
click at [706, 379] on div "Third Party Salmon" at bounding box center [792, 381] width 320 height 25
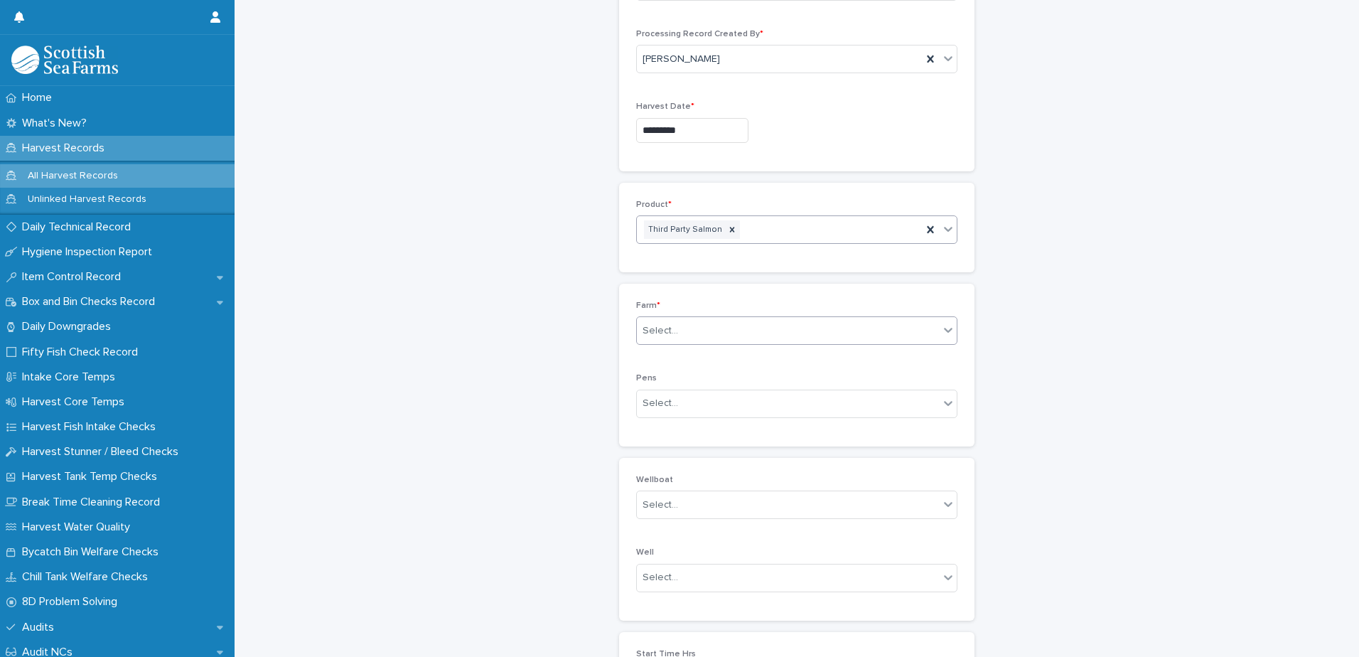
click at [661, 328] on div "Select..." at bounding box center [660, 330] width 36 height 15
type input "*"
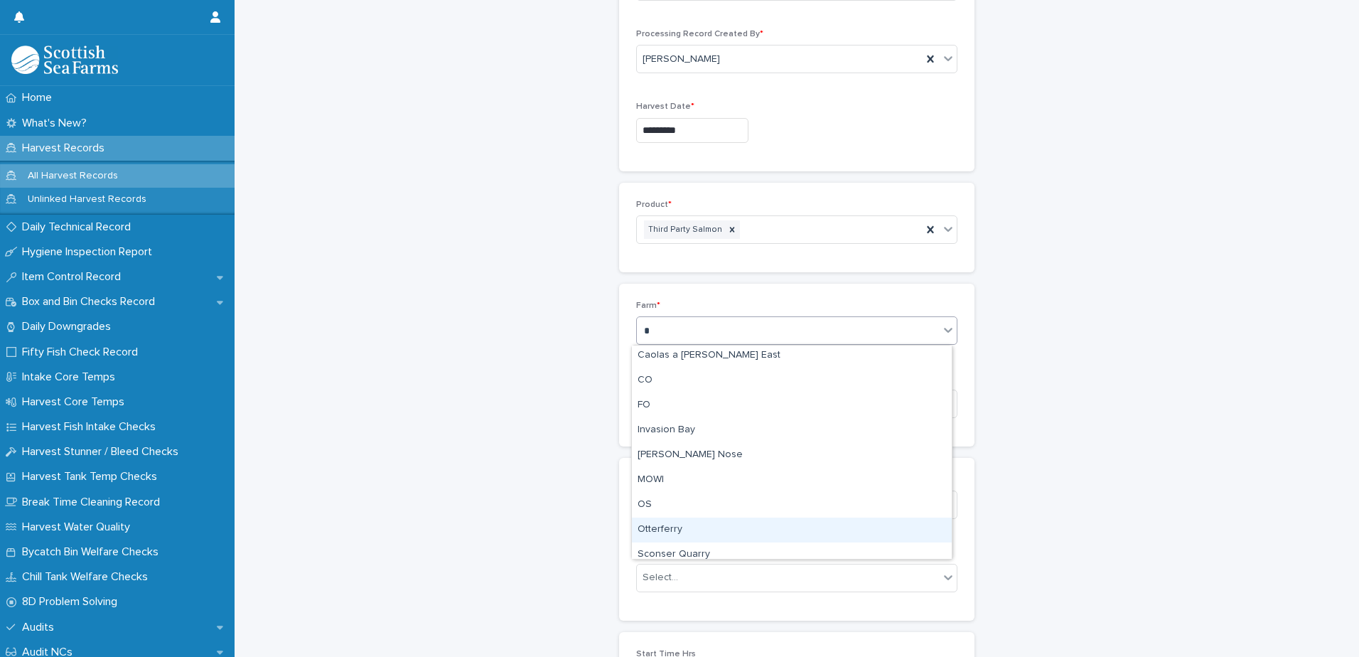
scroll to position [0, 0]
click at [701, 529] on div "Otterferry" at bounding box center [792, 531] width 320 height 25
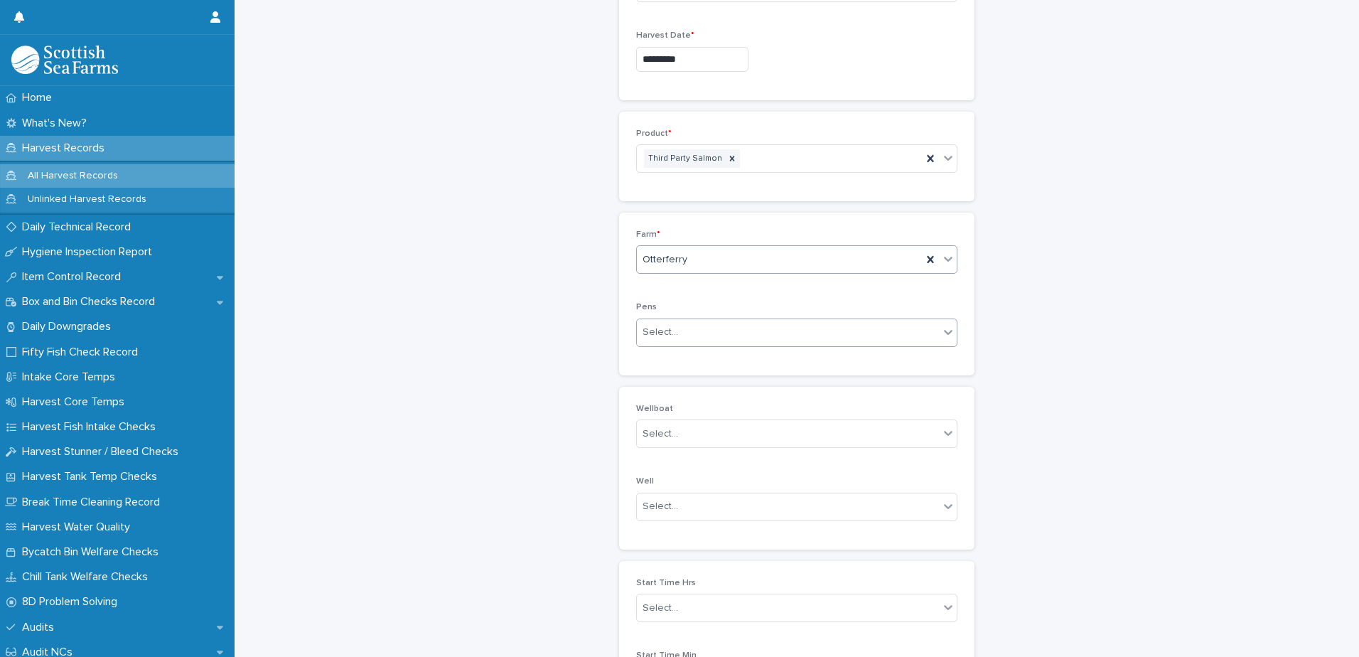
scroll to position [355, 0]
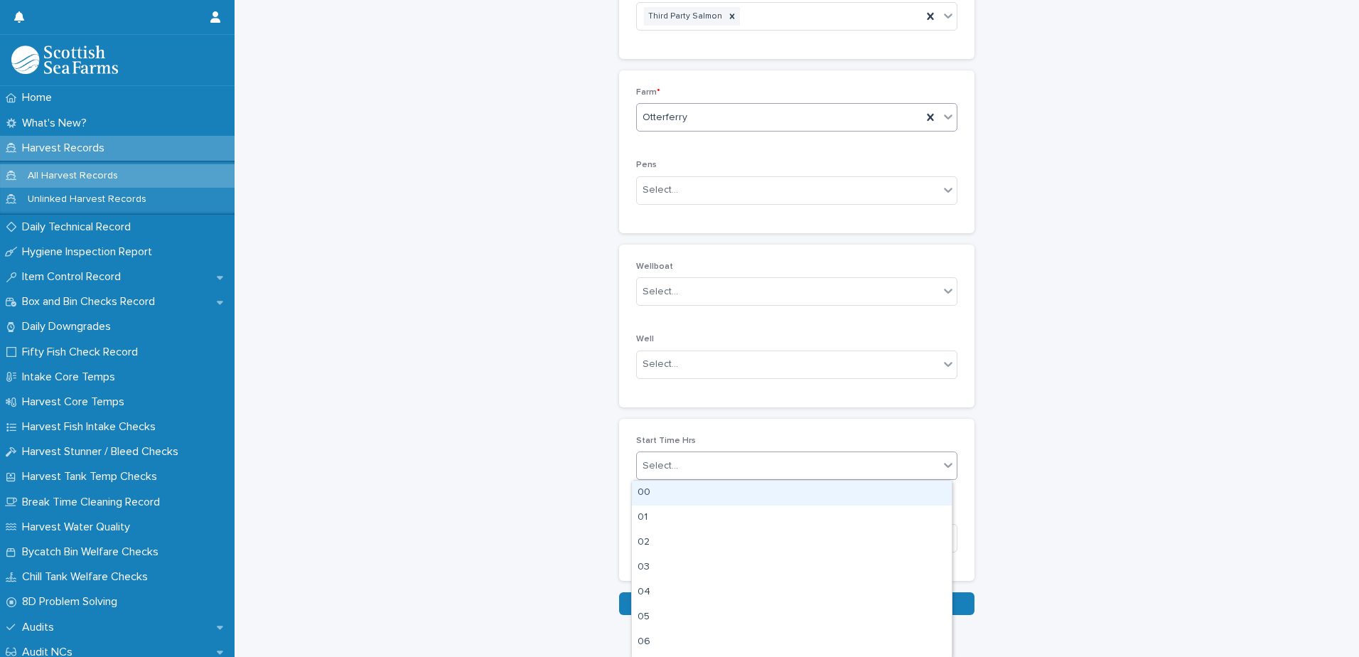
click at [719, 471] on div "Select..." at bounding box center [788, 465] width 302 height 23
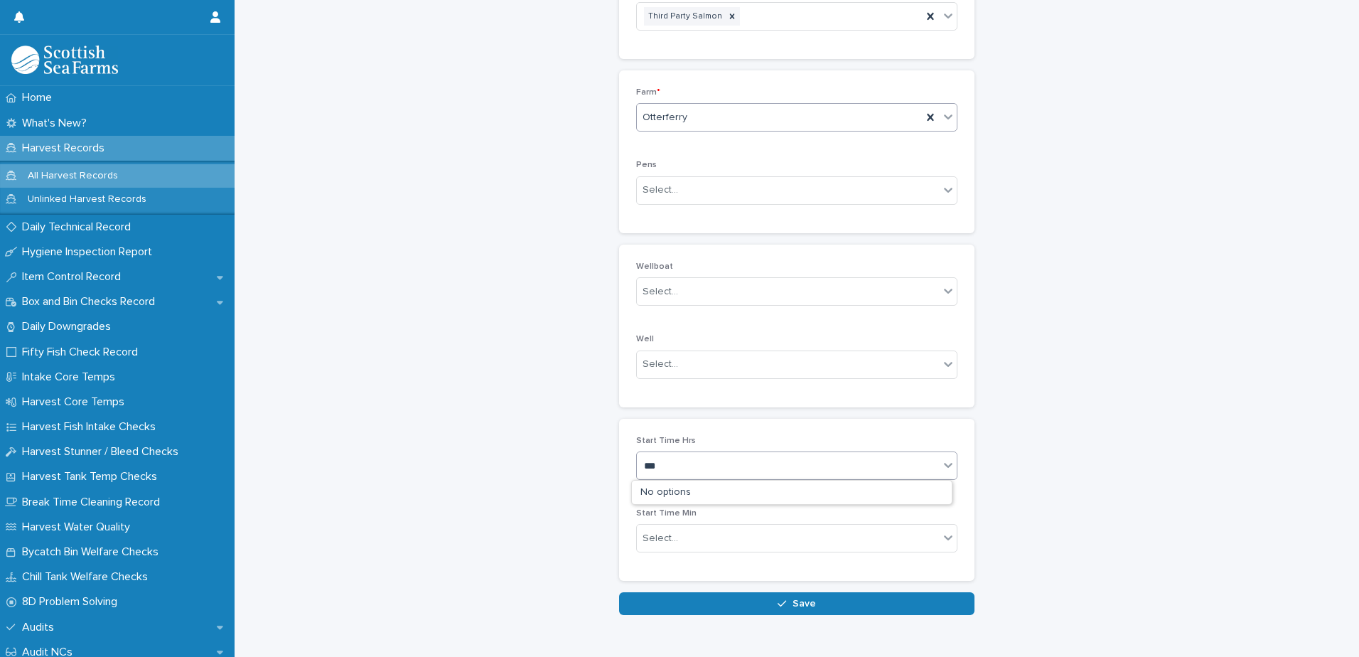
type input "**"
click at [772, 489] on div "13" at bounding box center [792, 492] width 320 height 25
click at [760, 537] on div "Select..." at bounding box center [788, 538] width 302 height 23
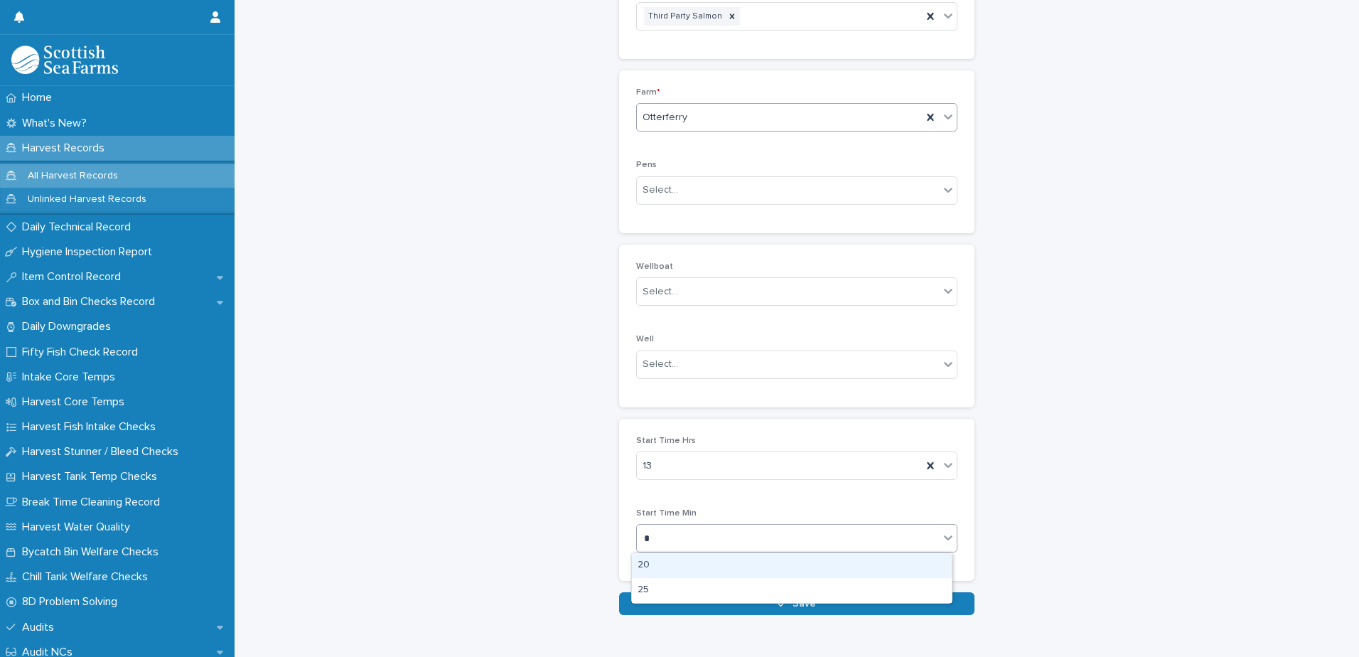
type input "**"
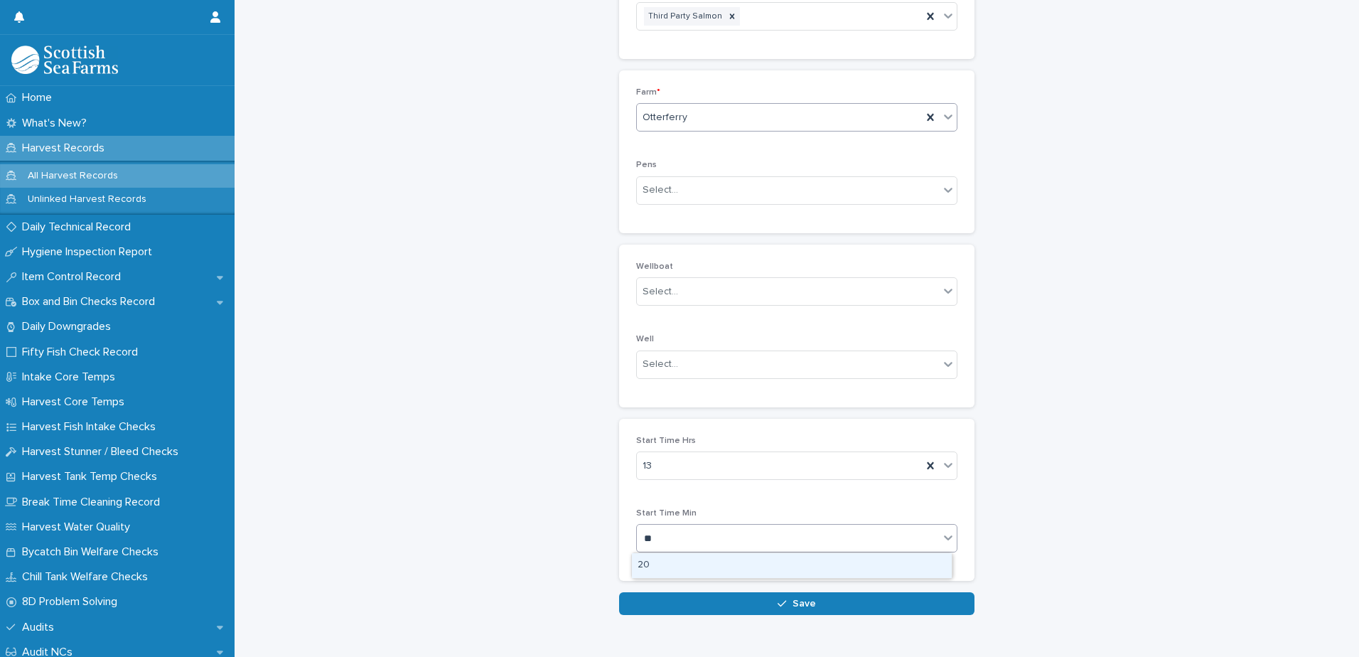
click at [713, 558] on div "20" at bounding box center [792, 565] width 320 height 25
click at [731, 610] on button "Save" at bounding box center [796, 603] width 355 height 23
